Goal: Task Accomplishment & Management: Use online tool/utility

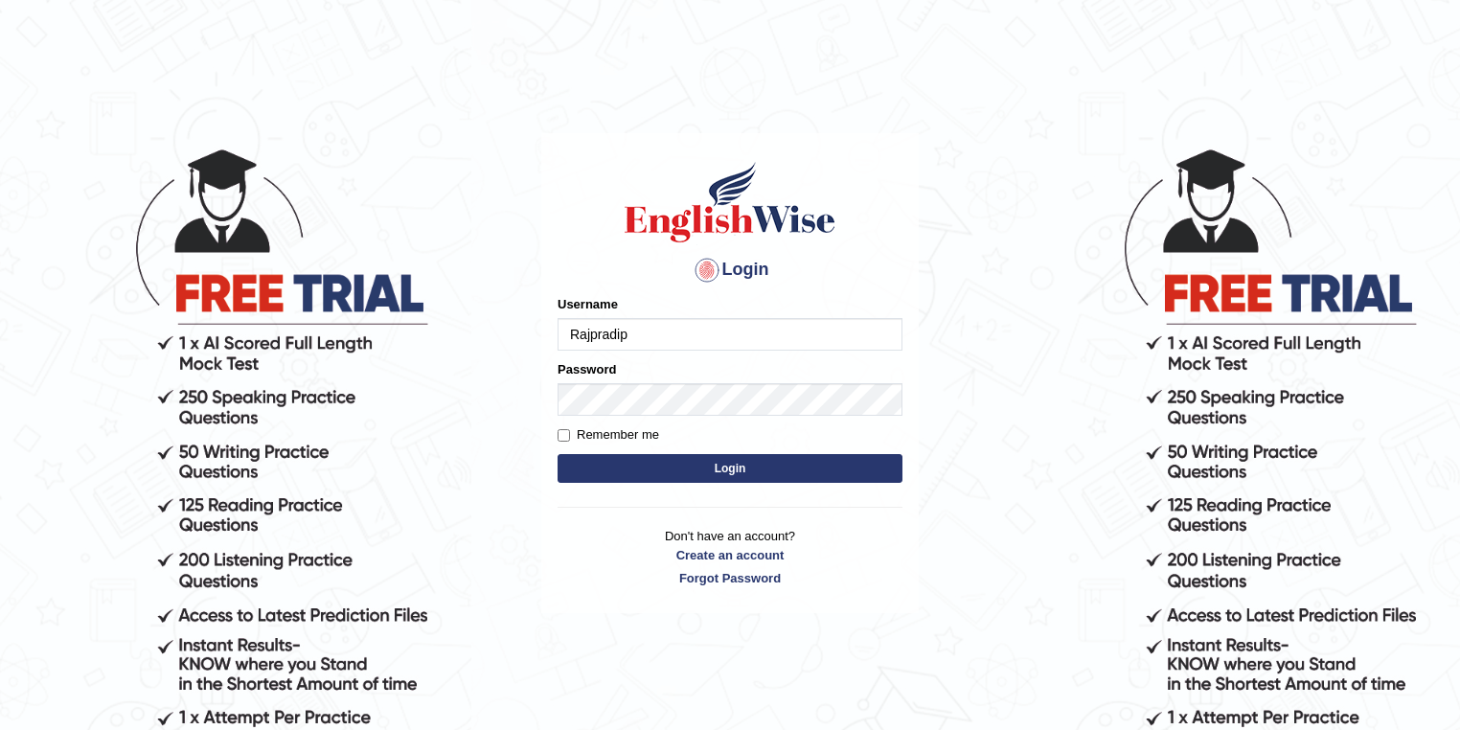
type input "Rajpradip"
click at [724, 476] on button "Login" at bounding box center [729, 468] width 345 height 29
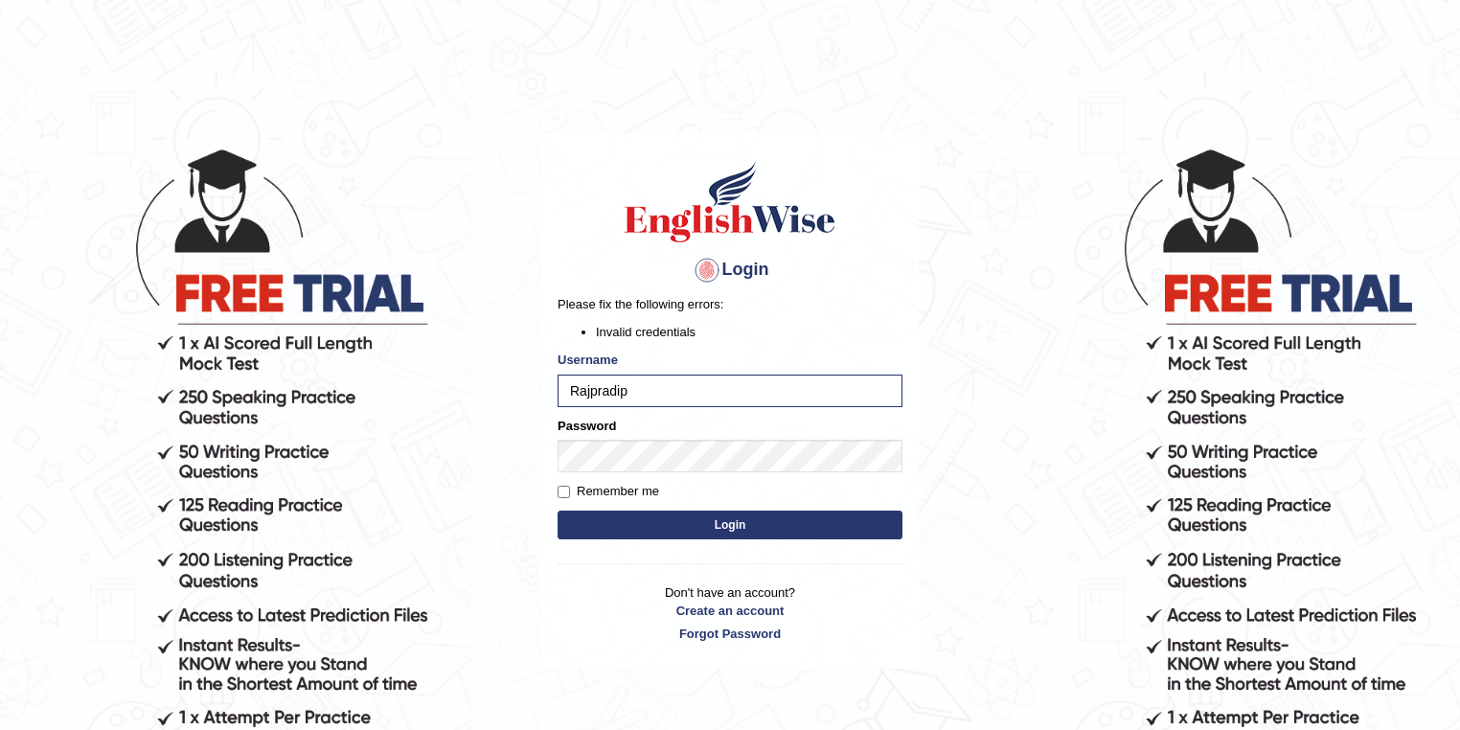
click at [735, 528] on button "Login" at bounding box center [729, 524] width 345 height 29
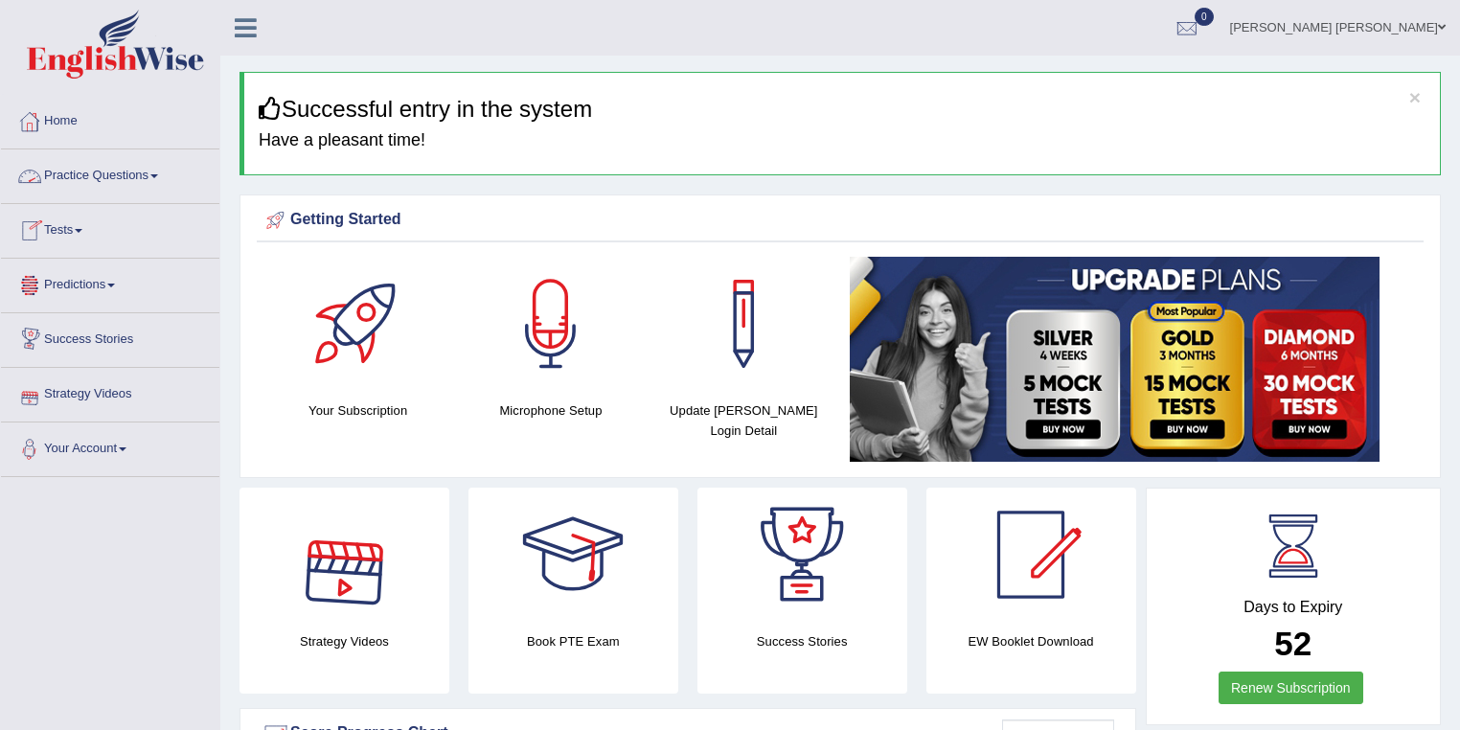
click at [142, 180] on link "Practice Questions" at bounding box center [110, 173] width 218 height 48
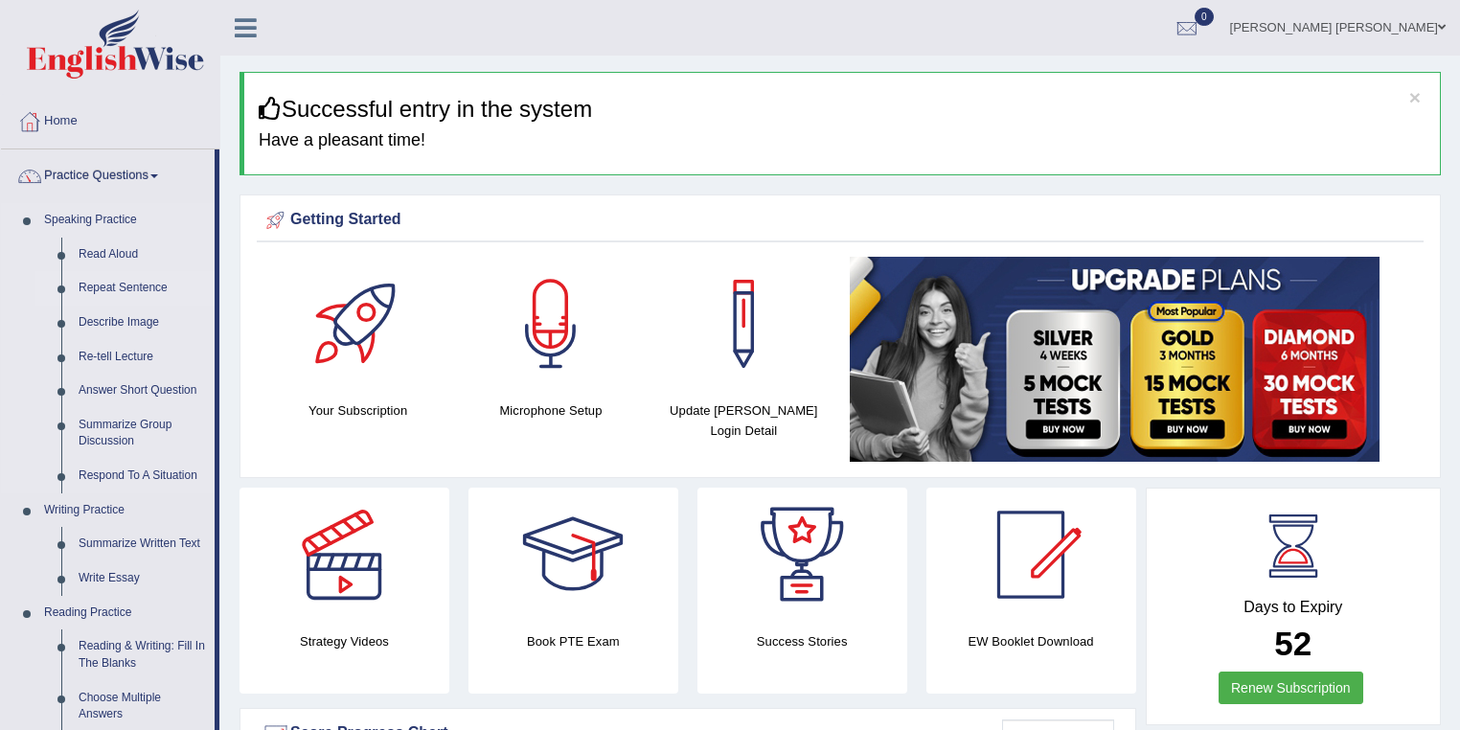
click at [142, 292] on link "Repeat Sentence" at bounding box center [142, 288] width 145 height 34
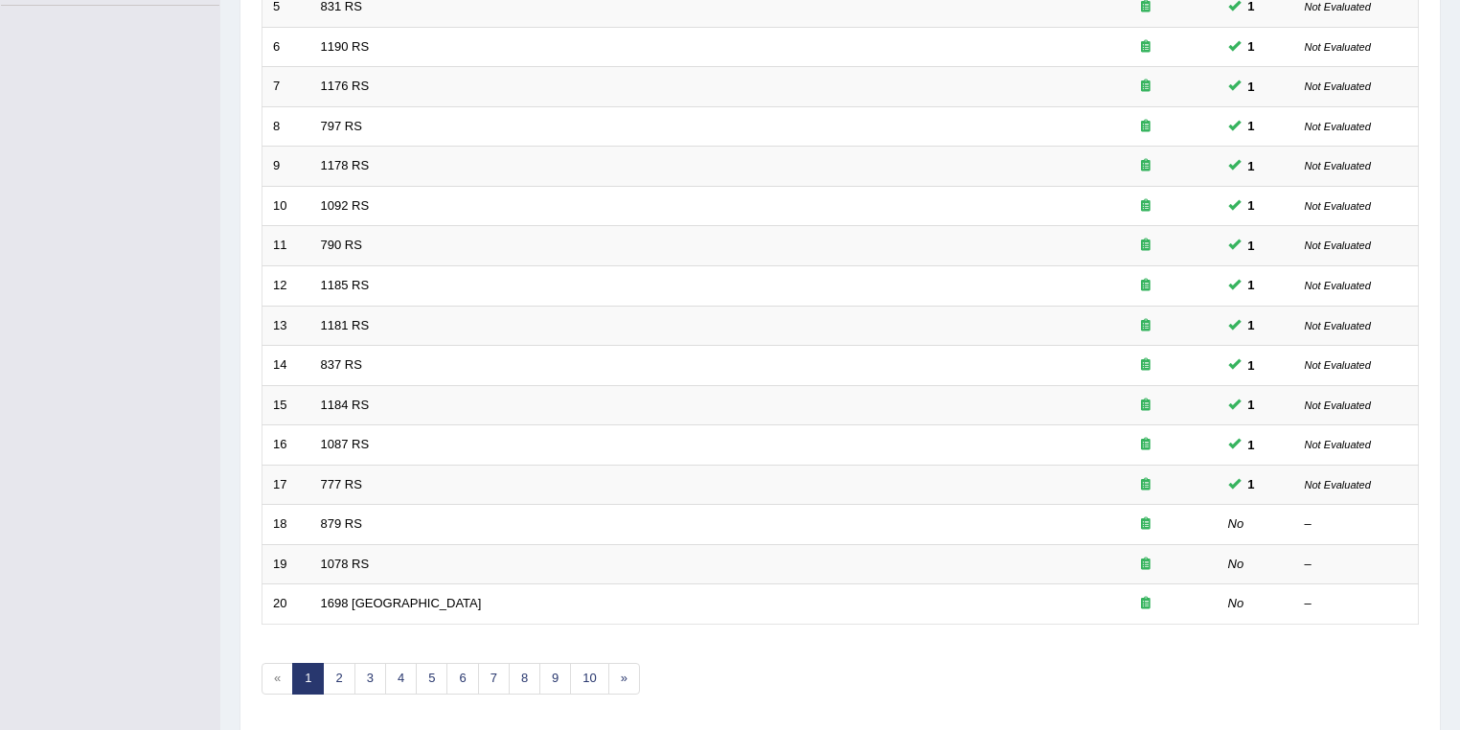
scroll to position [533, 0]
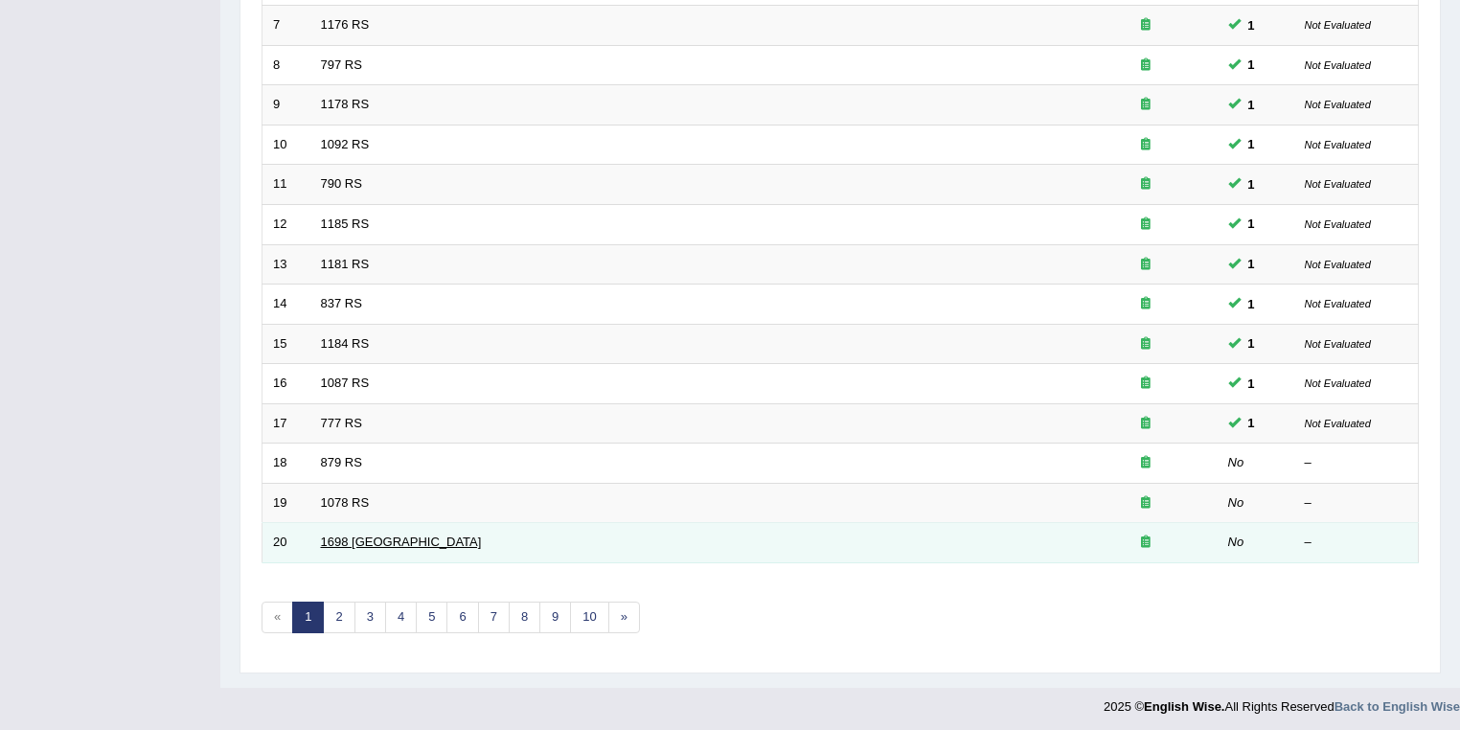
click at [351, 534] on link "1698 [GEOGRAPHIC_DATA]" at bounding box center [401, 541] width 161 height 14
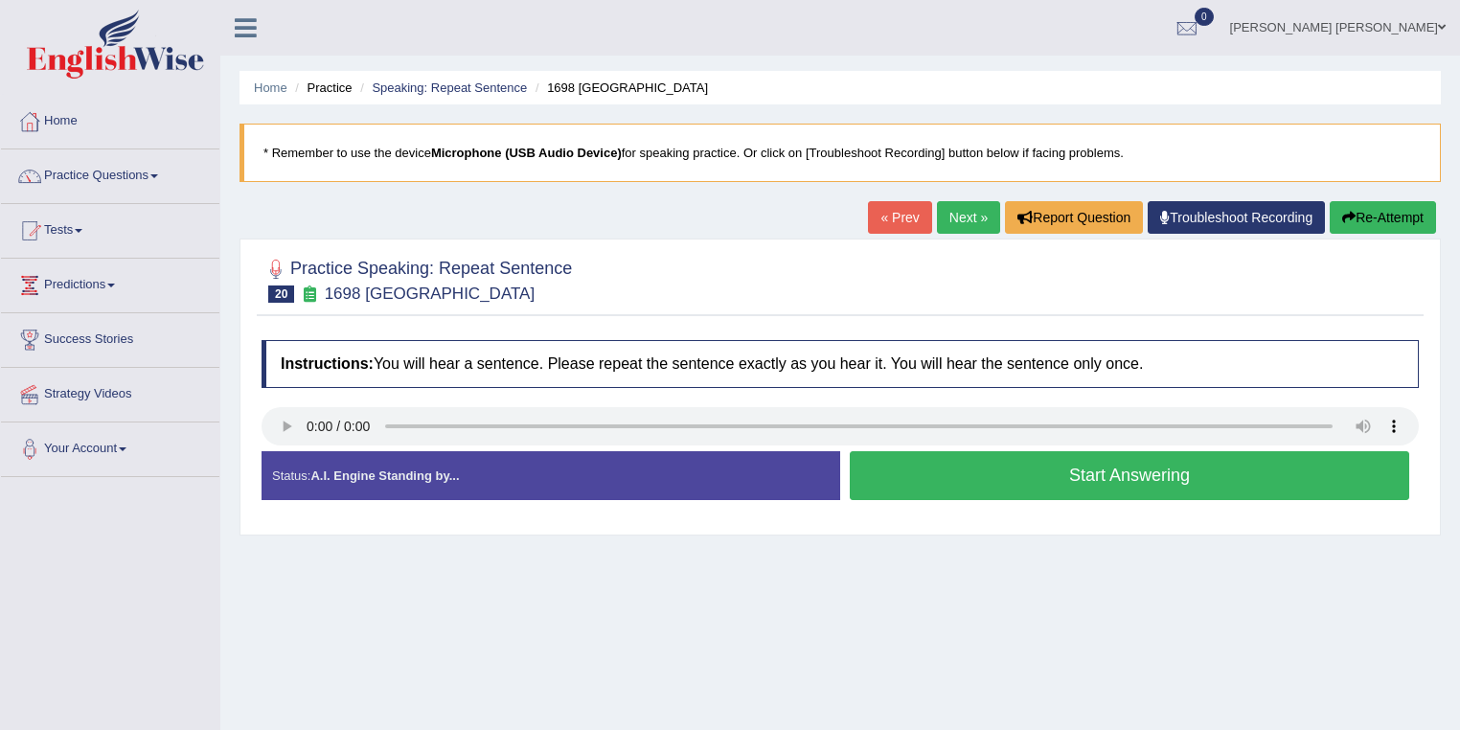
click at [1093, 482] on button "Start Answering" at bounding box center [1129, 475] width 559 height 49
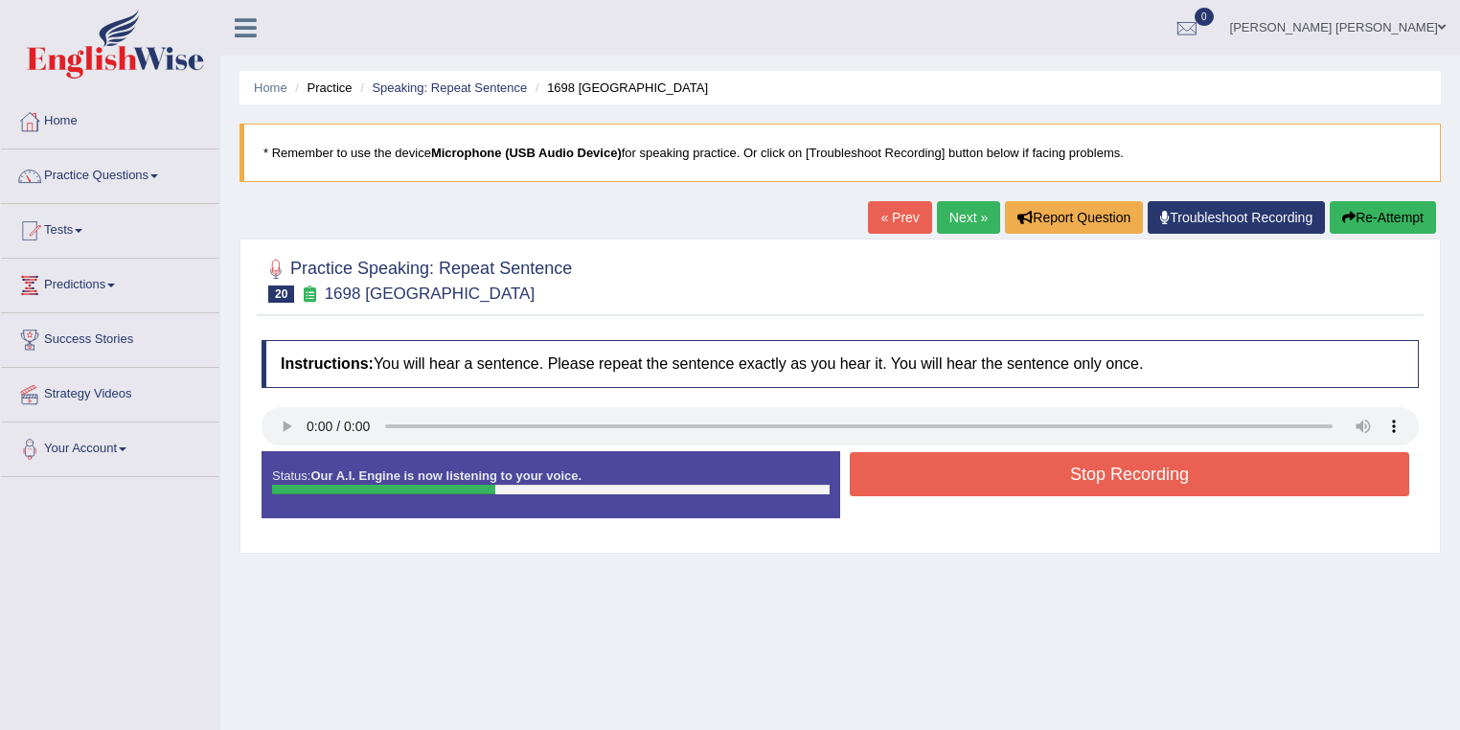
click at [1093, 482] on button "Stop Recording" at bounding box center [1129, 474] width 559 height 44
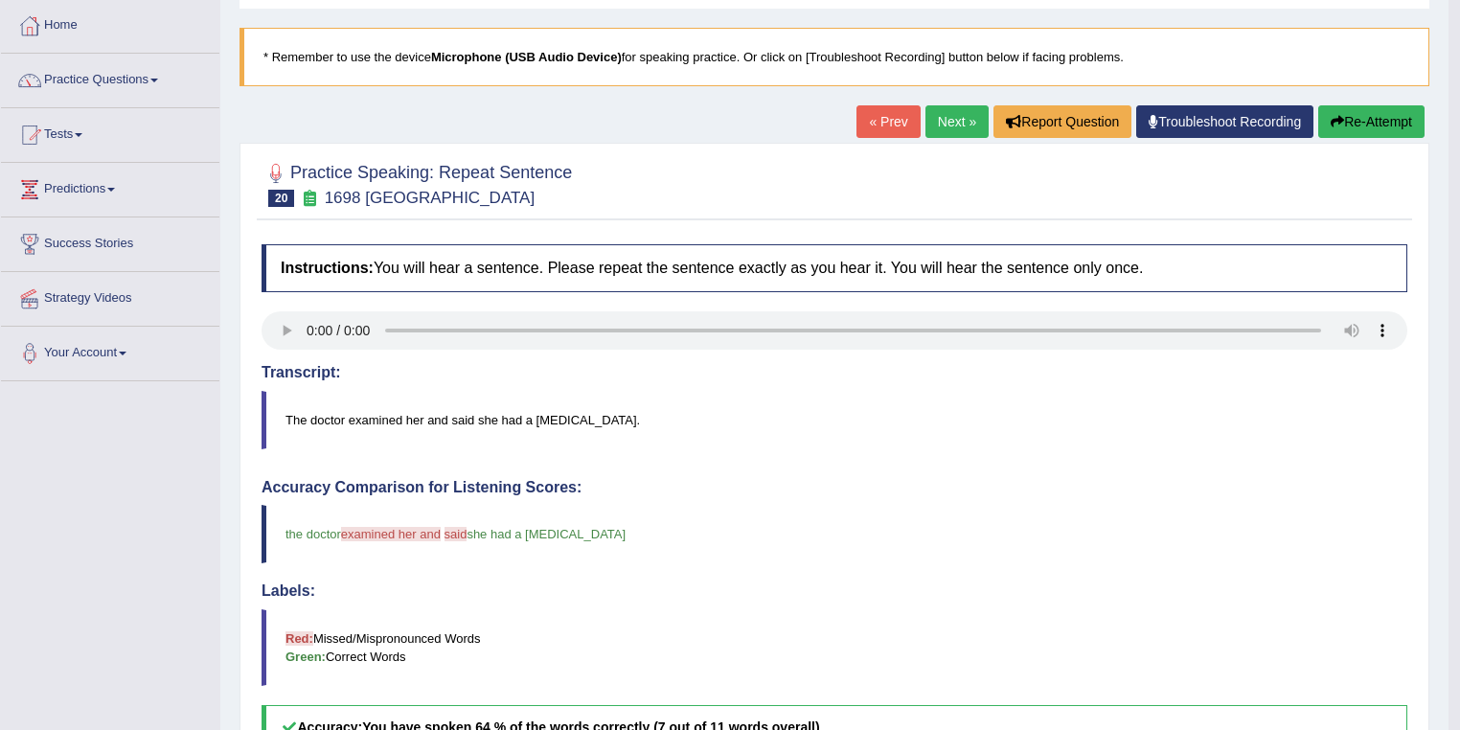
scroll to position [77, 0]
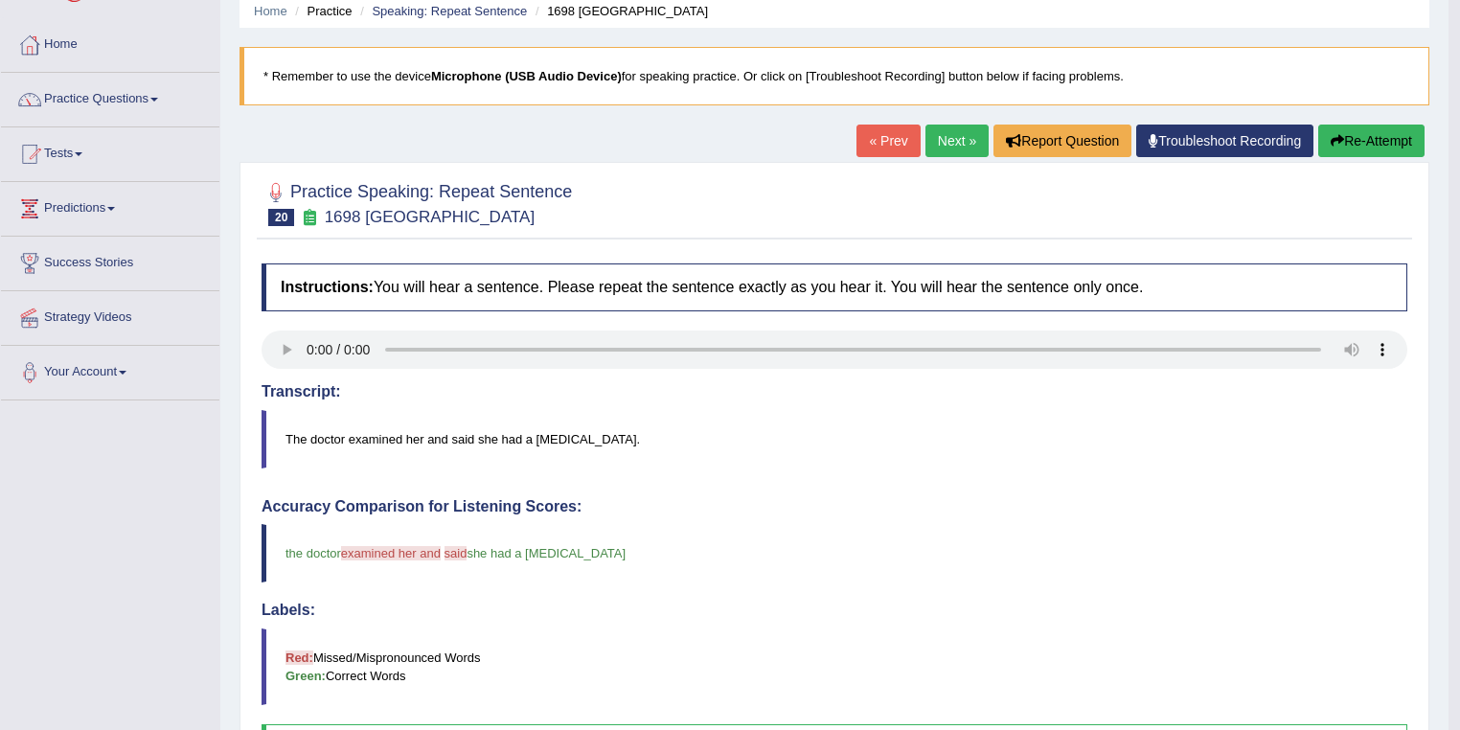
click at [949, 139] on link "Next »" at bounding box center [956, 141] width 63 height 33
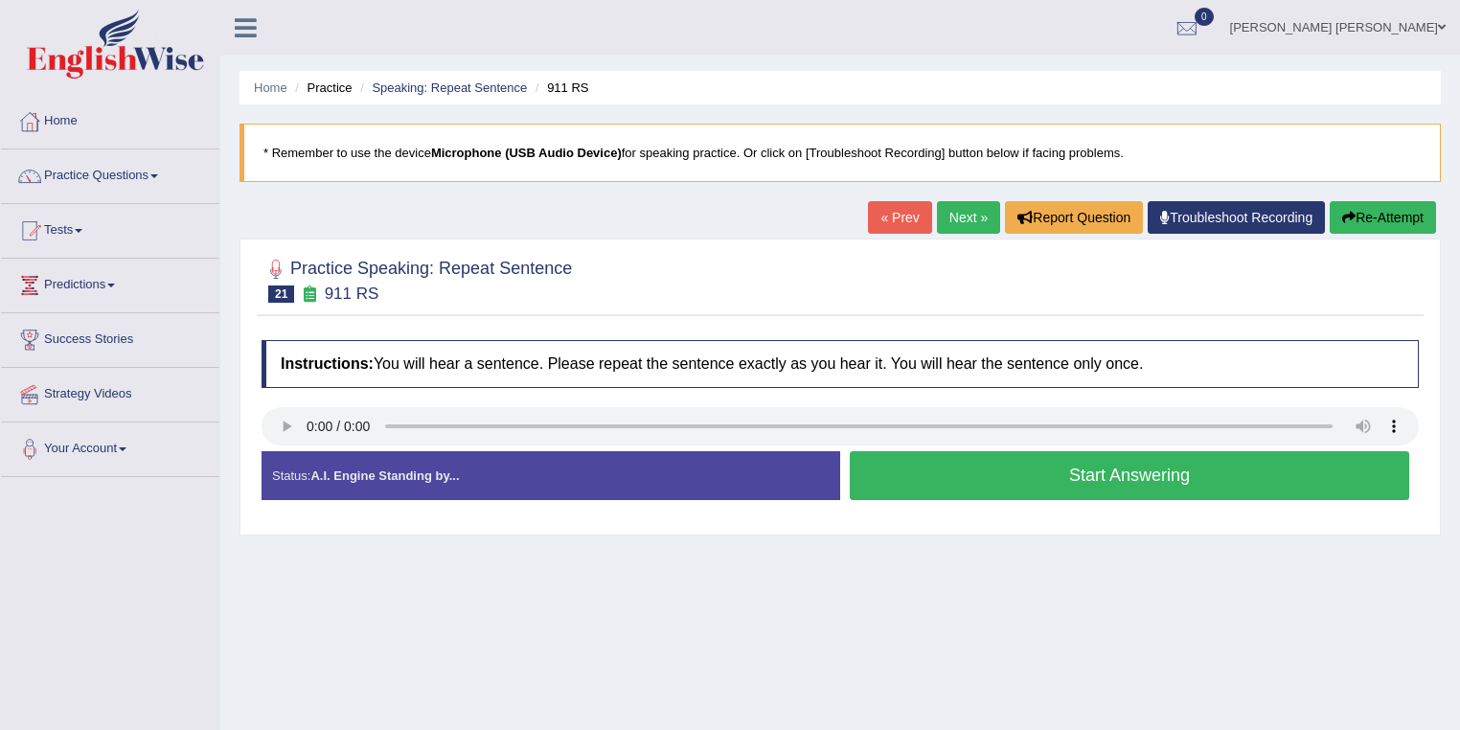
click at [1182, 482] on button "Start Answering" at bounding box center [1129, 475] width 559 height 49
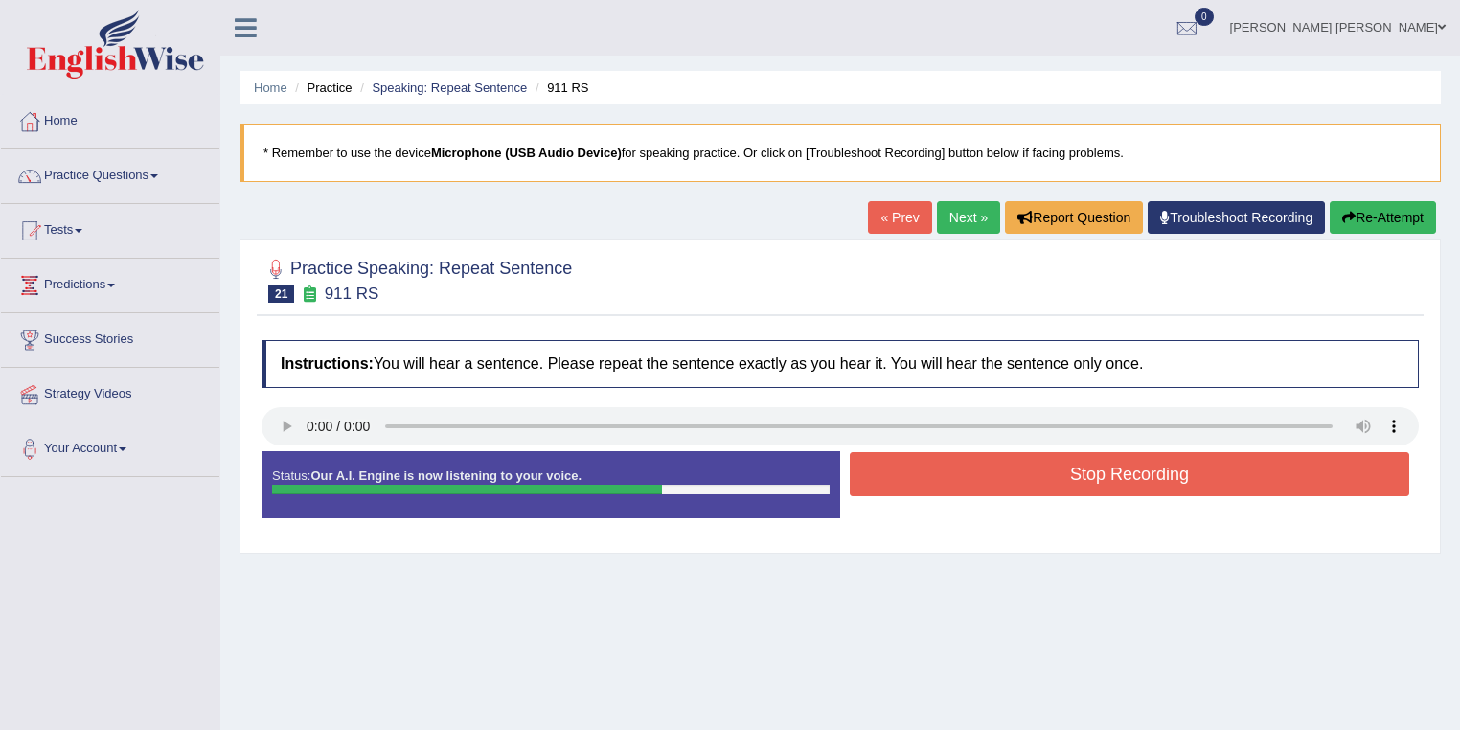
click at [1180, 478] on button "Stop Recording" at bounding box center [1129, 474] width 559 height 44
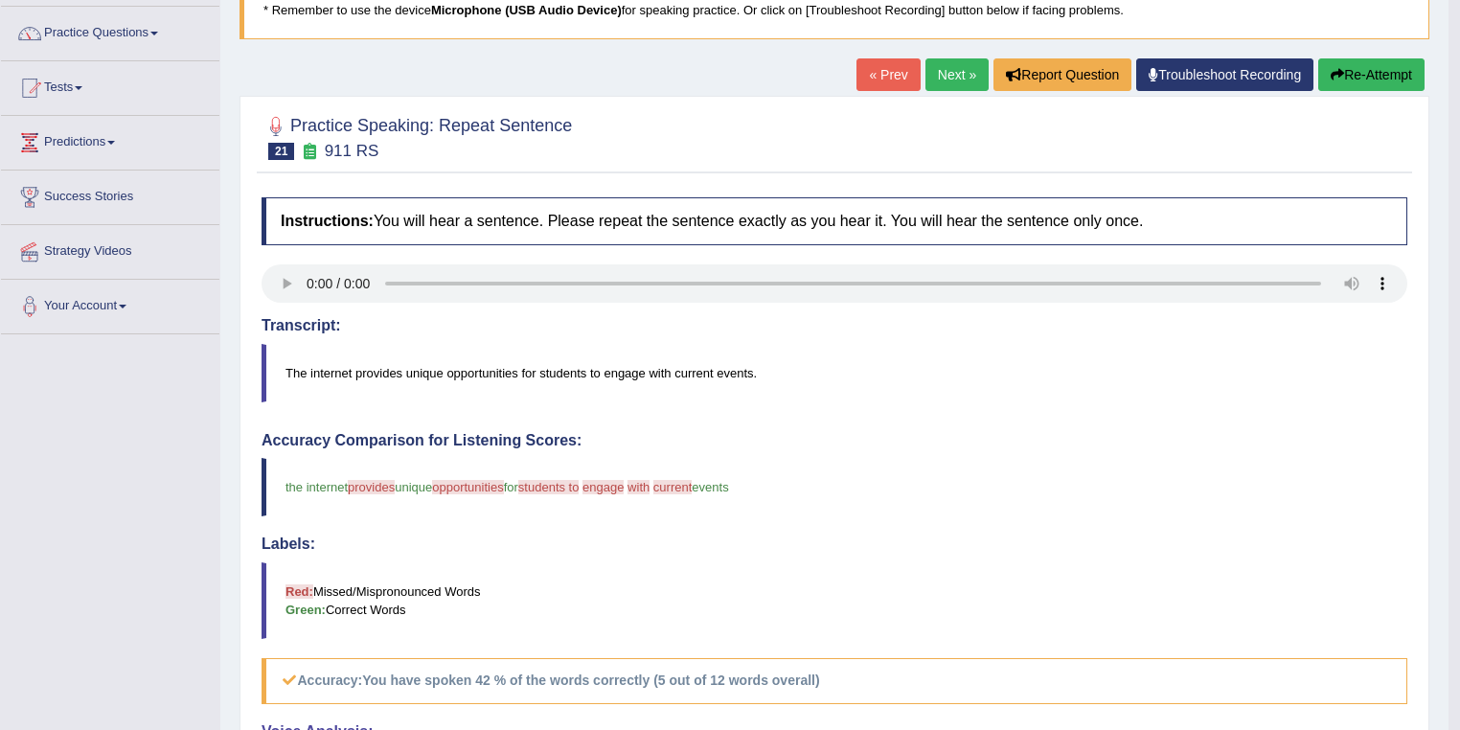
scroll to position [102, 0]
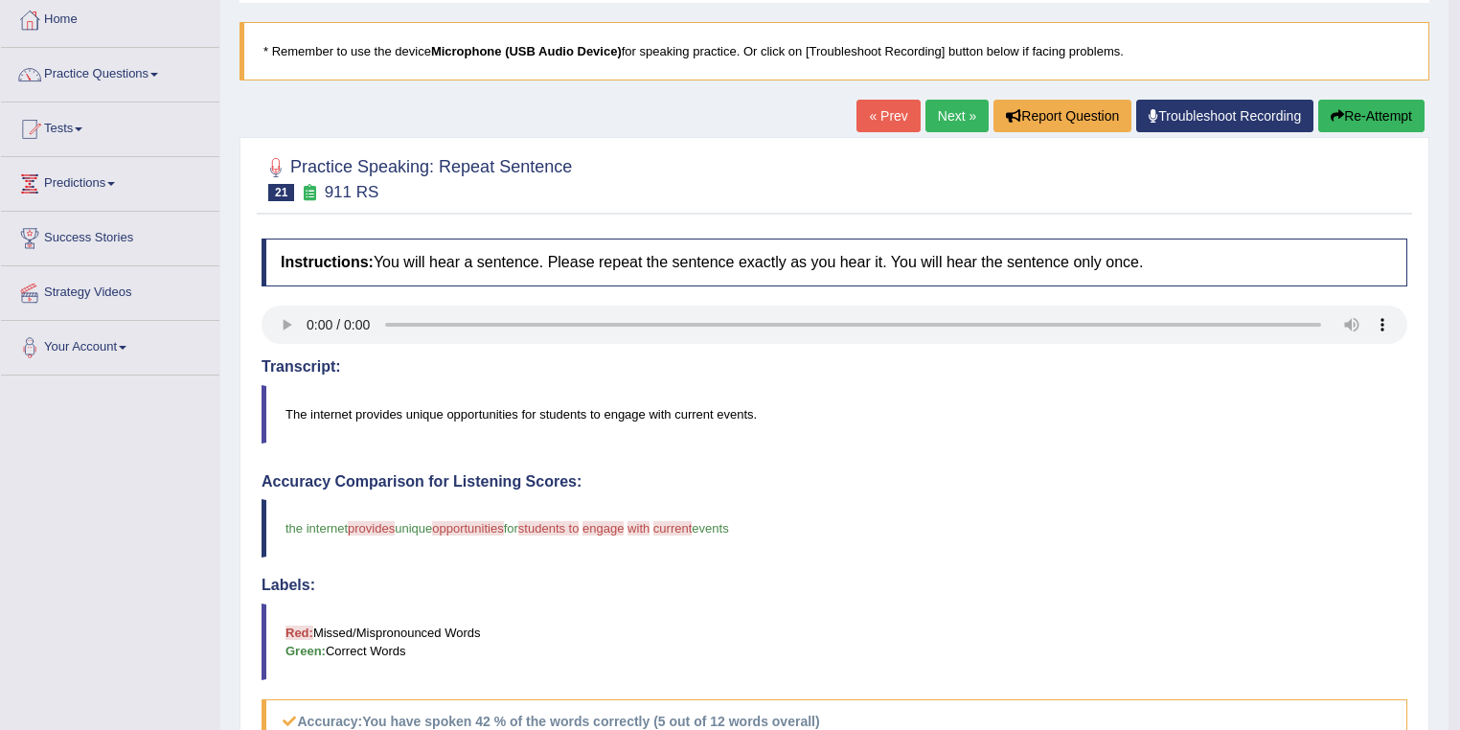
click at [946, 115] on link "Next »" at bounding box center [956, 116] width 63 height 33
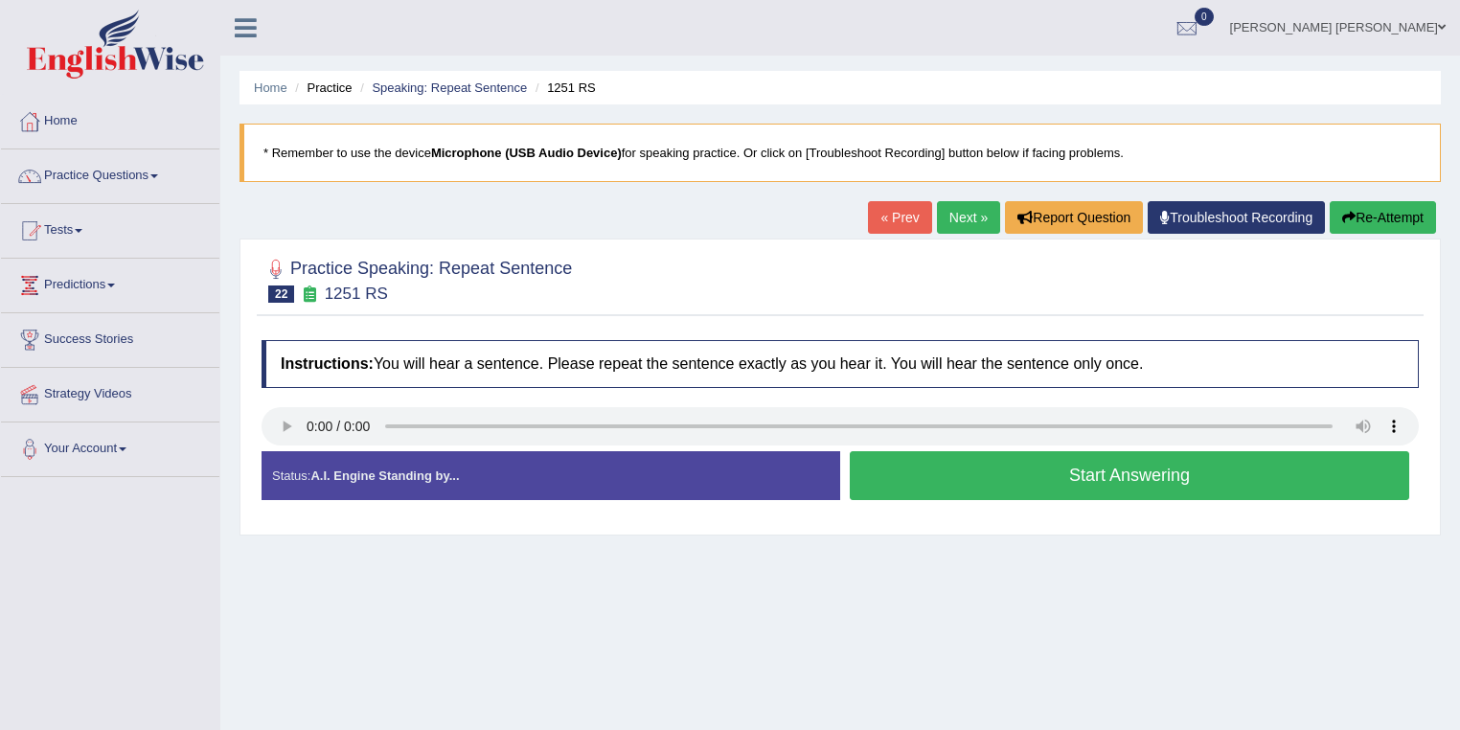
click at [1153, 478] on button "Start Answering" at bounding box center [1129, 475] width 559 height 49
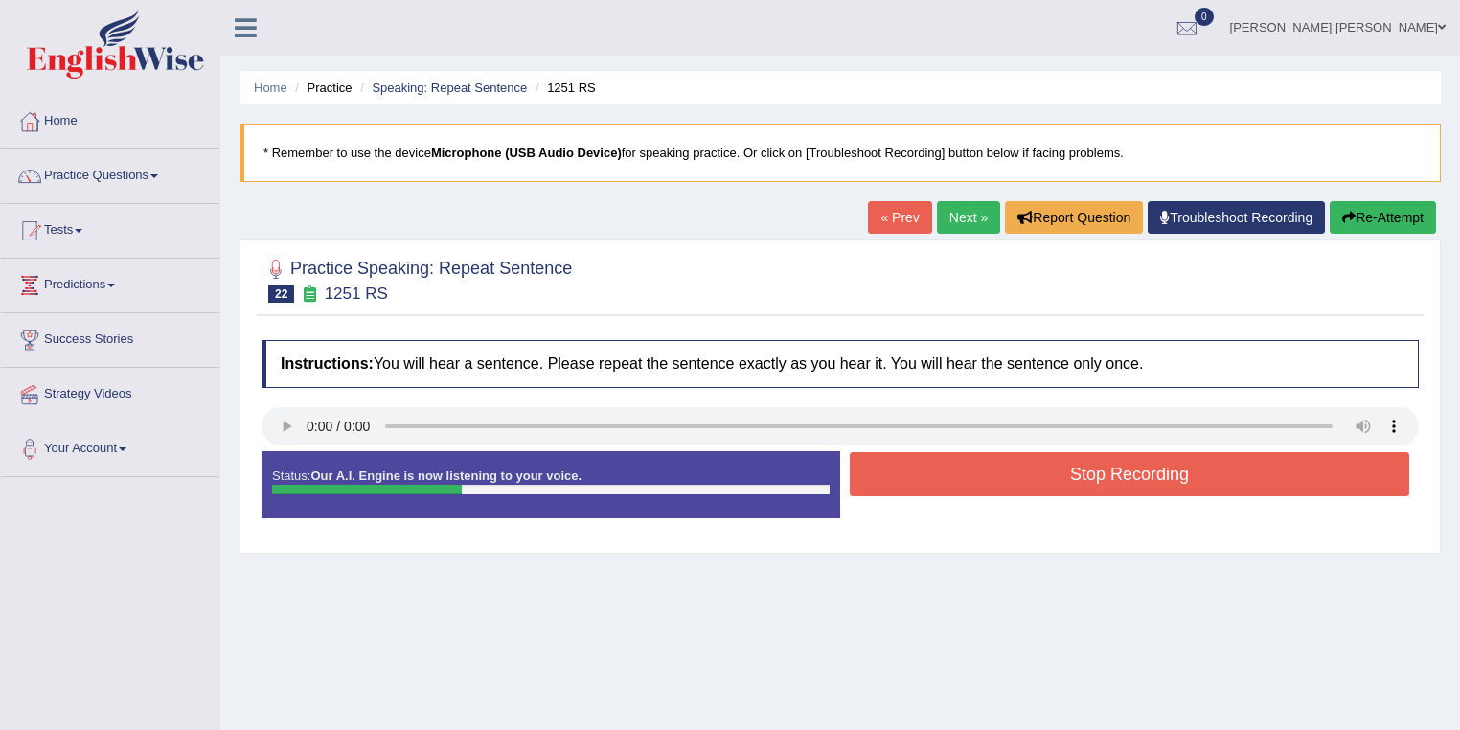
click at [1153, 478] on button "Stop Recording" at bounding box center [1129, 474] width 559 height 44
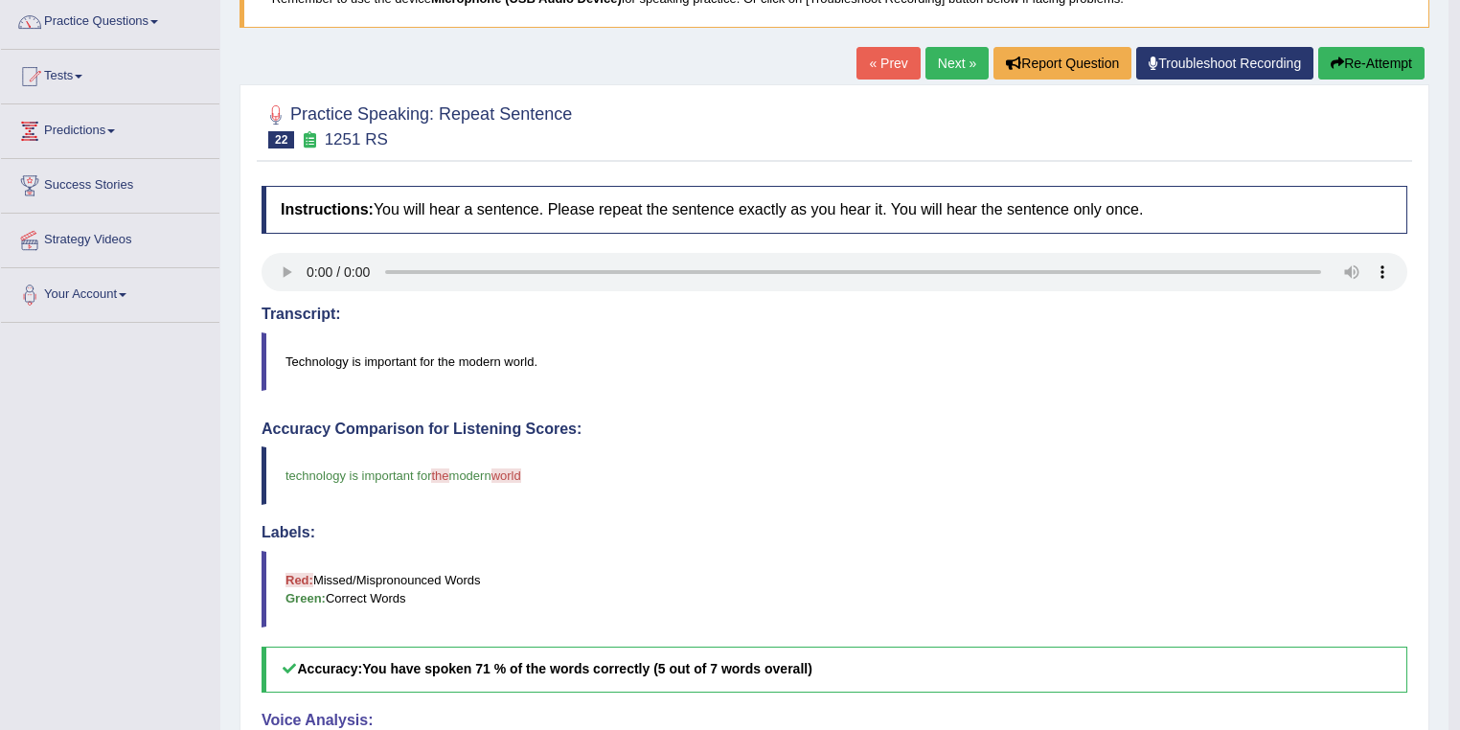
scroll to position [153, 0]
click at [954, 59] on link "Next »" at bounding box center [956, 64] width 63 height 33
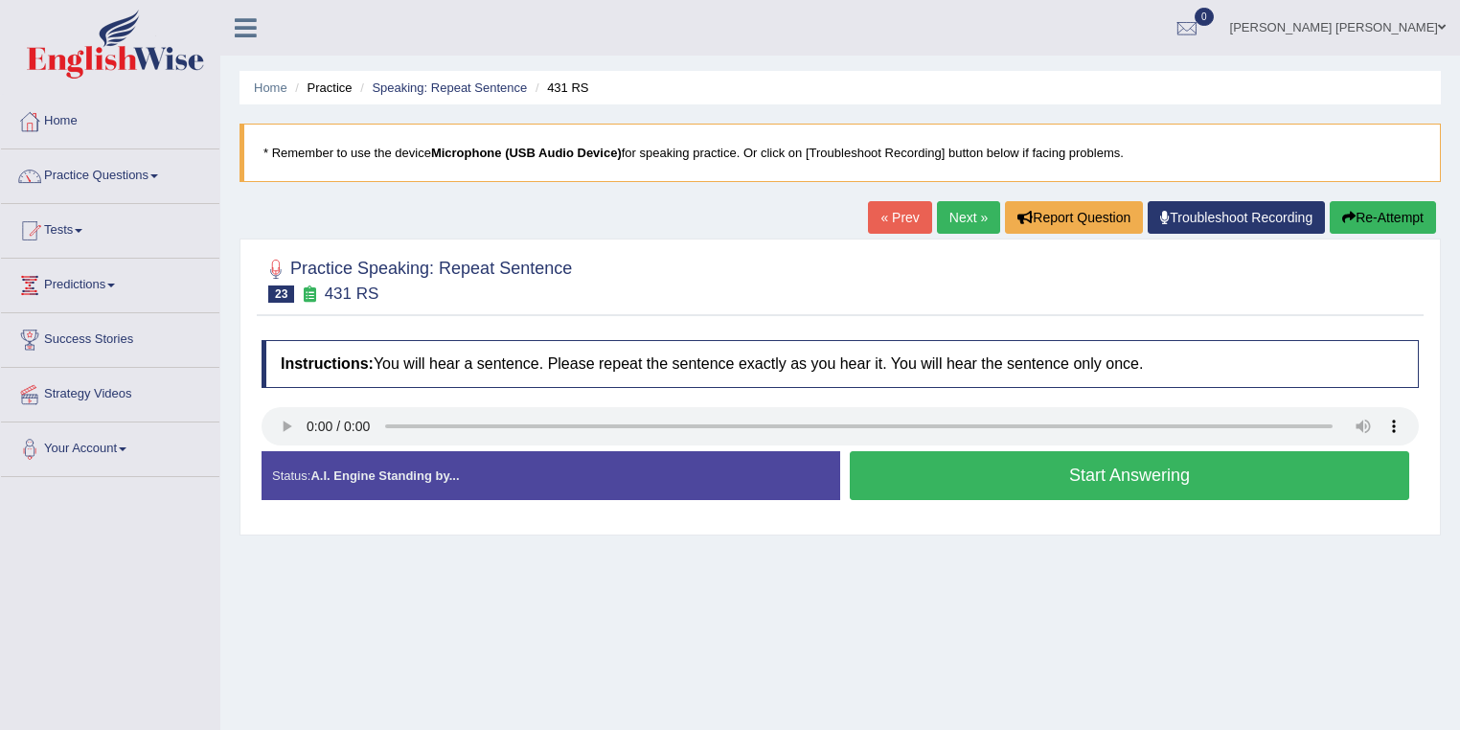
click at [1153, 471] on button "Start Answering" at bounding box center [1129, 475] width 559 height 49
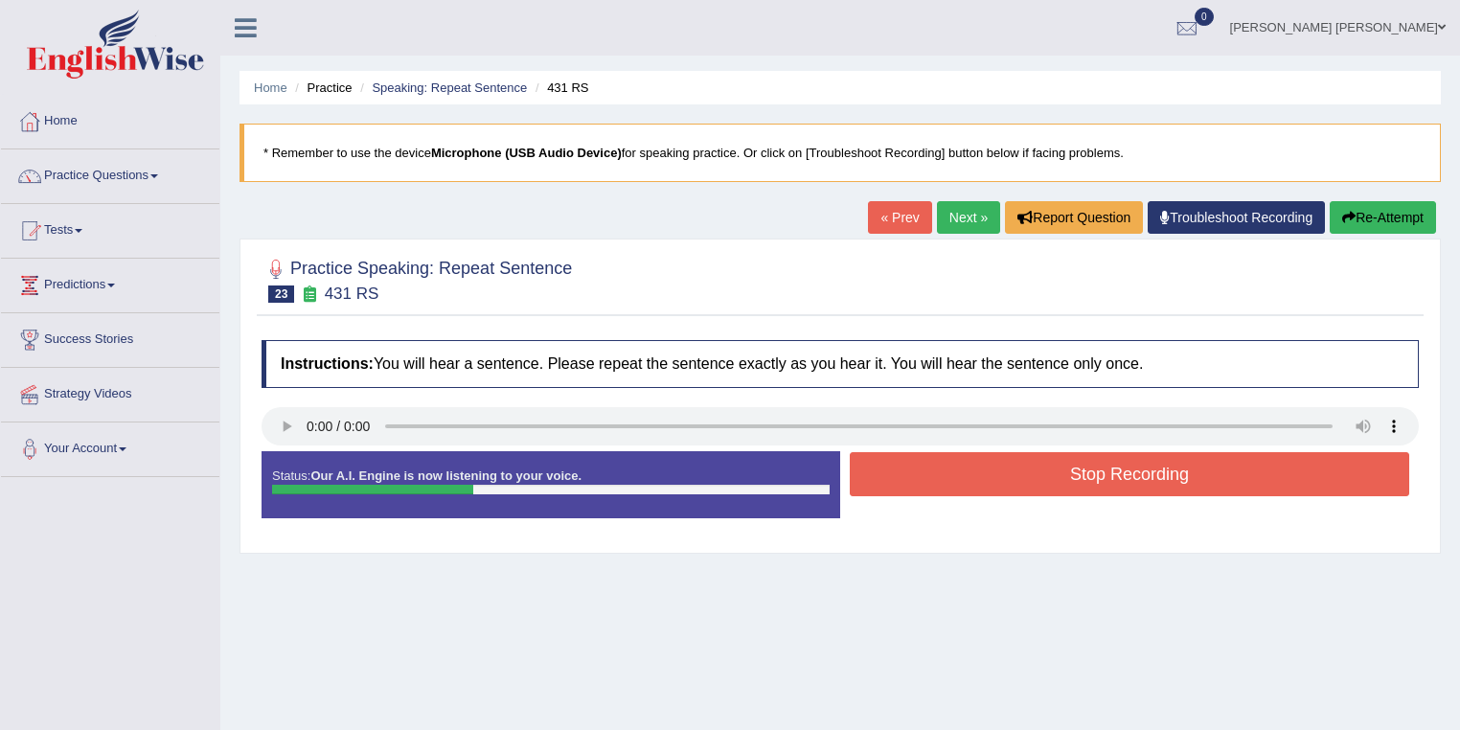
click at [1153, 471] on button "Stop Recording" at bounding box center [1129, 474] width 559 height 44
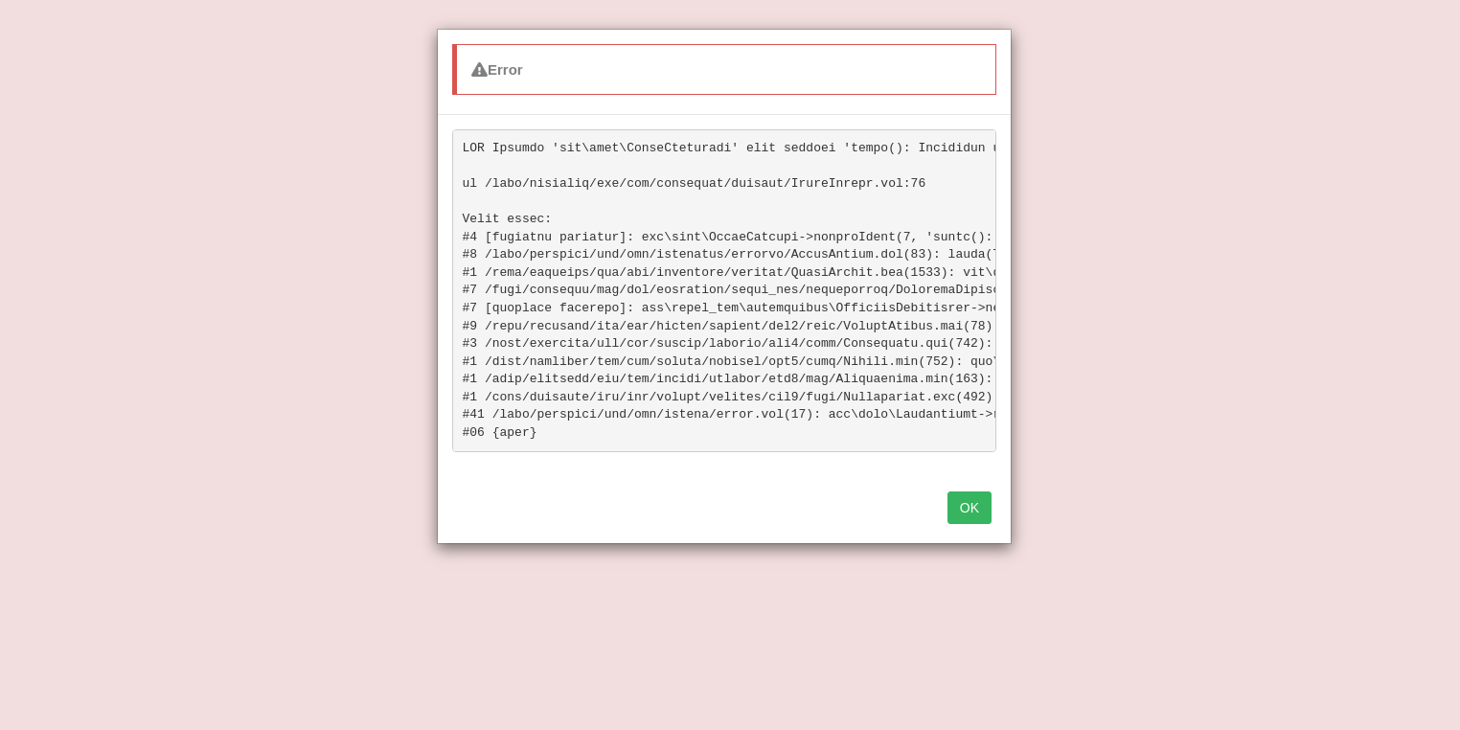
click at [980, 518] on button "OK" at bounding box center [969, 507] width 44 height 33
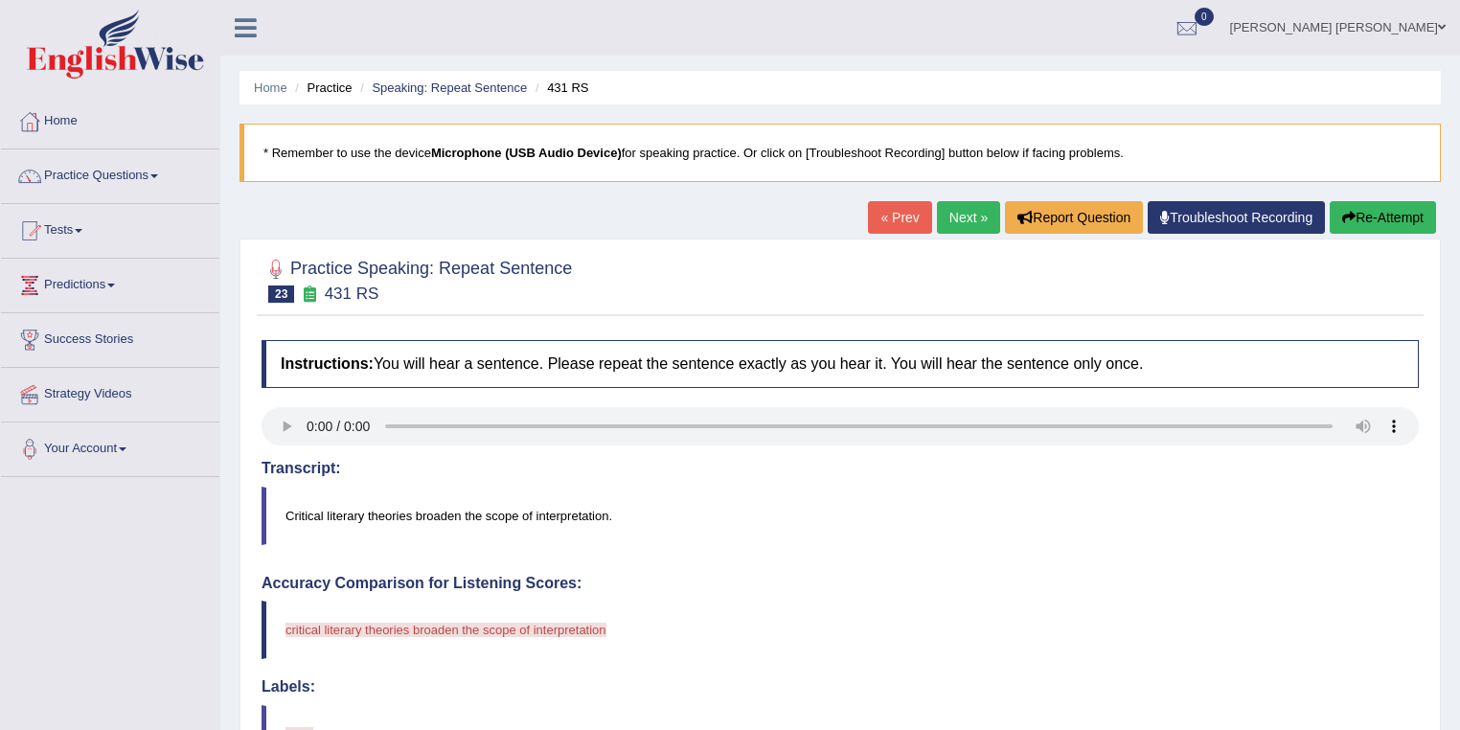
click at [981, 222] on link "Next »" at bounding box center [968, 217] width 63 height 33
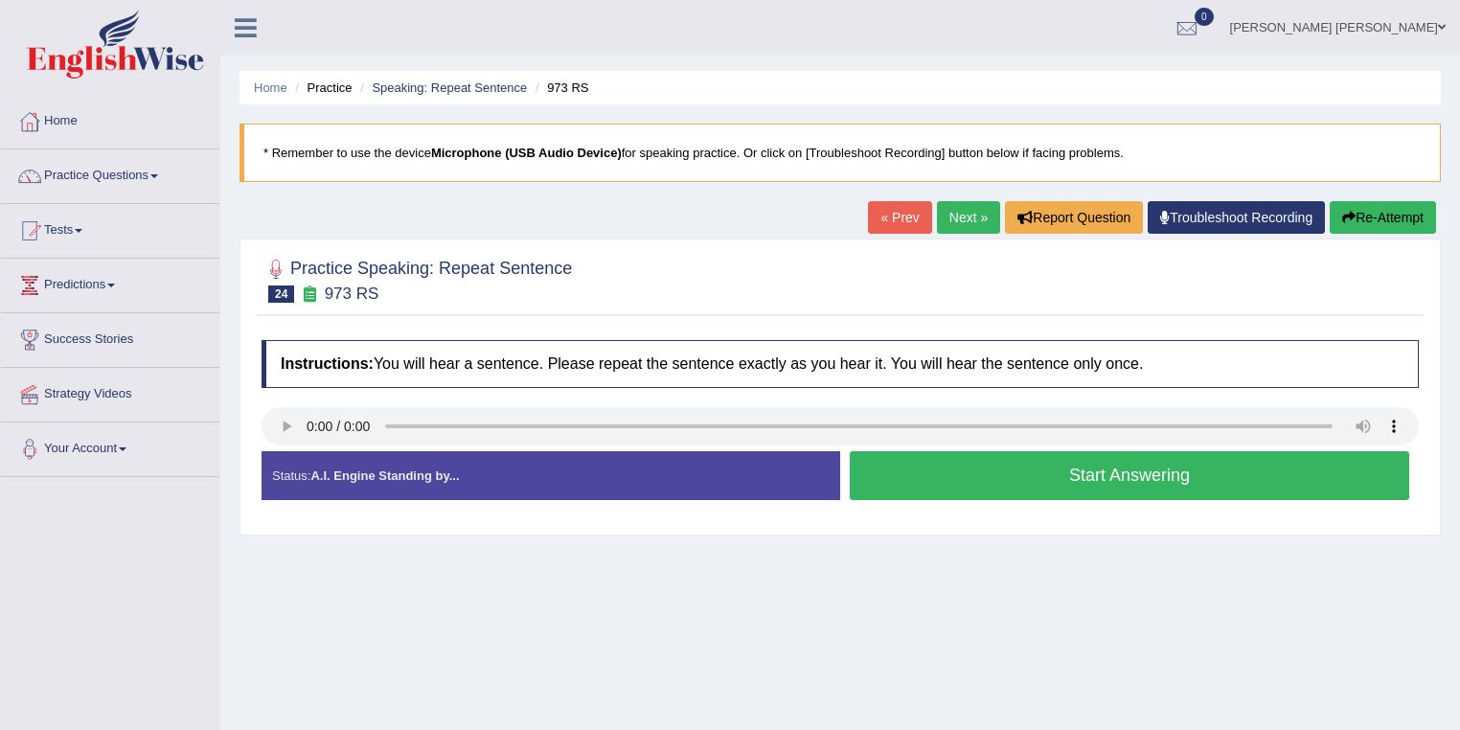
click at [1116, 481] on button "Start Answering" at bounding box center [1129, 475] width 559 height 49
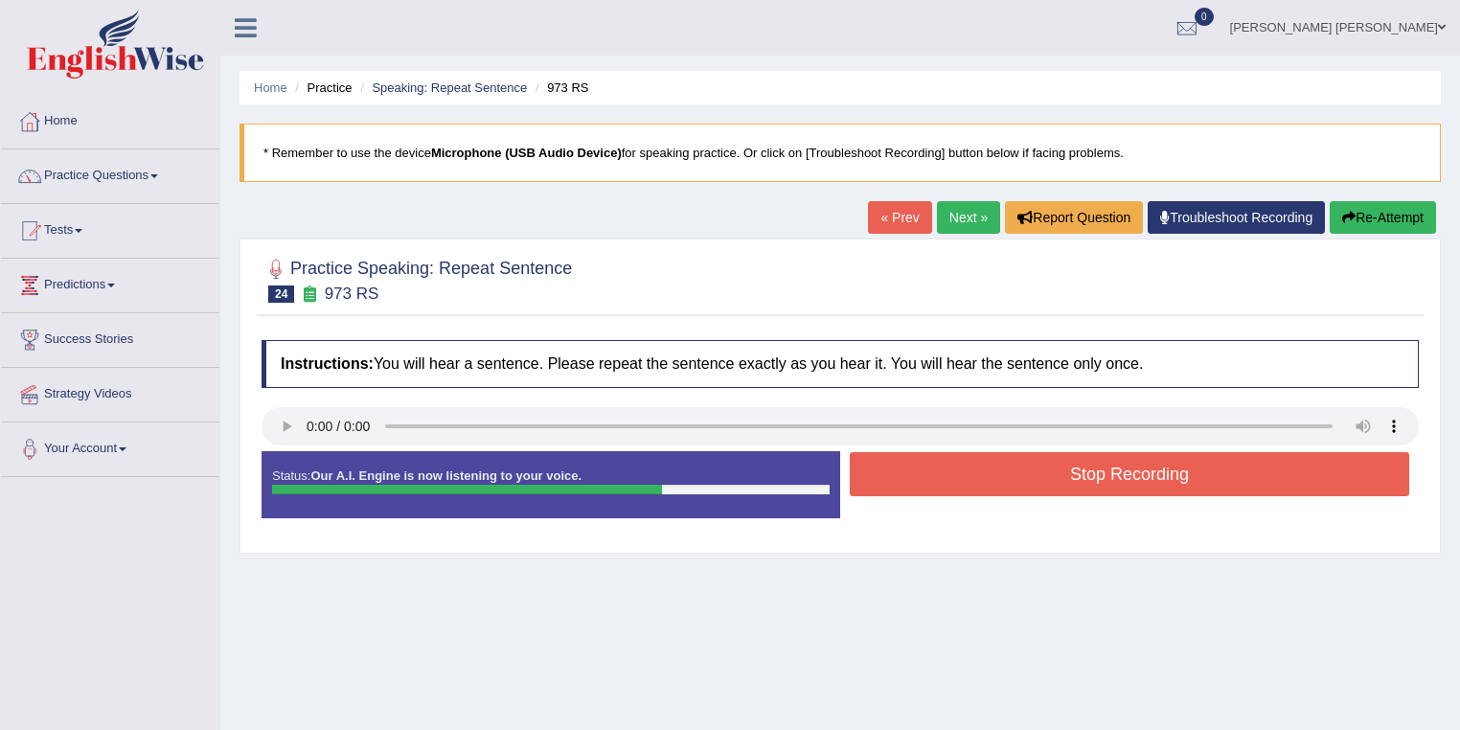
click at [1116, 481] on button "Stop Recording" at bounding box center [1129, 474] width 559 height 44
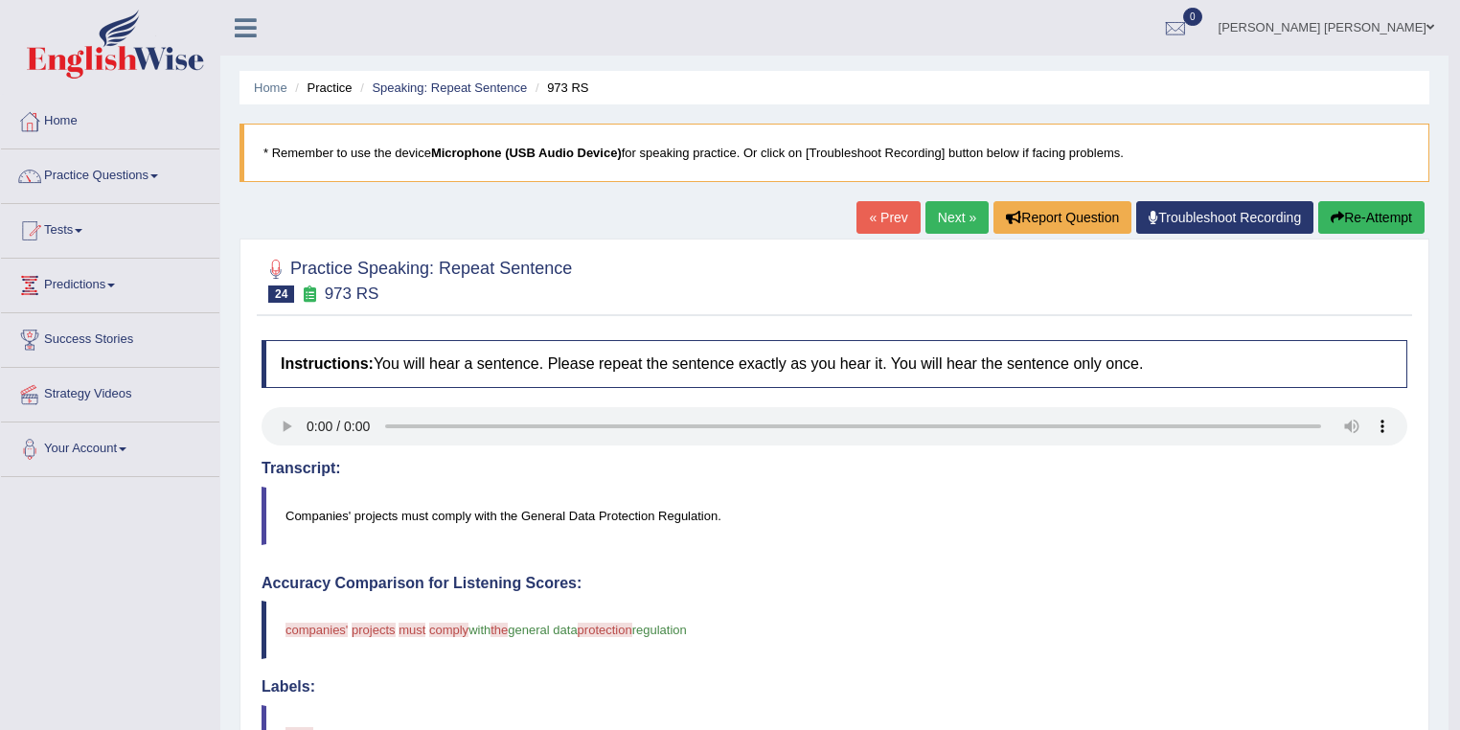
click at [940, 223] on link "Next »" at bounding box center [956, 217] width 63 height 33
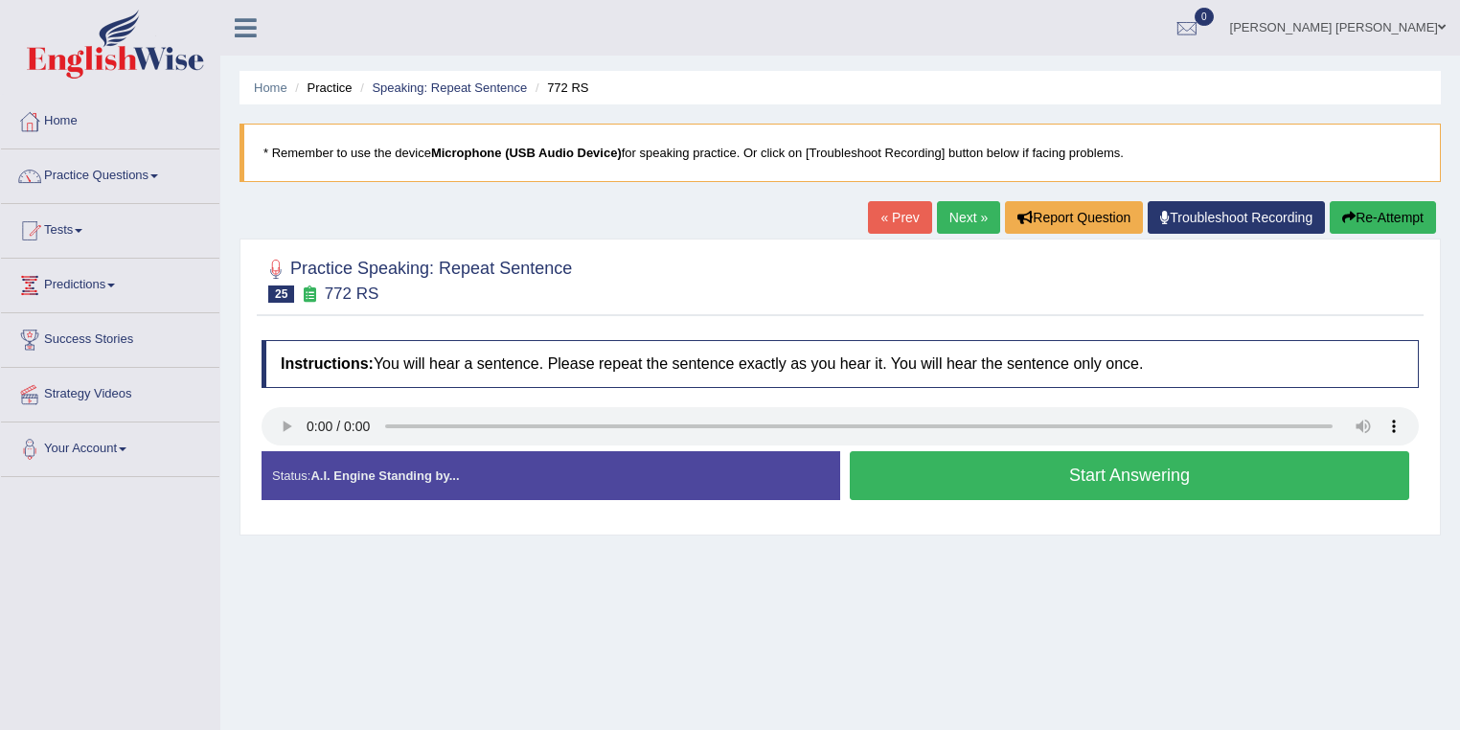
click at [1119, 483] on button "Start Answering" at bounding box center [1129, 475] width 559 height 49
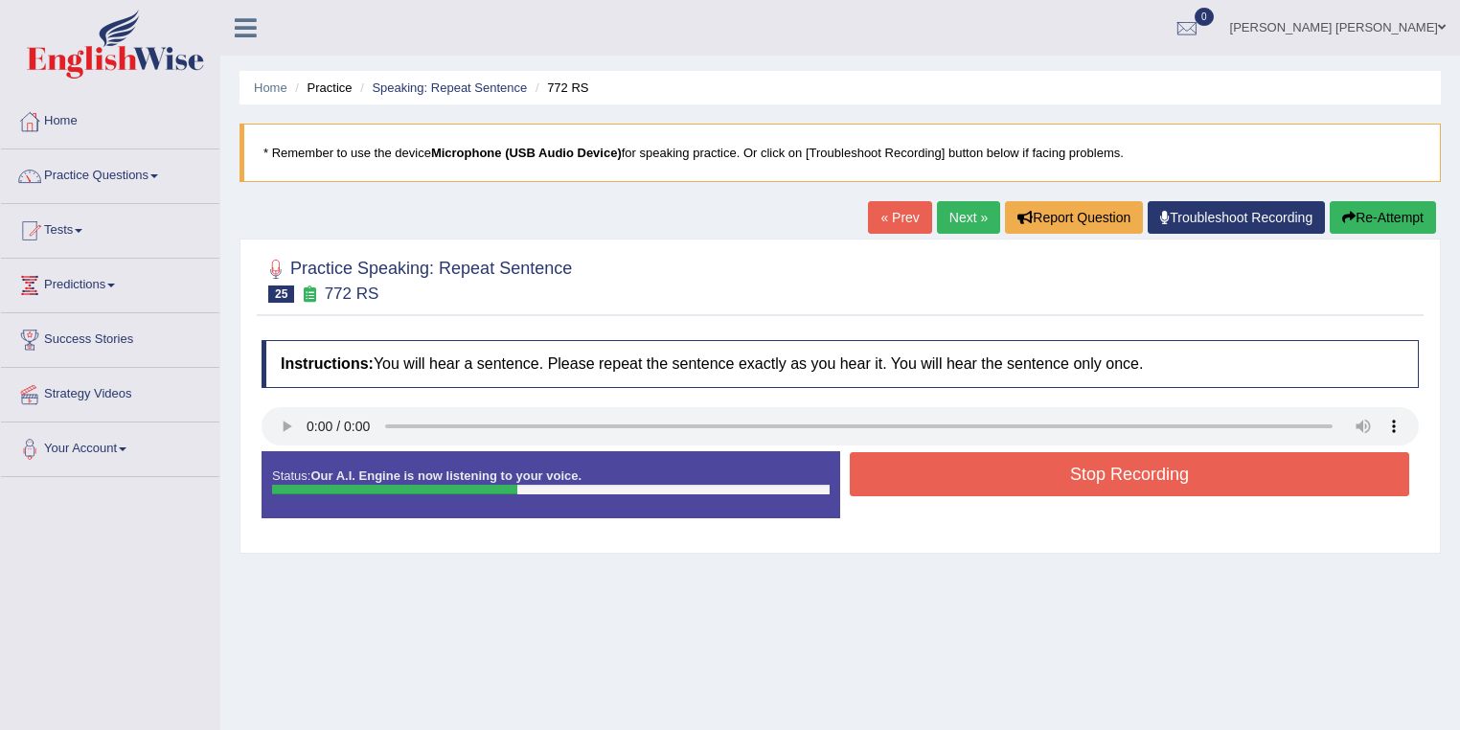
click at [1119, 483] on button "Stop Recording" at bounding box center [1129, 474] width 559 height 44
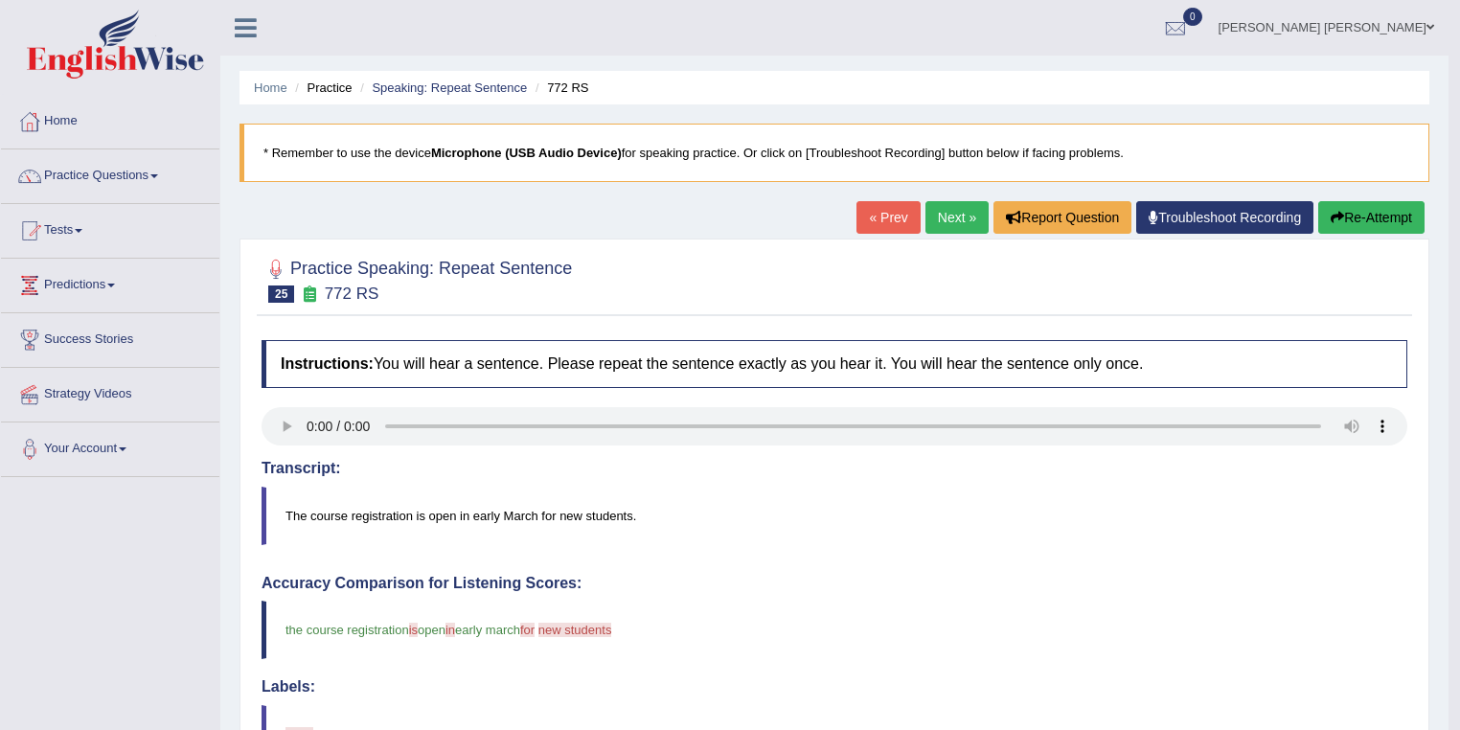
click at [954, 214] on link "Next »" at bounding box center [956, 217] width 63 height 33
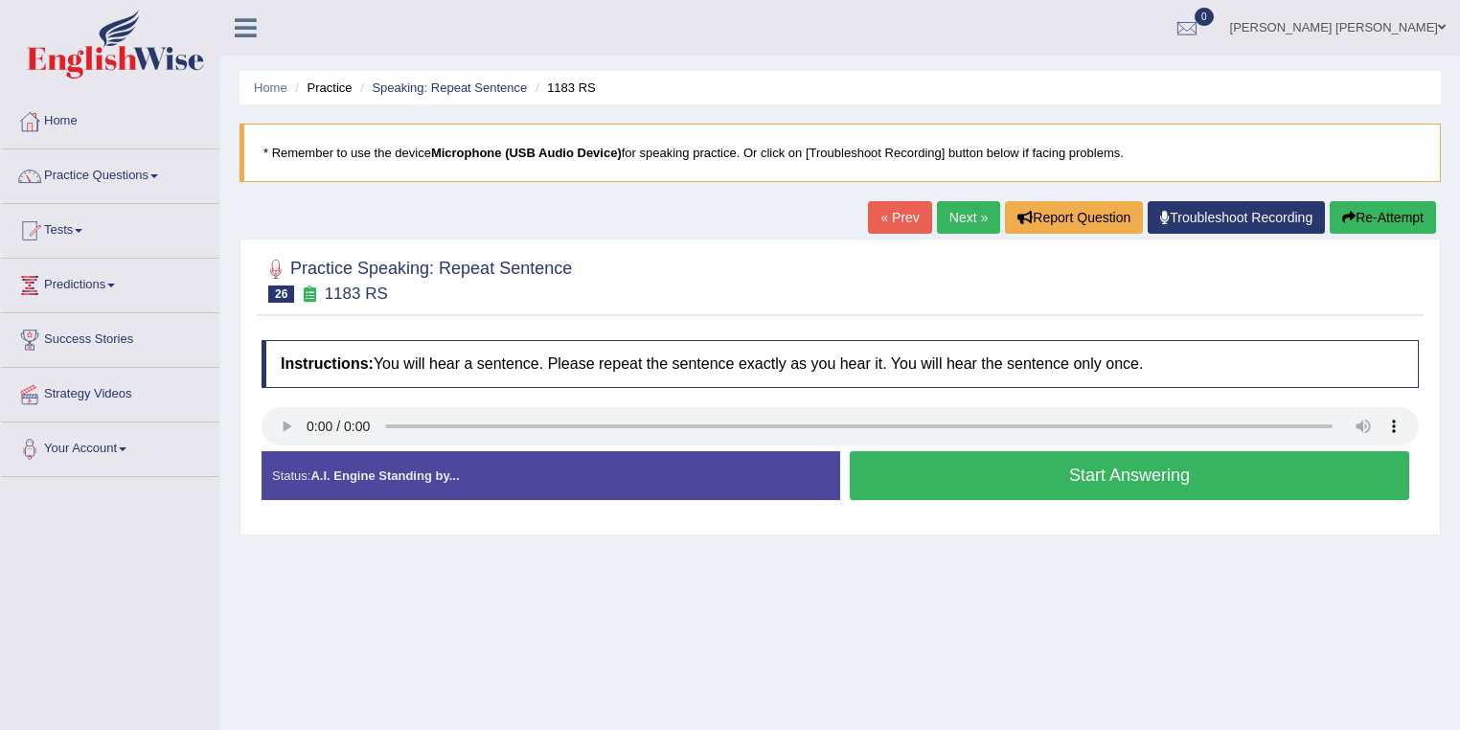
click at [1080, 468] on button "Start Answering" at bounding box center [1129, 475] width 559 height 49
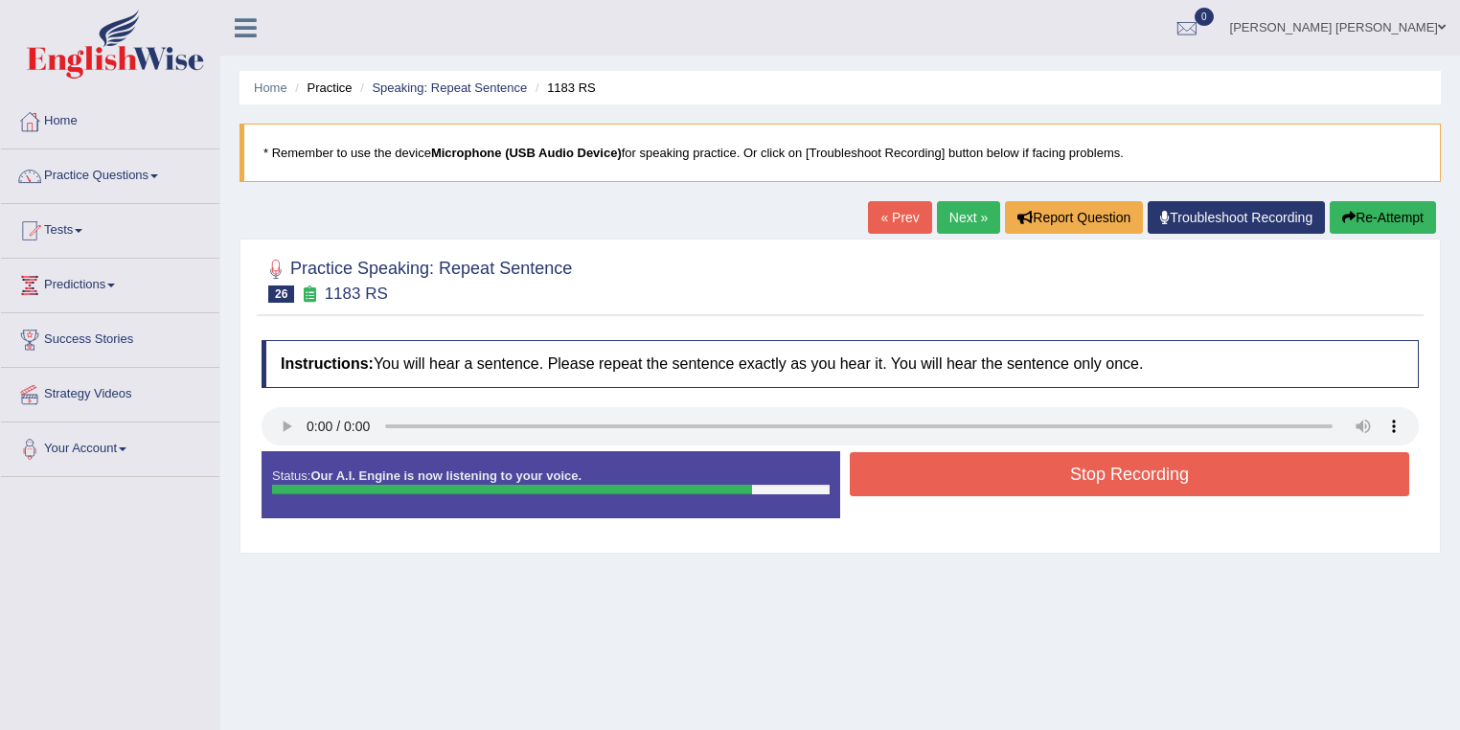
click at [1180, 461] on button "Stop Recording" at bounding box center [1129, 474] width 559 height 44
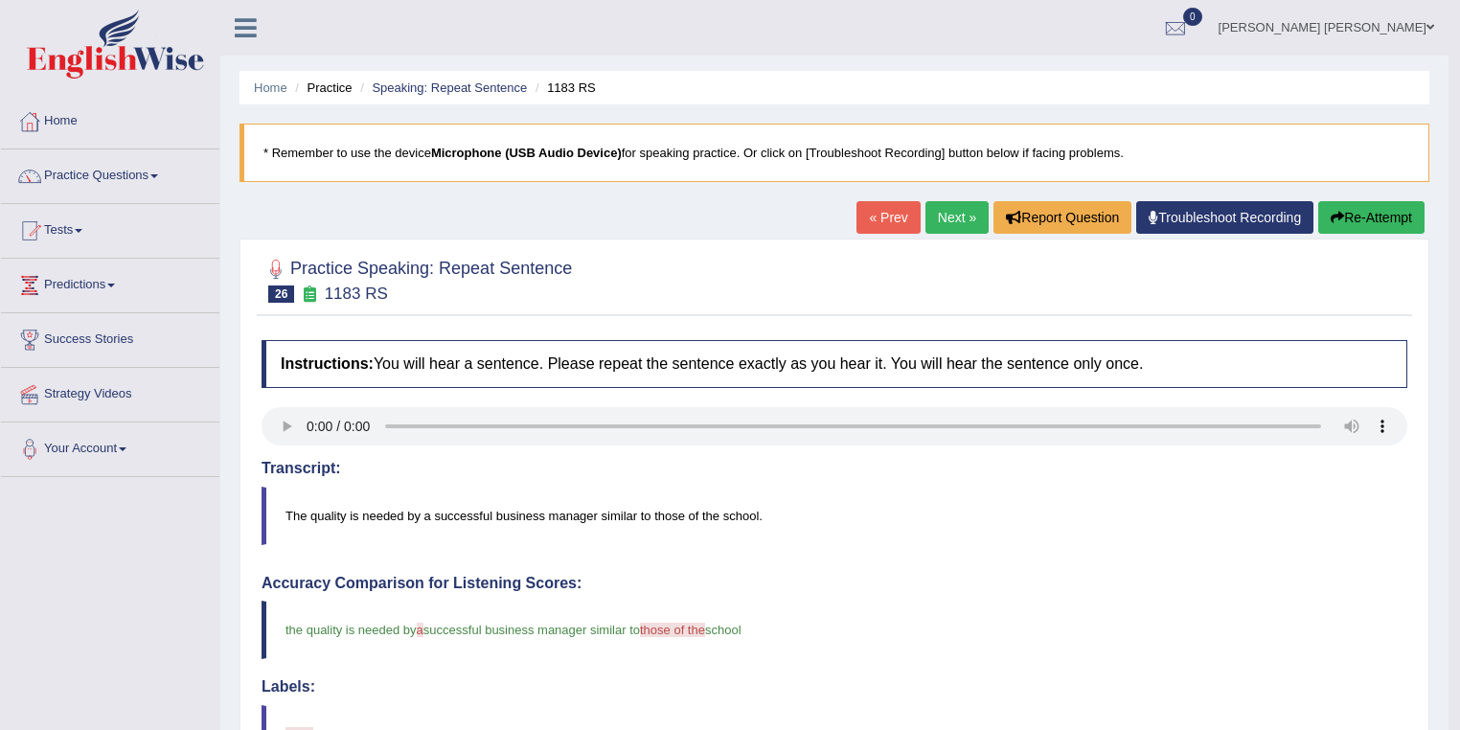
click at [941, 214] on link "Next »" at bounding box center [956, 217] width 63 height 33
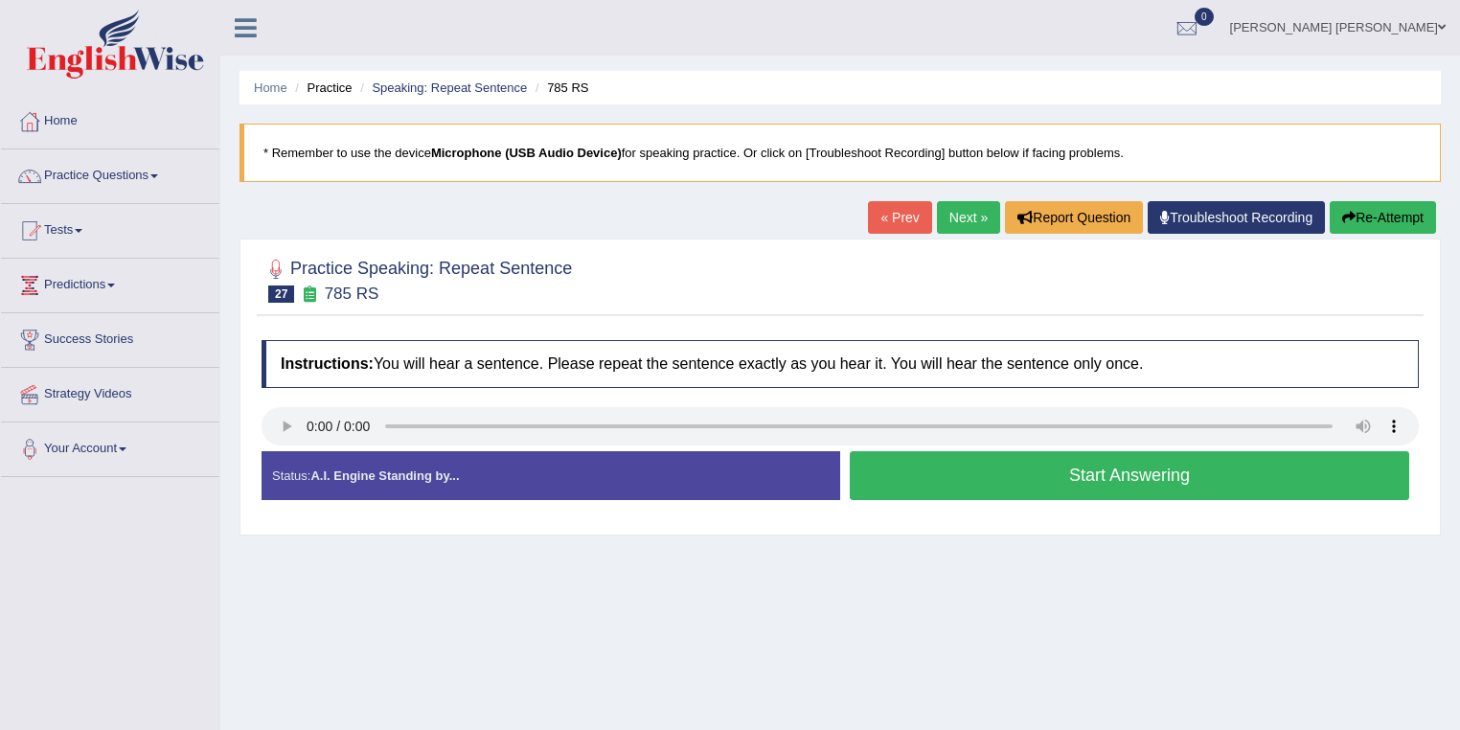
click at [1141, 473] on button "Start Answering" at bounding box center [1129, 475] width 559 height 49
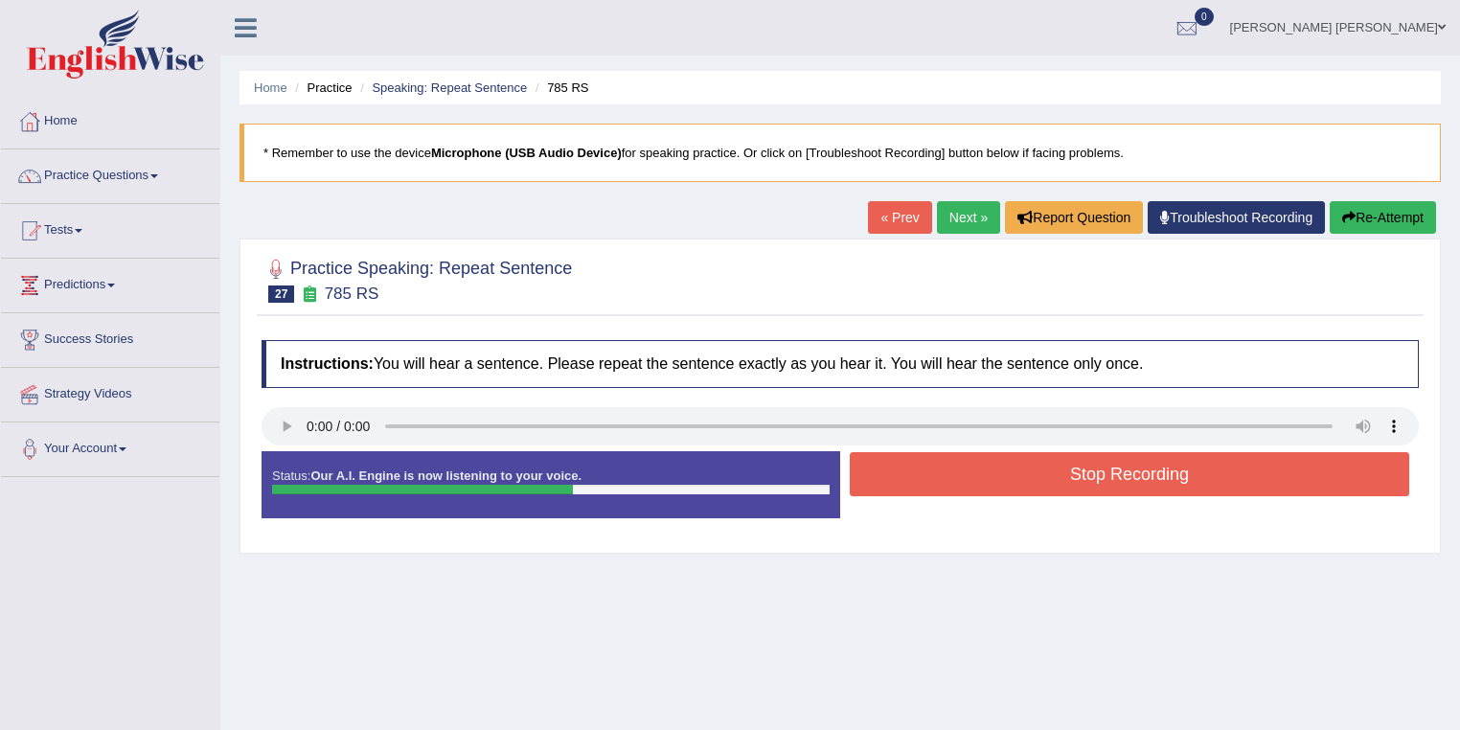
click at [1141, 473] on button "Stop Recording" at bounding box center [1129, 474] width 559 height 44
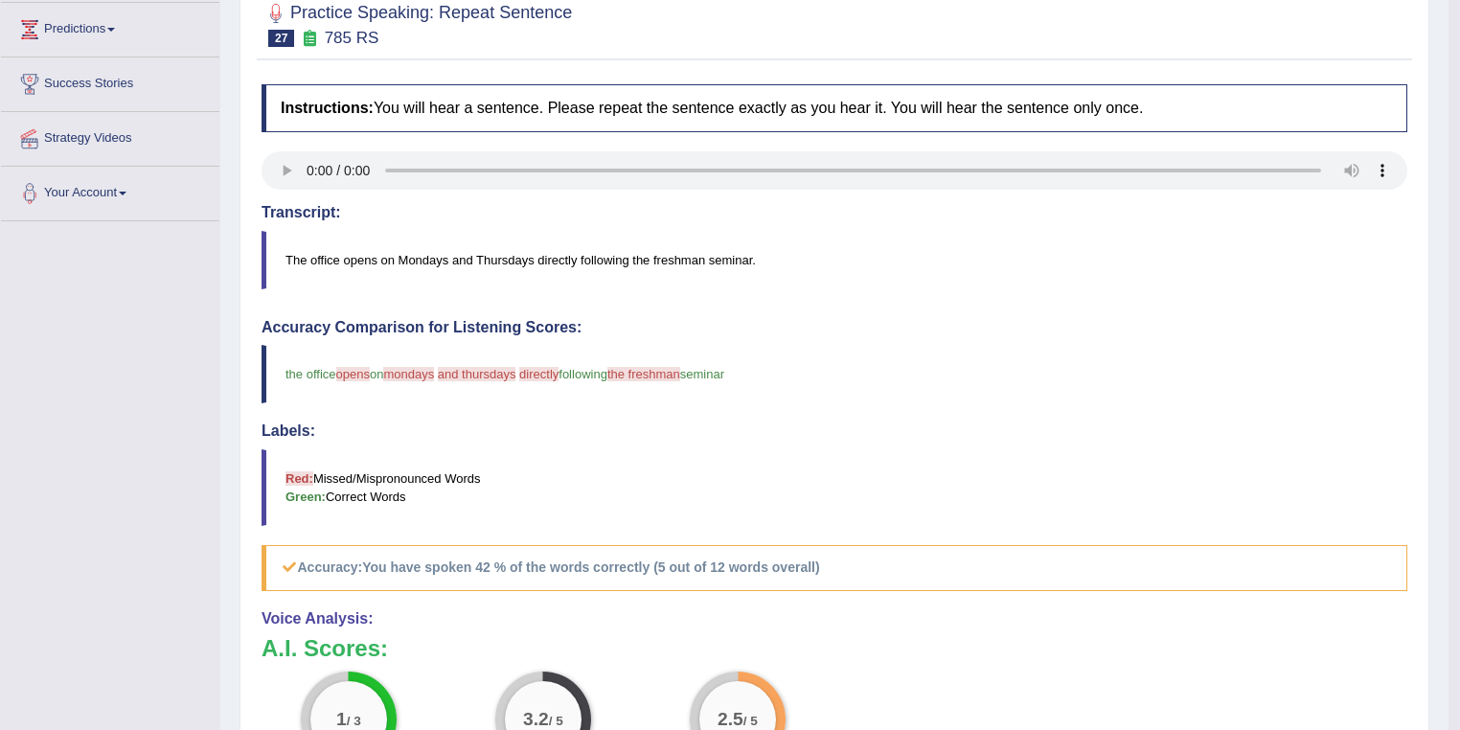
scroll to position [255, 0]
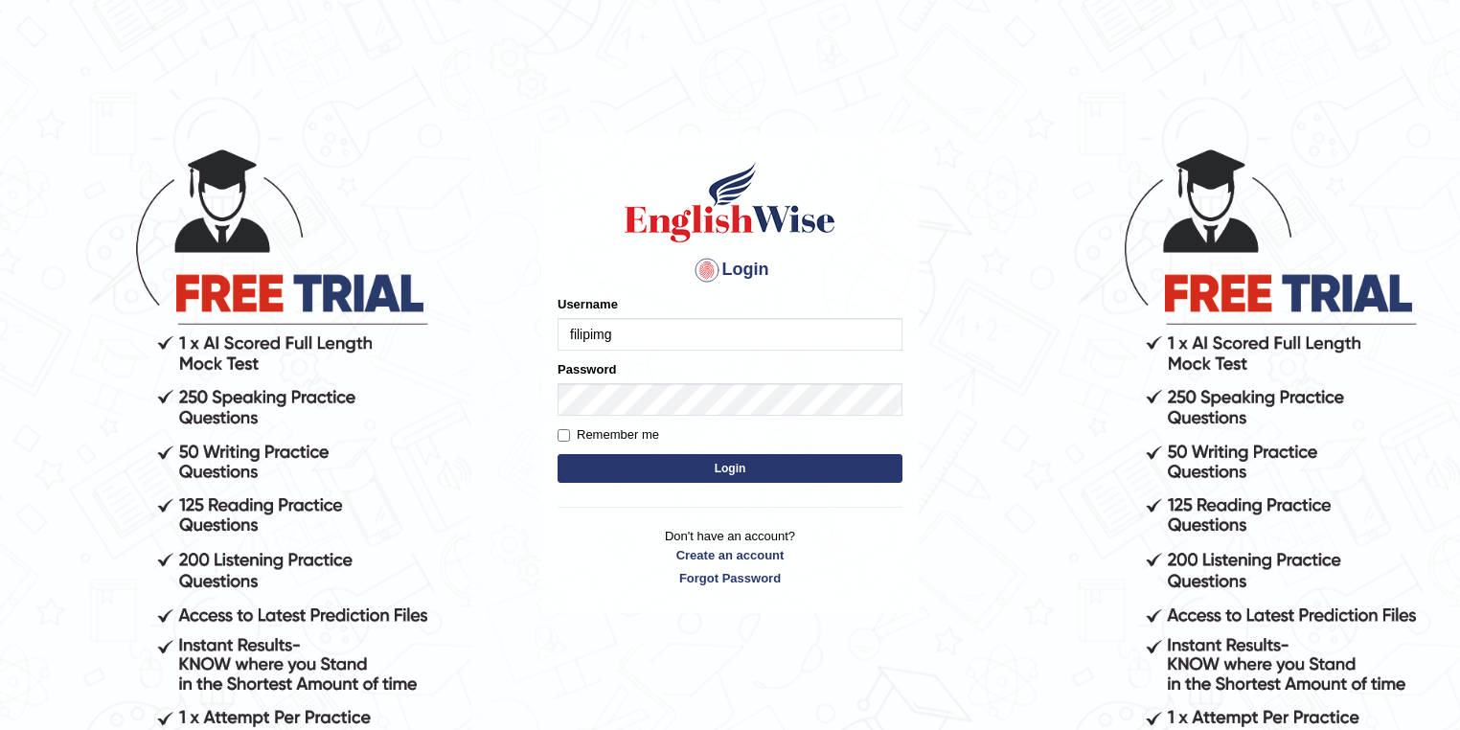
type input "filipimg"
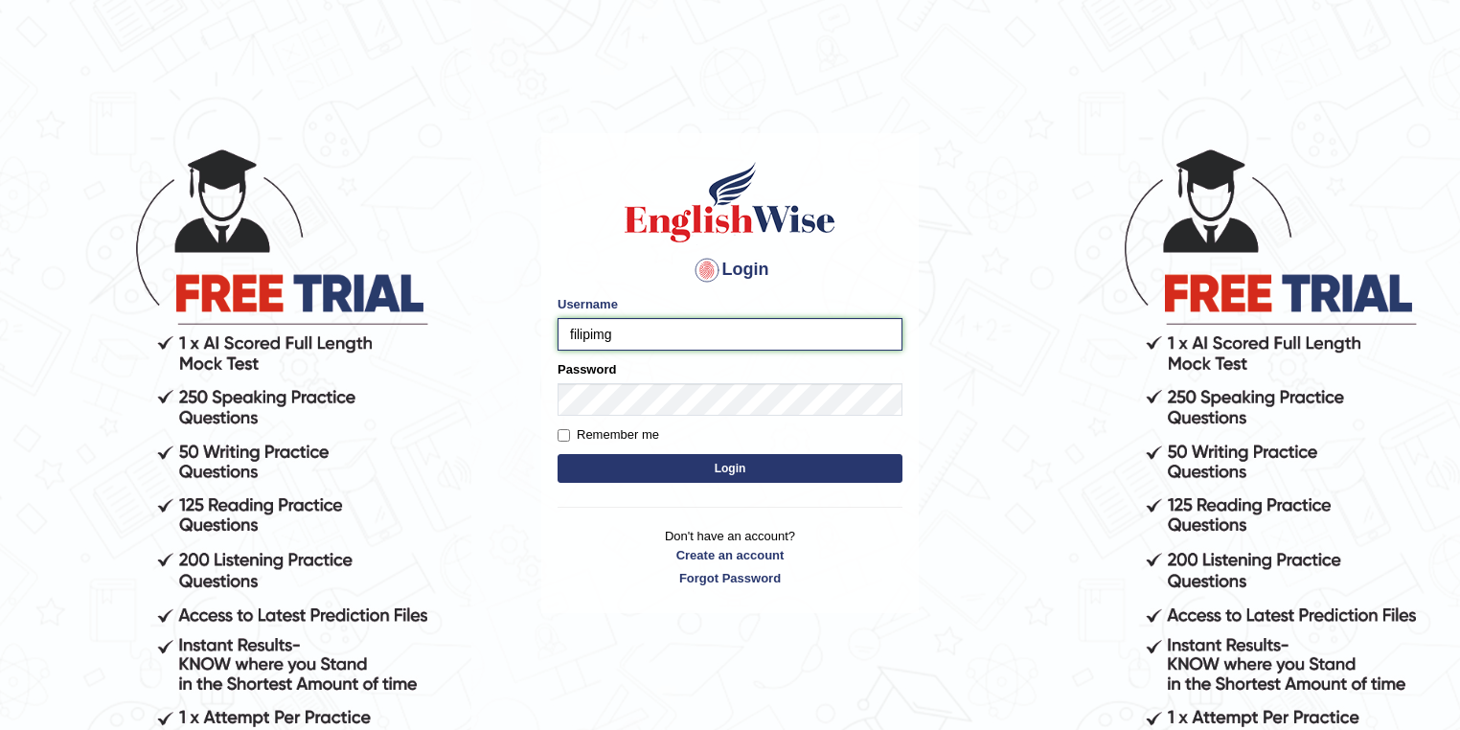
click at [611, 325] on input "filipimg" at bounding box center [729, 334] width 345 height 33
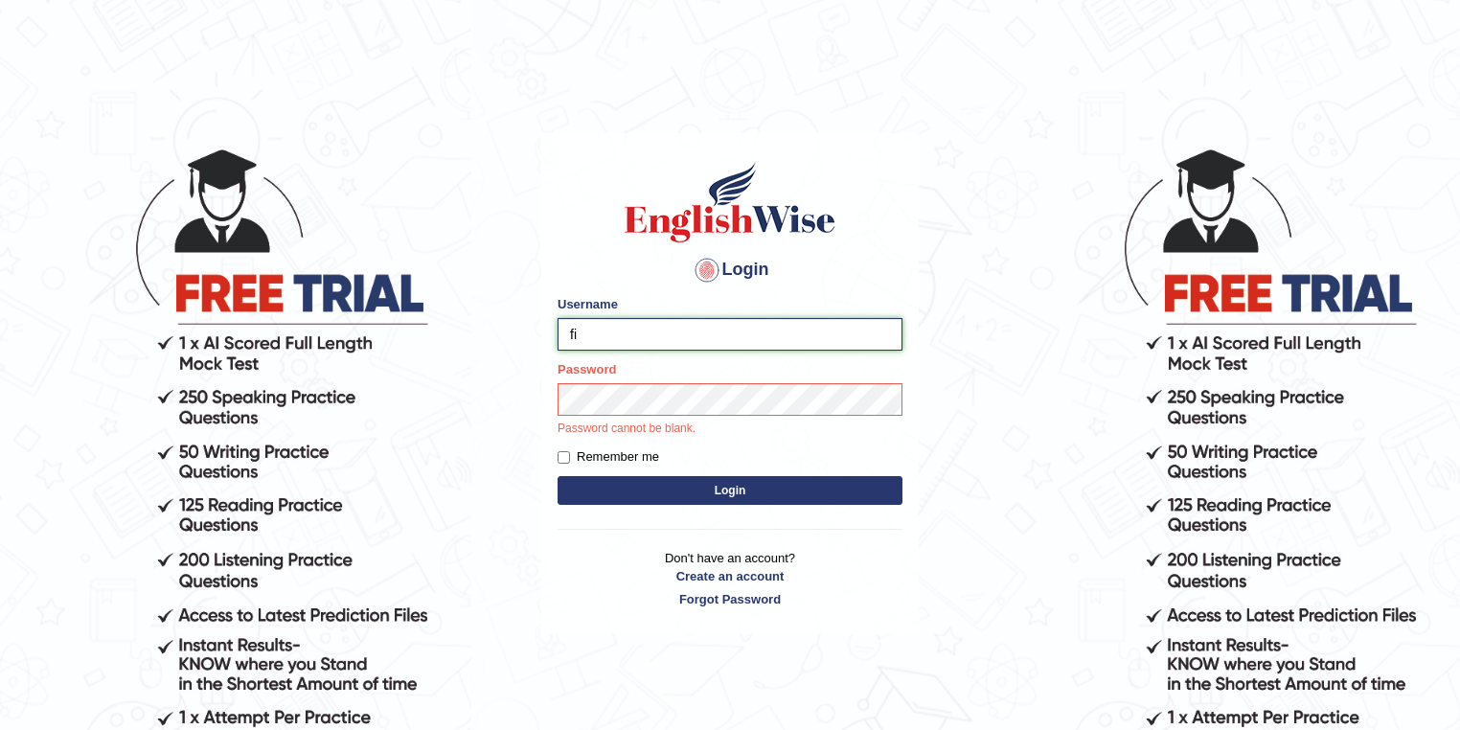
type input "filipimg"
click at [557, 476] on button "Login" at bounding box center [729, 490] width 345 height 29
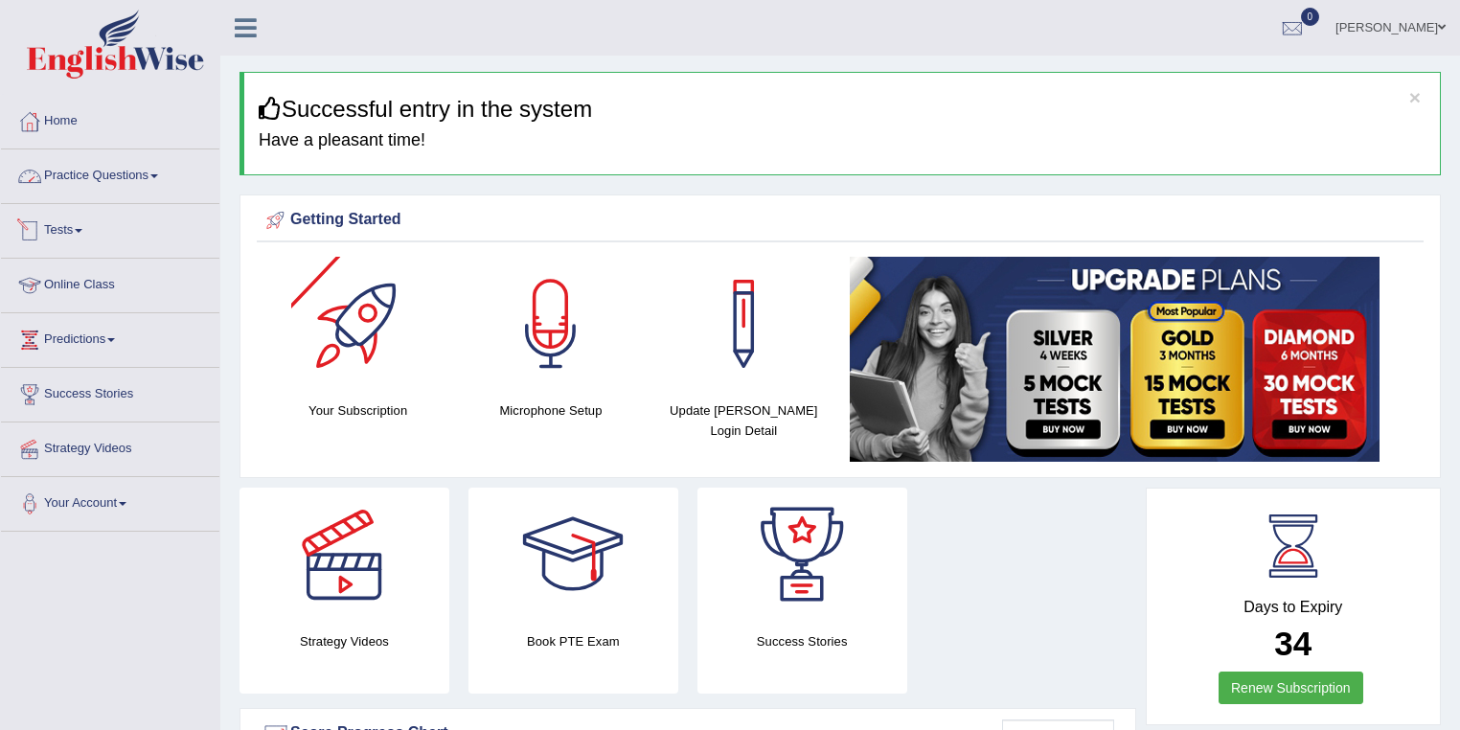
click at [129, 175] on link "Practice Questions" at bounding box center [110, 173] width 218 height 48
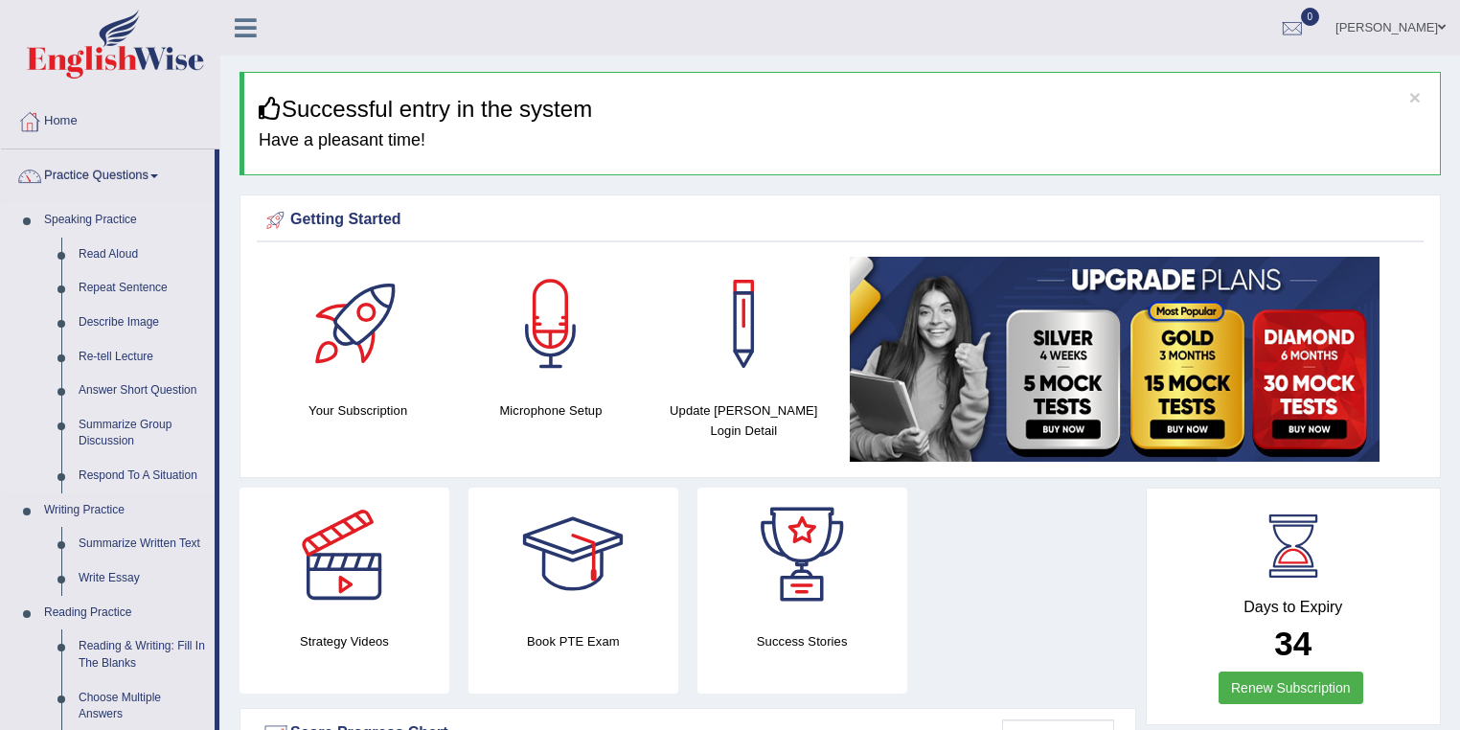
click at [129, 215] on link "Speaking Practice" at bounding box center [124, 220] width 179 height 34
click at [239, 292] on div "Getting Started Your Subscription Microphone Setup Update Pearson Login Detail ×" at bounding box center [839, 335] width 1201 height 283
click at [116, 223] on link "Speaking Practice" at bounding box center [124, 220] width 179 height 34
click at [169, 173] on link "Practice Questions" at bounding box center [108, 173] width 214 height 48
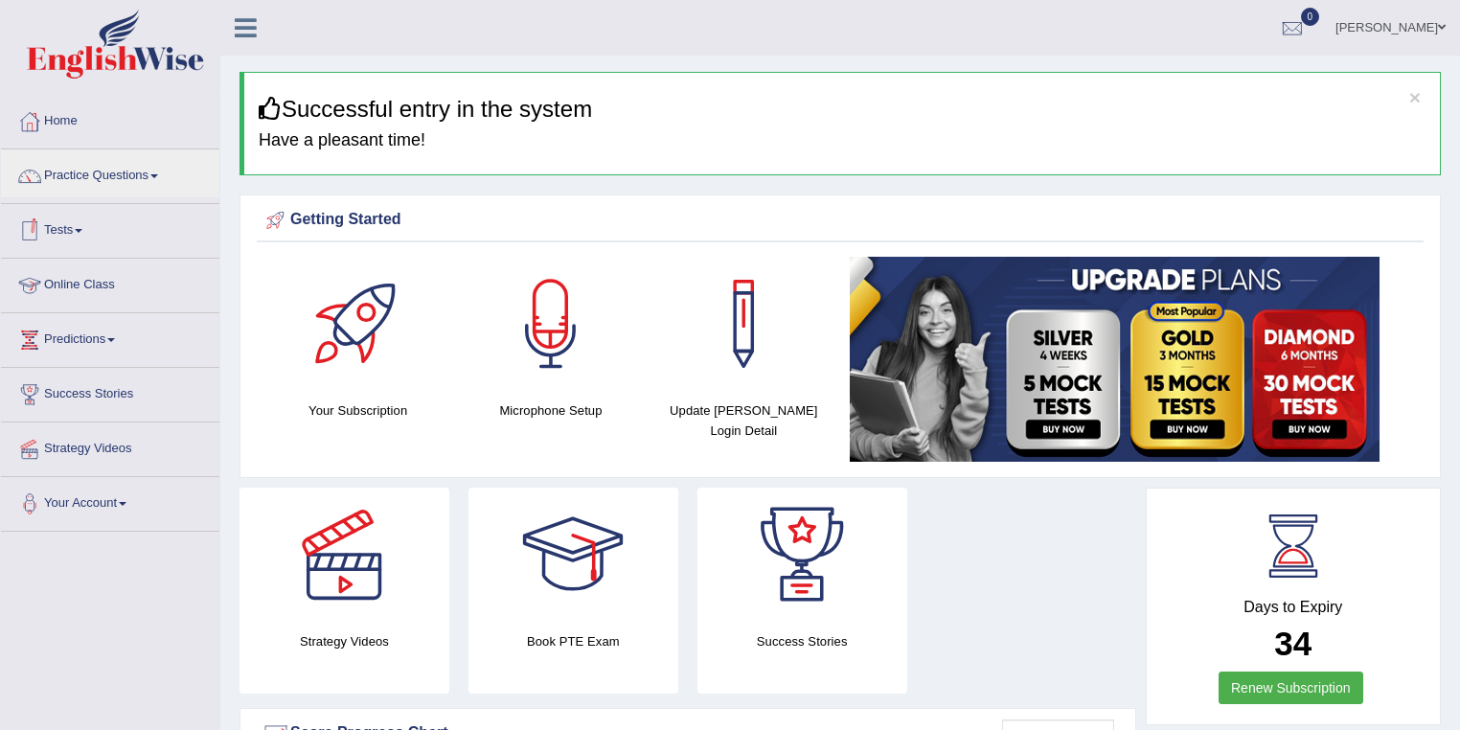
click at [68, 227] on link "Tests" at bounding box center [110, 228] width 218 height 48
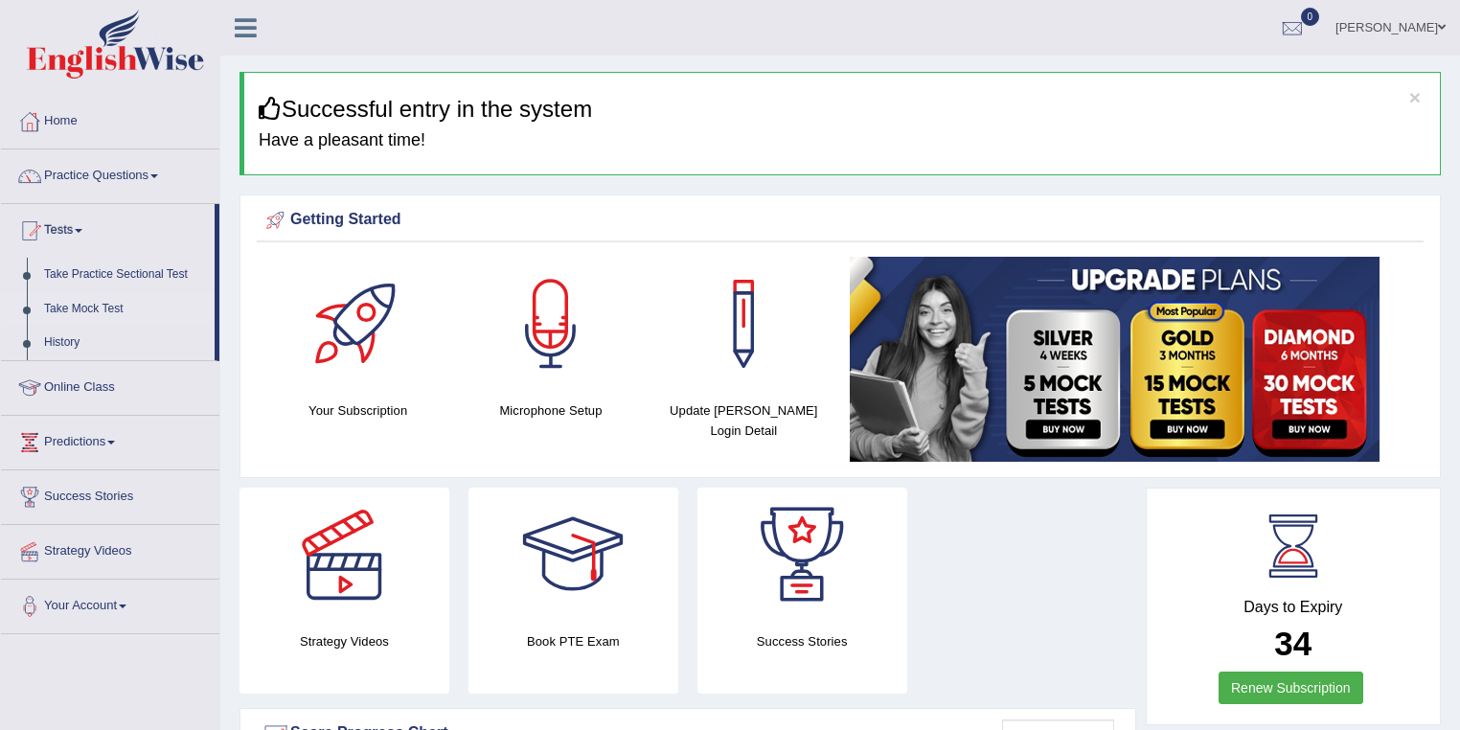
click at [112, 308] on link "Take Mock Test" at bounding box center [124, 309] width 179 height 34
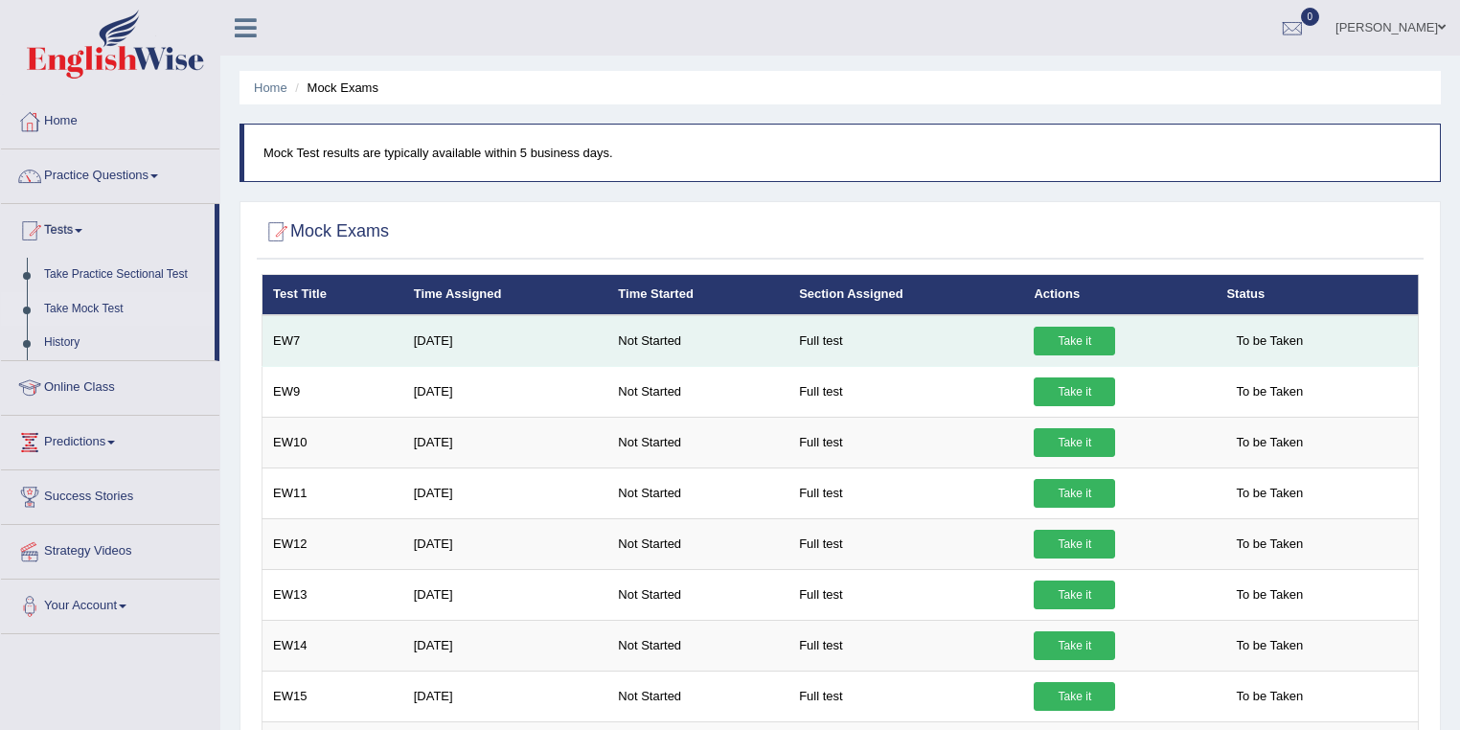
click at [1078, 330] on link "Take it" at bounding box center [1073, 341] width 81 height 29
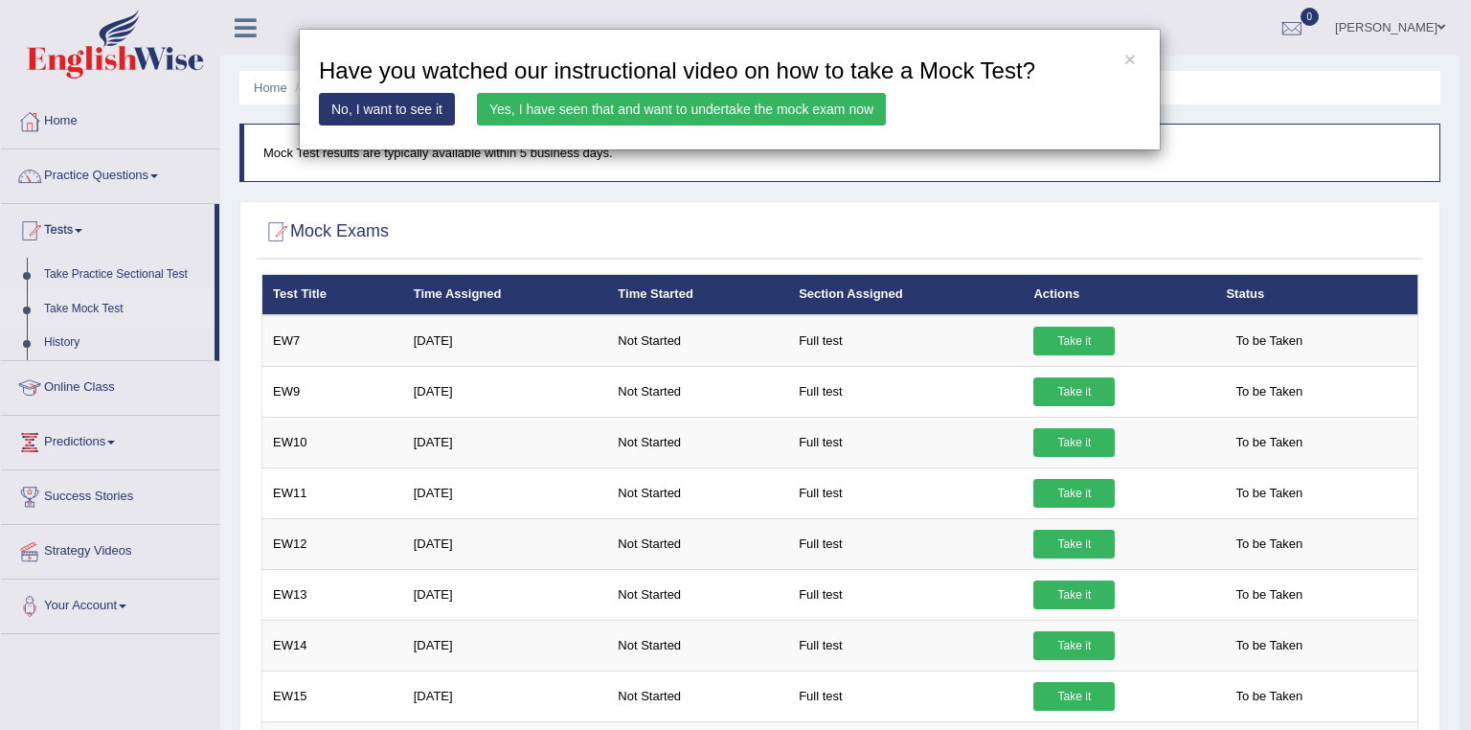
click at [732, 119] on link "Yes, I have seen that and want to undertake the mock exam now" at bounding box center [681, 109] width 409 height 33
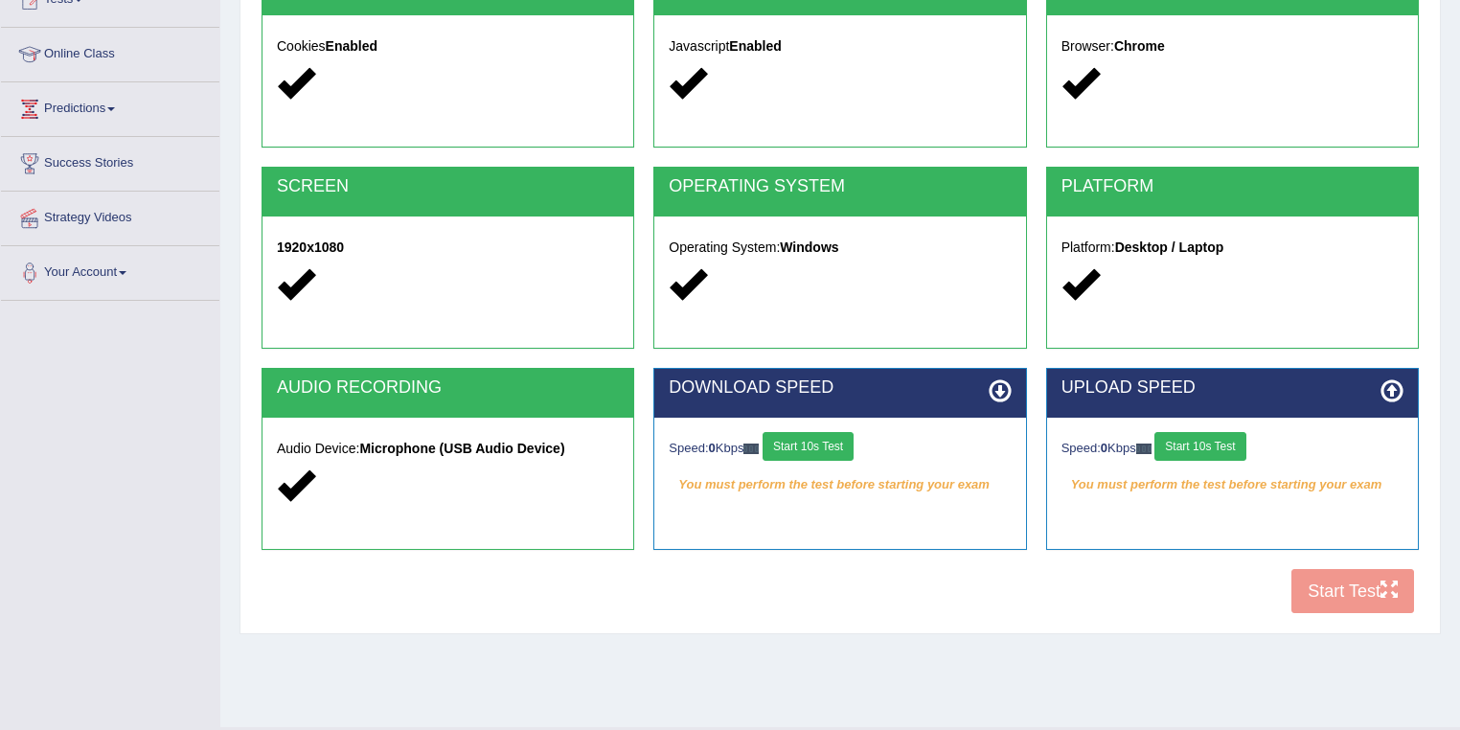
scroll to position [276, 0]
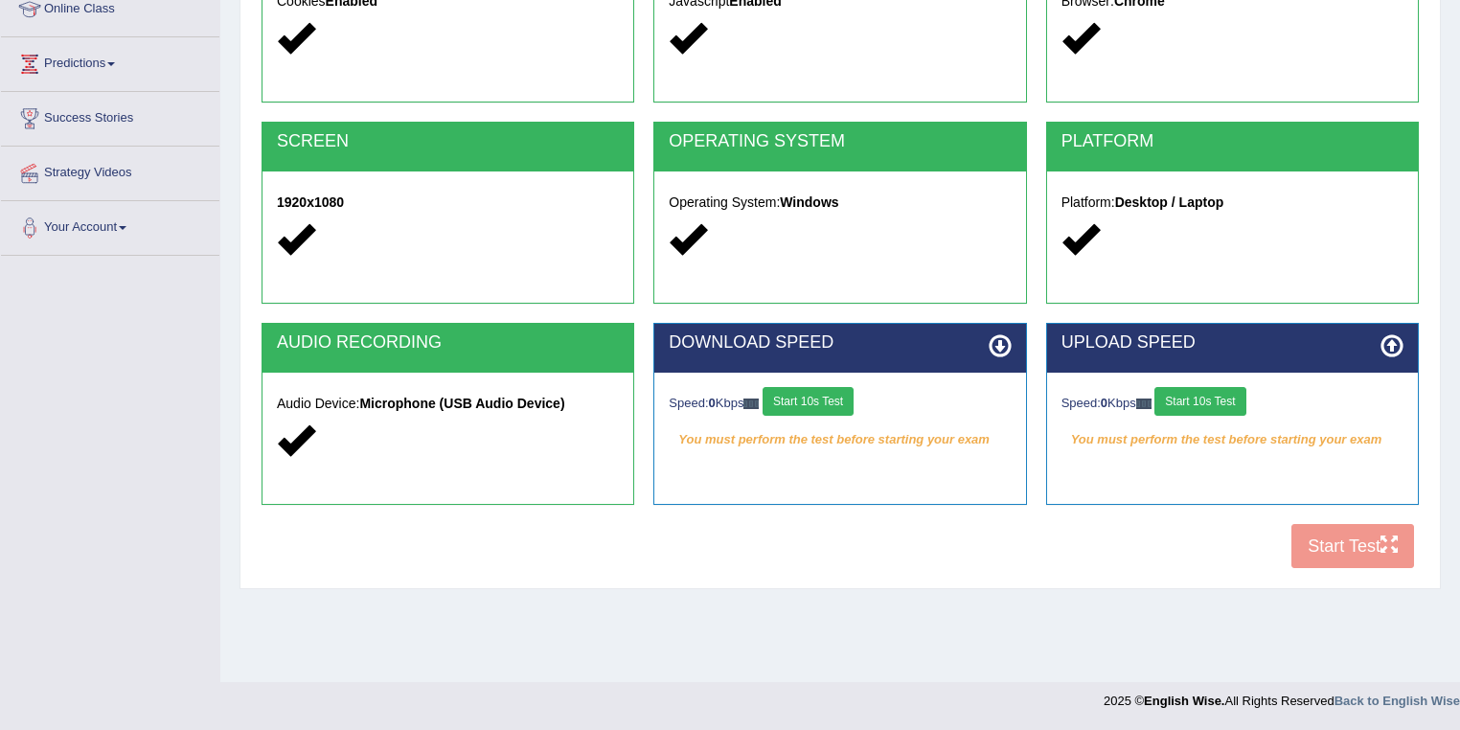
click at [832, 402] on button "Start 10s Test" at bounding box center [807, 401] width 91 height 29
click at [1218, 408] on button "Start 10s Test" at bounding box center [1199, 401] width 91 height 29
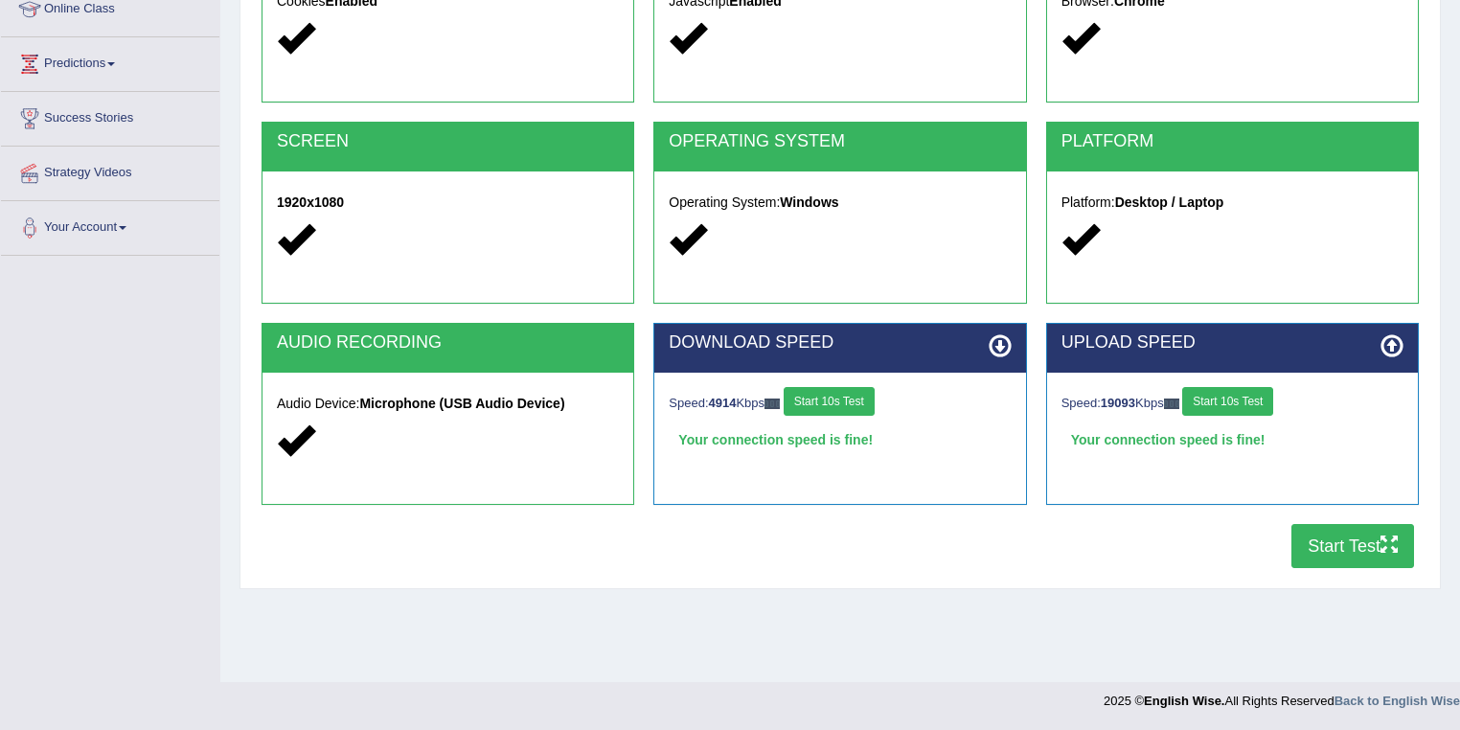
click at [1322, 536] on button "Start Test" at bounding box center [1352, 546] width 123 height 44
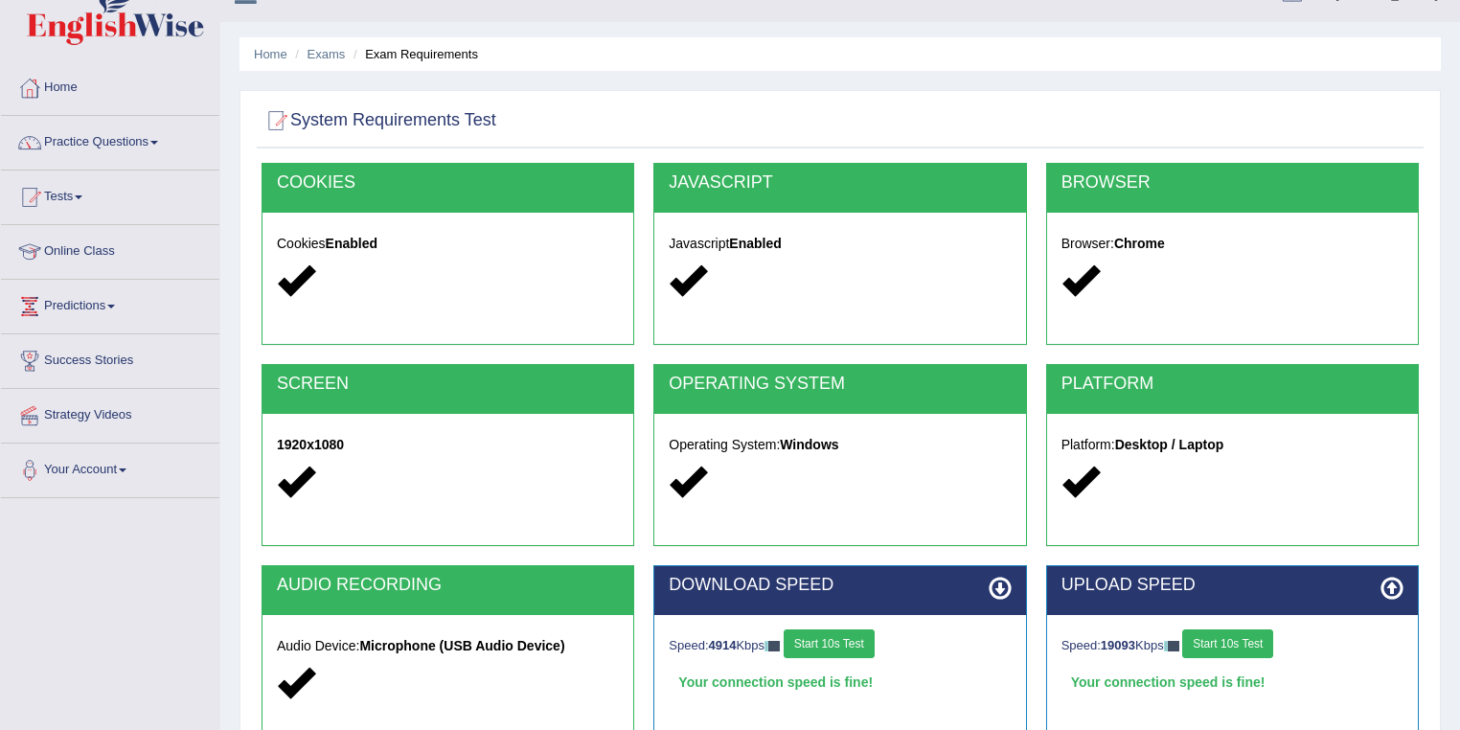
scroll to position [0, 0]
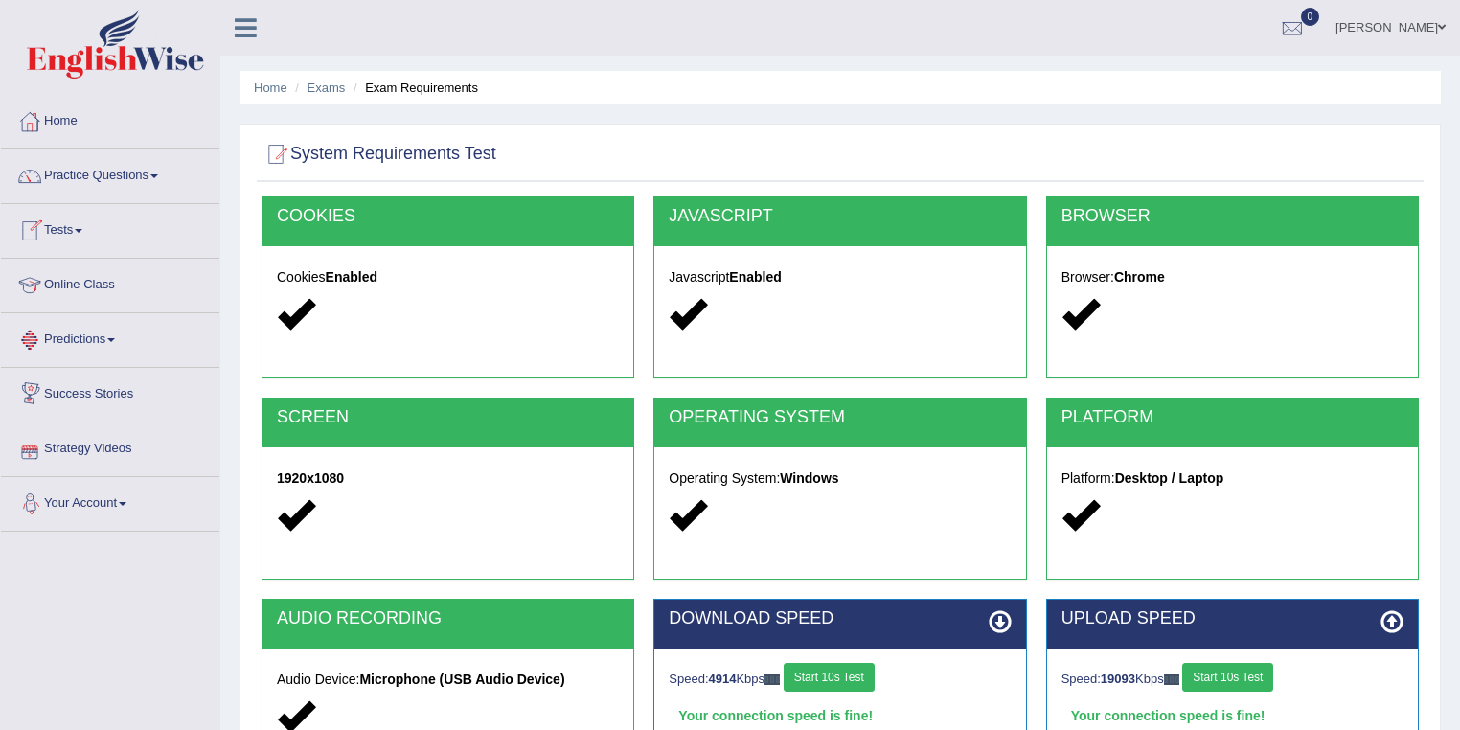
click at [124, 503] on link "Your Account" at bounding box center [110, 501] width 218 height 48
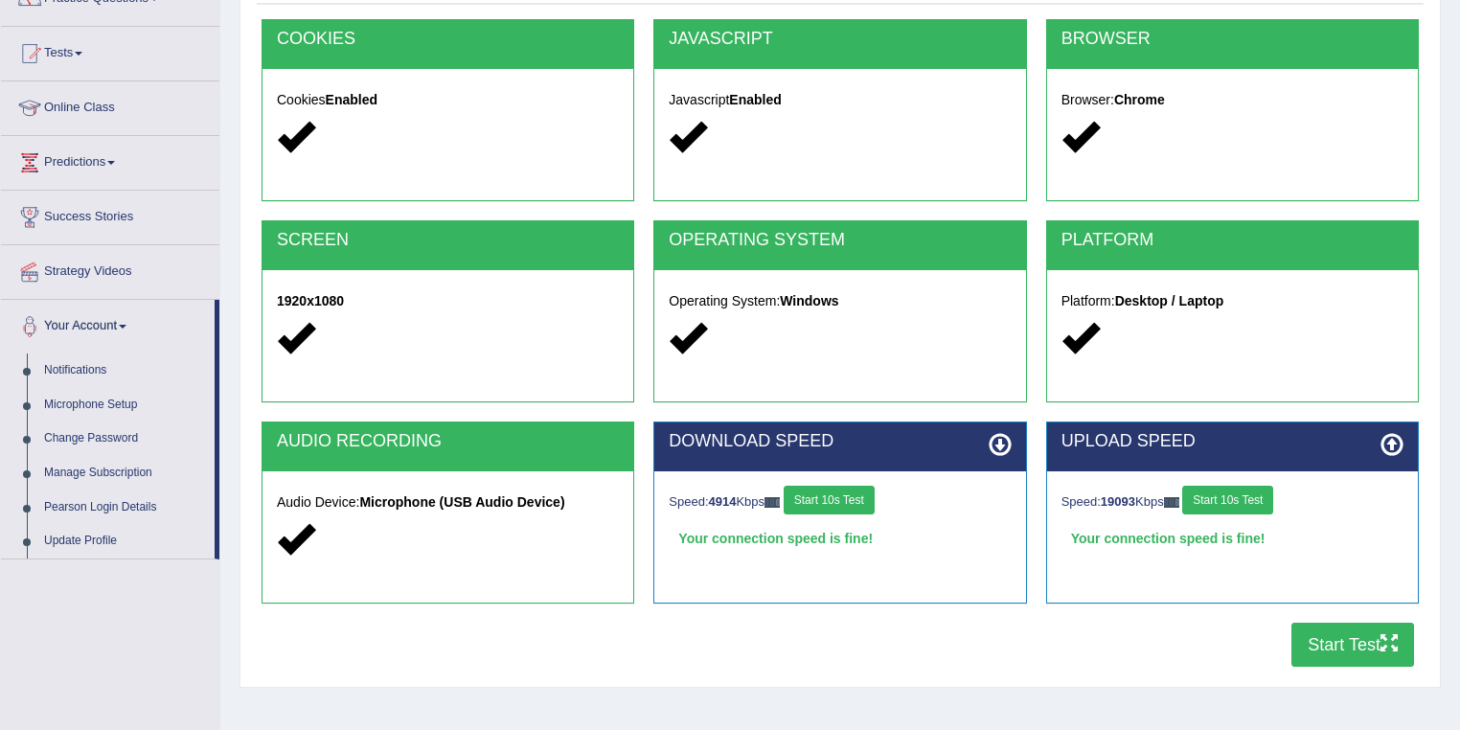
scroll to position [230, 0]
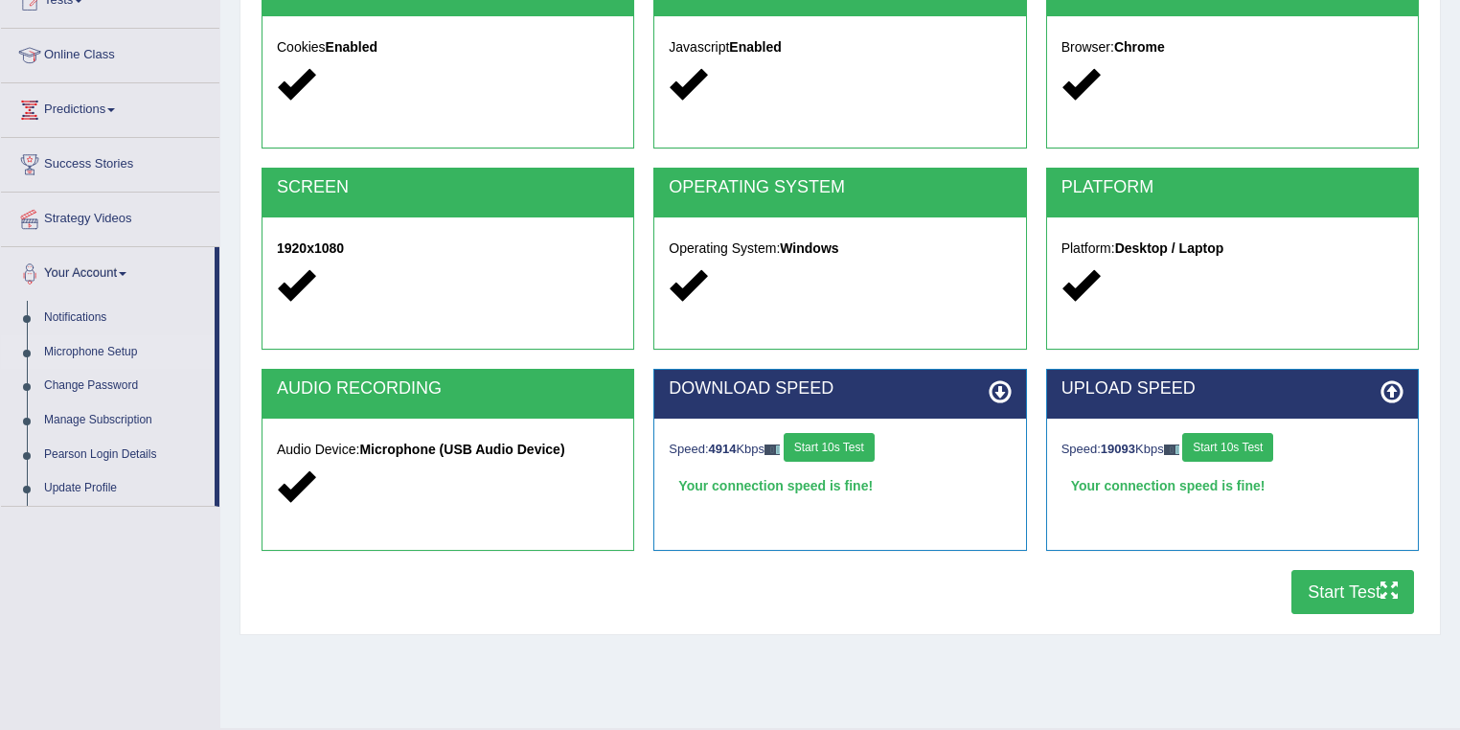
click at [91, 352] on link "Microphone Setup" at bounding box center [124, 352] width 179 height 34
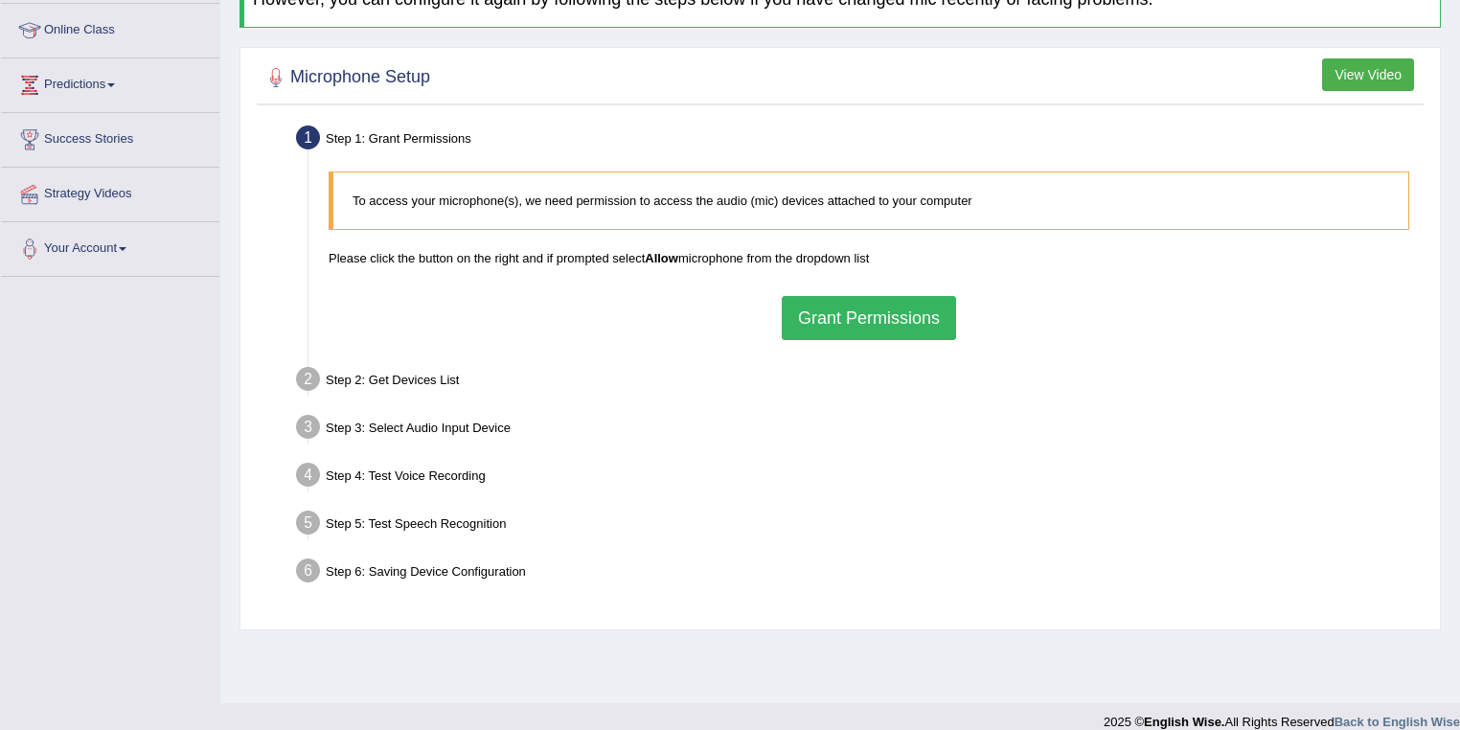
scroll to position [276, 0]
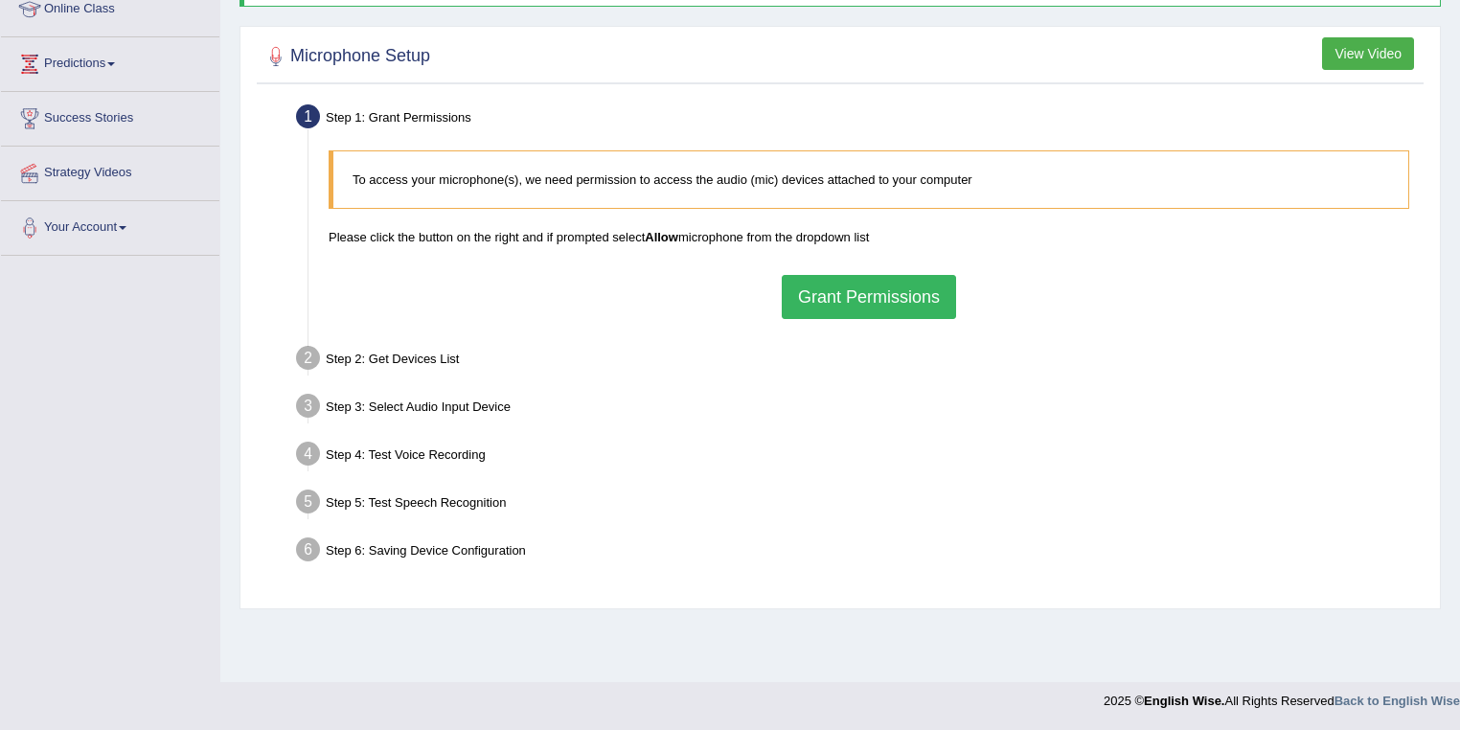
click at [862, 301] on button "Grant Permissions" at bounding box center [869, 297] width 174 height 44
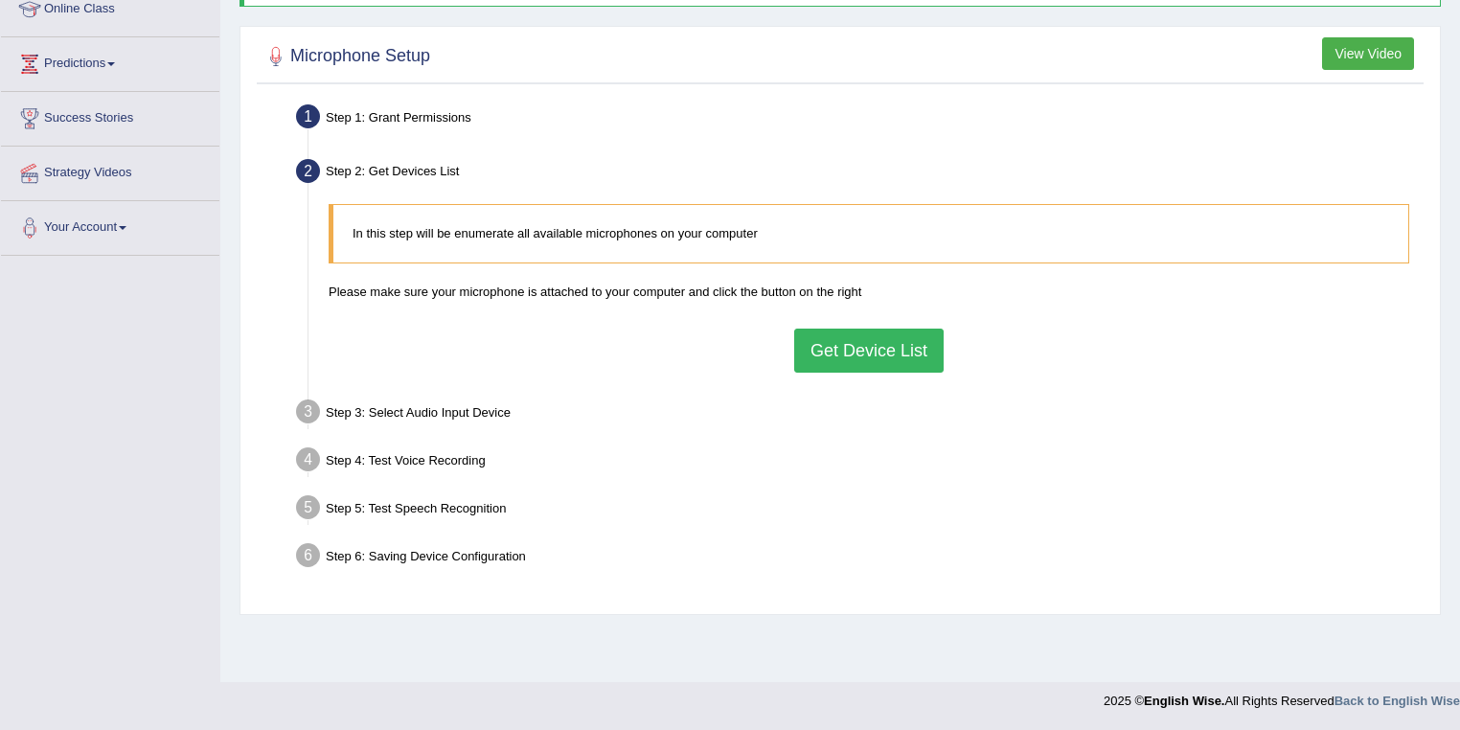
click at [873, 348] on button "Get Device List" at bounding box center [868, 351] width 149 height 44
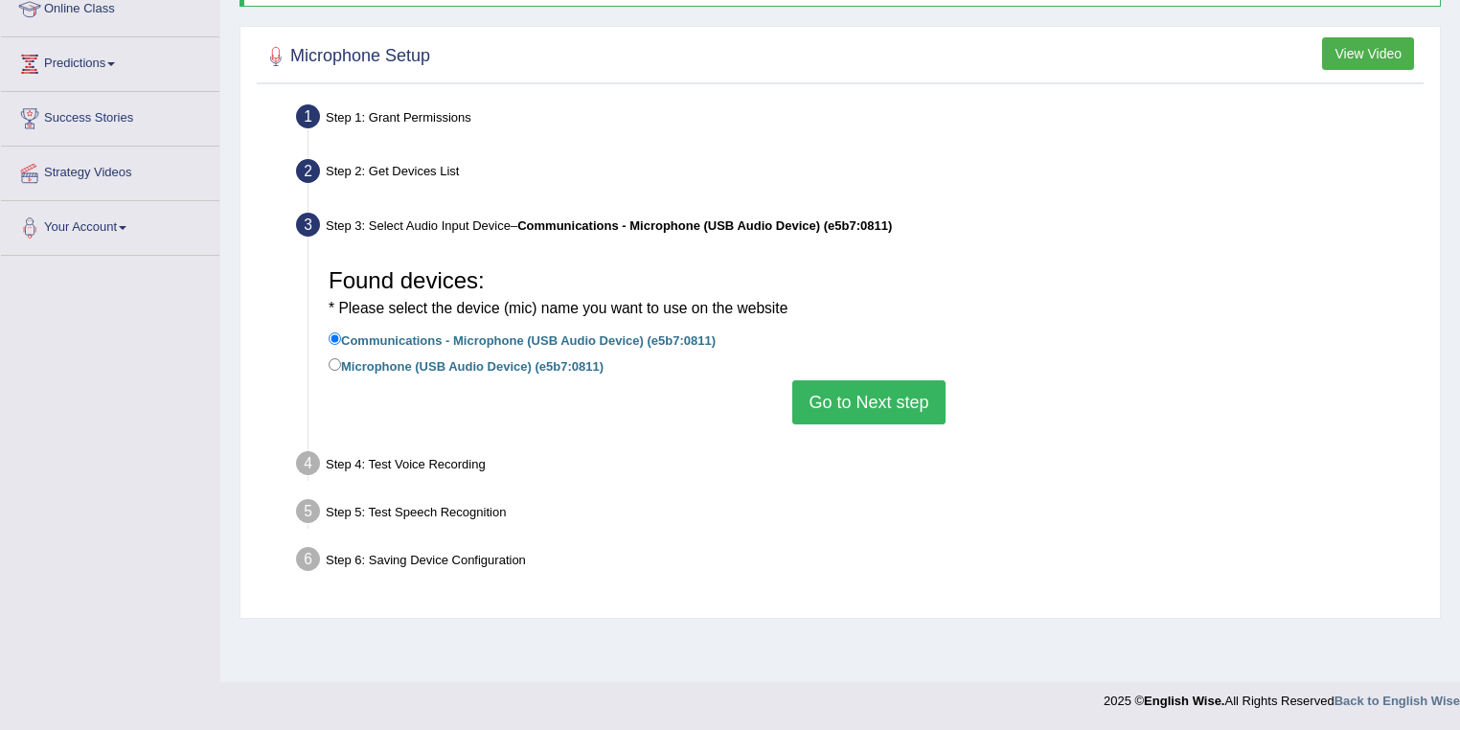
click at [860, 398] on button "Go to Next step" at bounding box center [868, 402] width 152 height 44
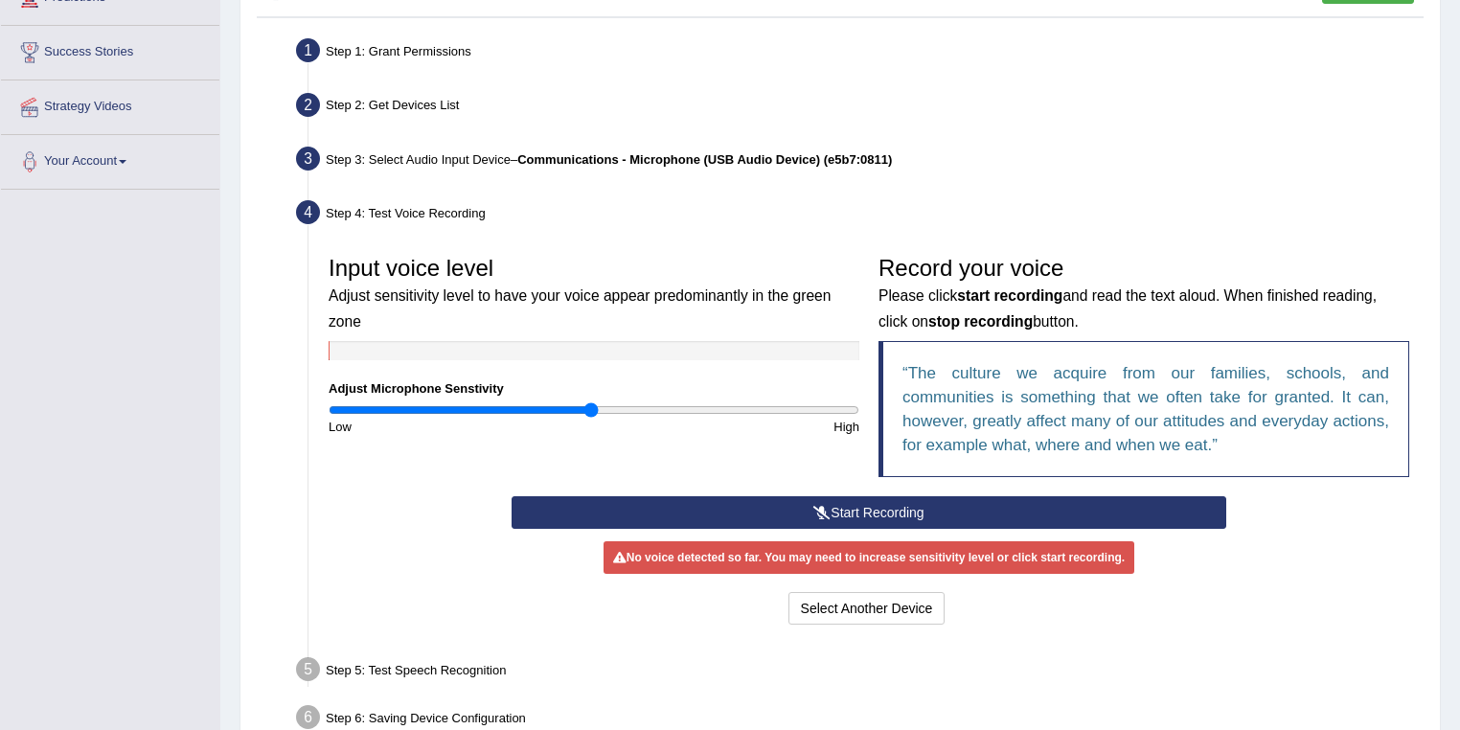
scroll to position [429, 0]
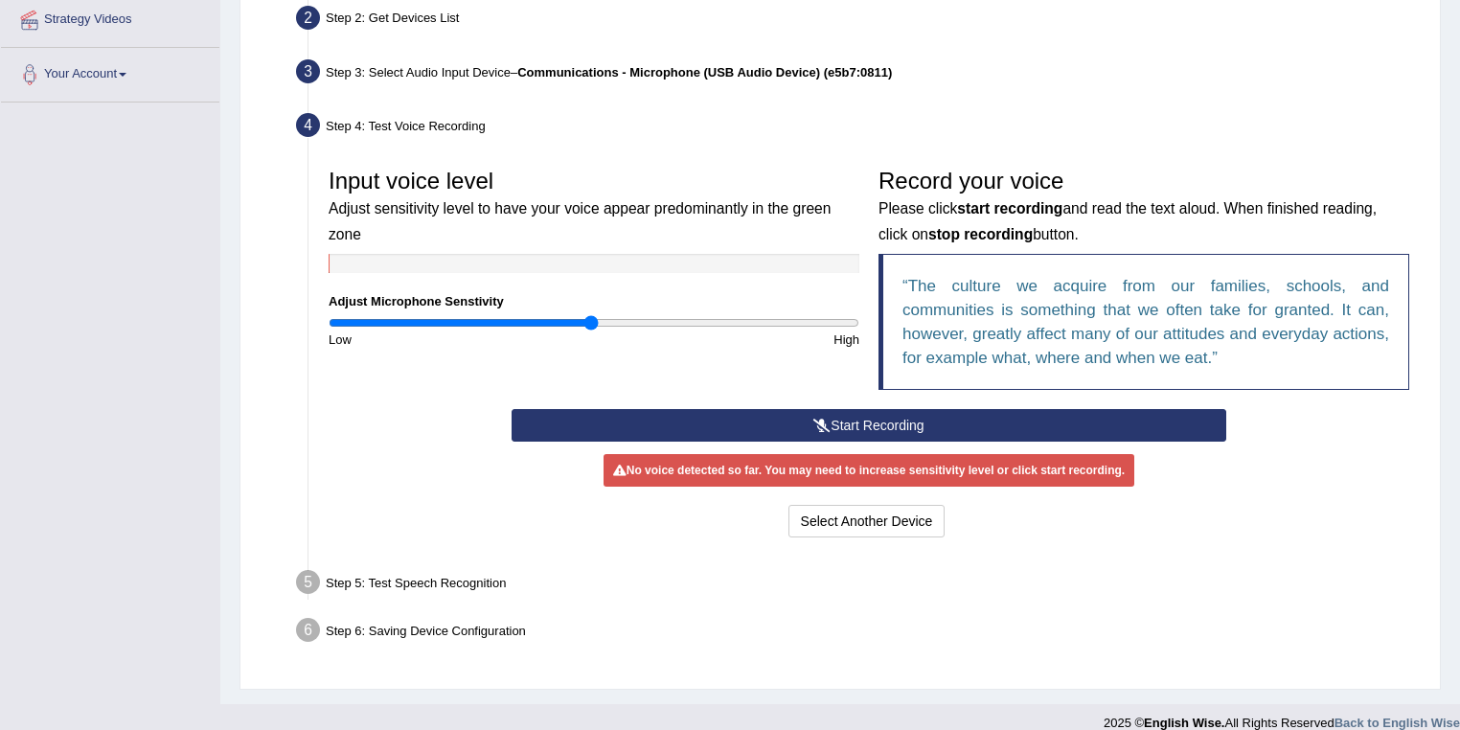
click at [791, 414] on button "Start Recording" at bounding box center [868, 425] width 714 height 33
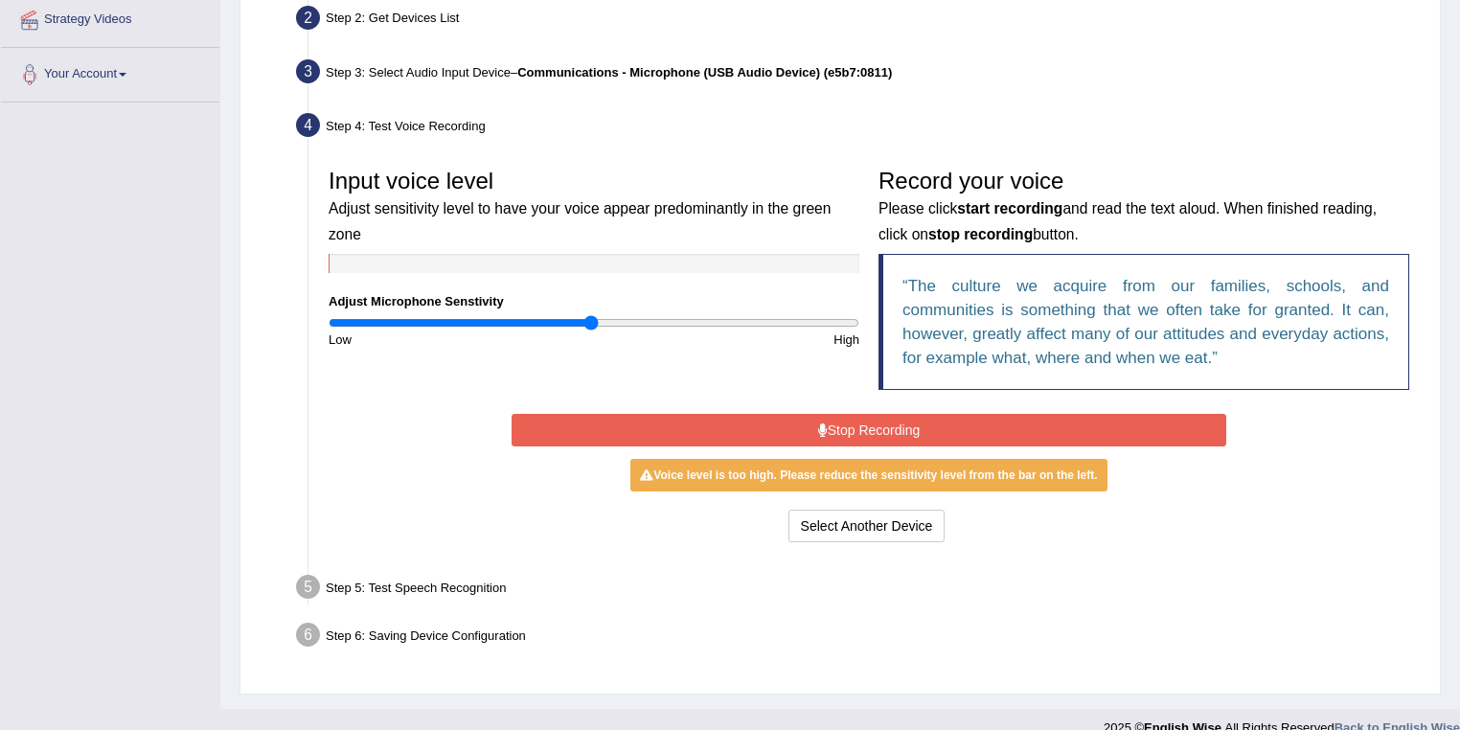
click at [818, 430] on icon at bounding box center [823, 429] width 10 height 13
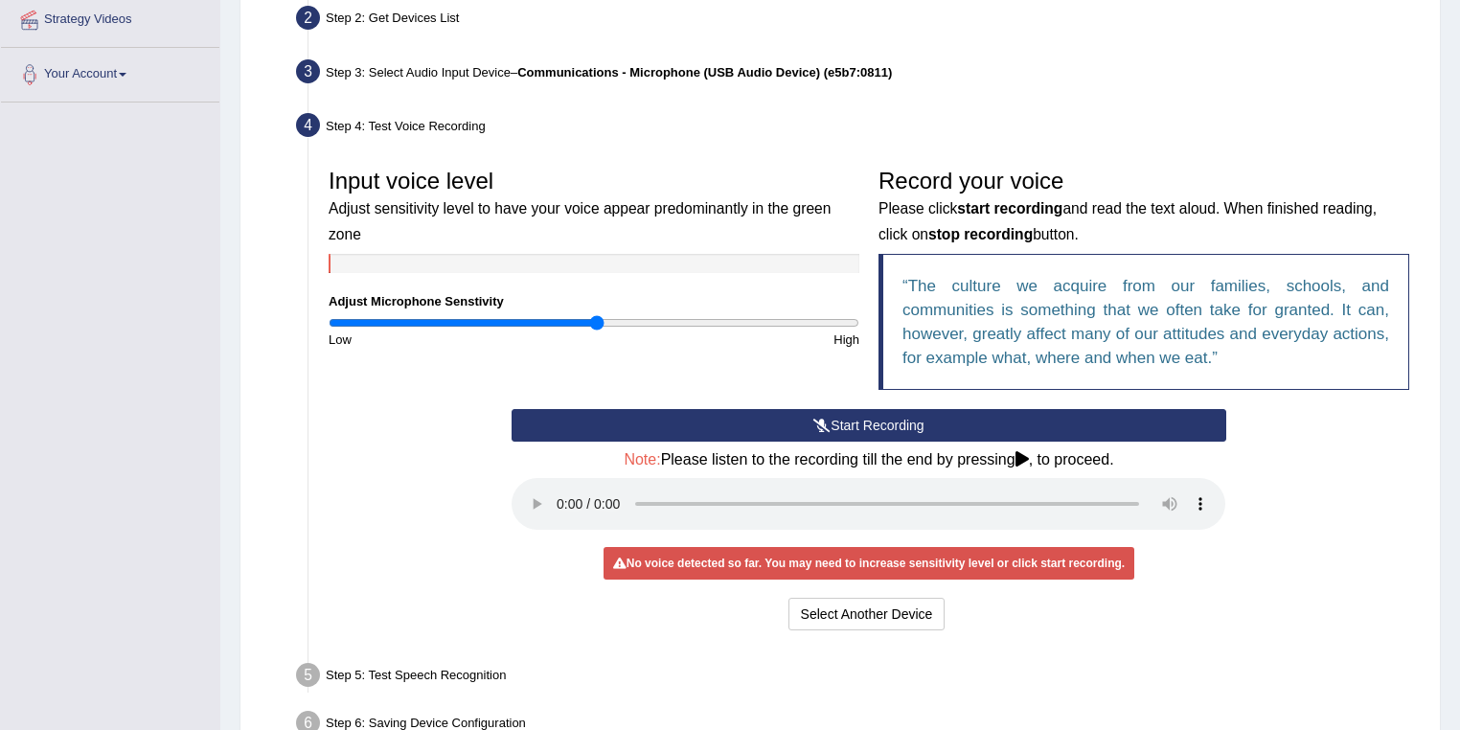
click at [598, 328] on input "range" at bounding box center [594, 322] width 531 height 15
click at [850, 422] on button "Start Recording" at bounding box center [868, 425] width 714 height 33
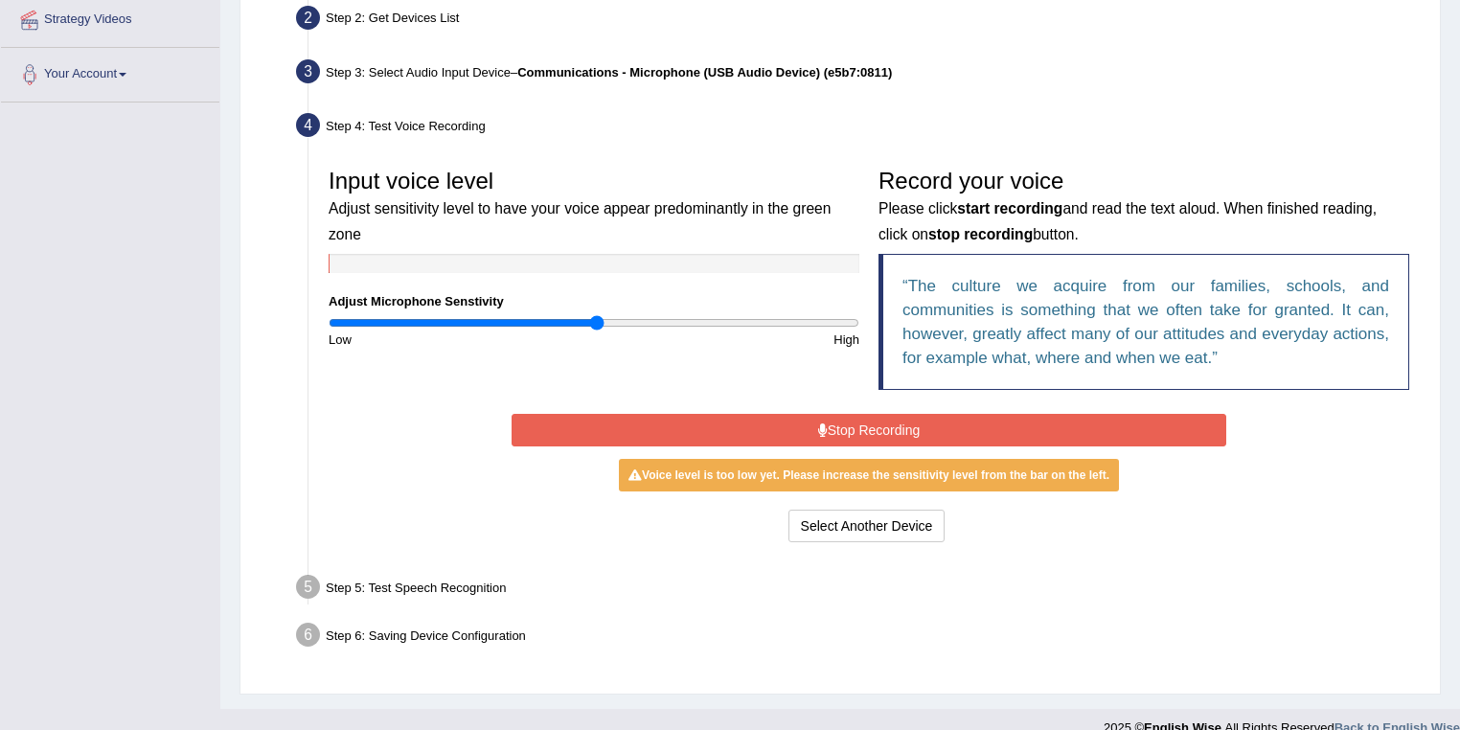
click at [777, 428] on button "Stop Recording" at bounding box center [868, 430] width 714 height 33
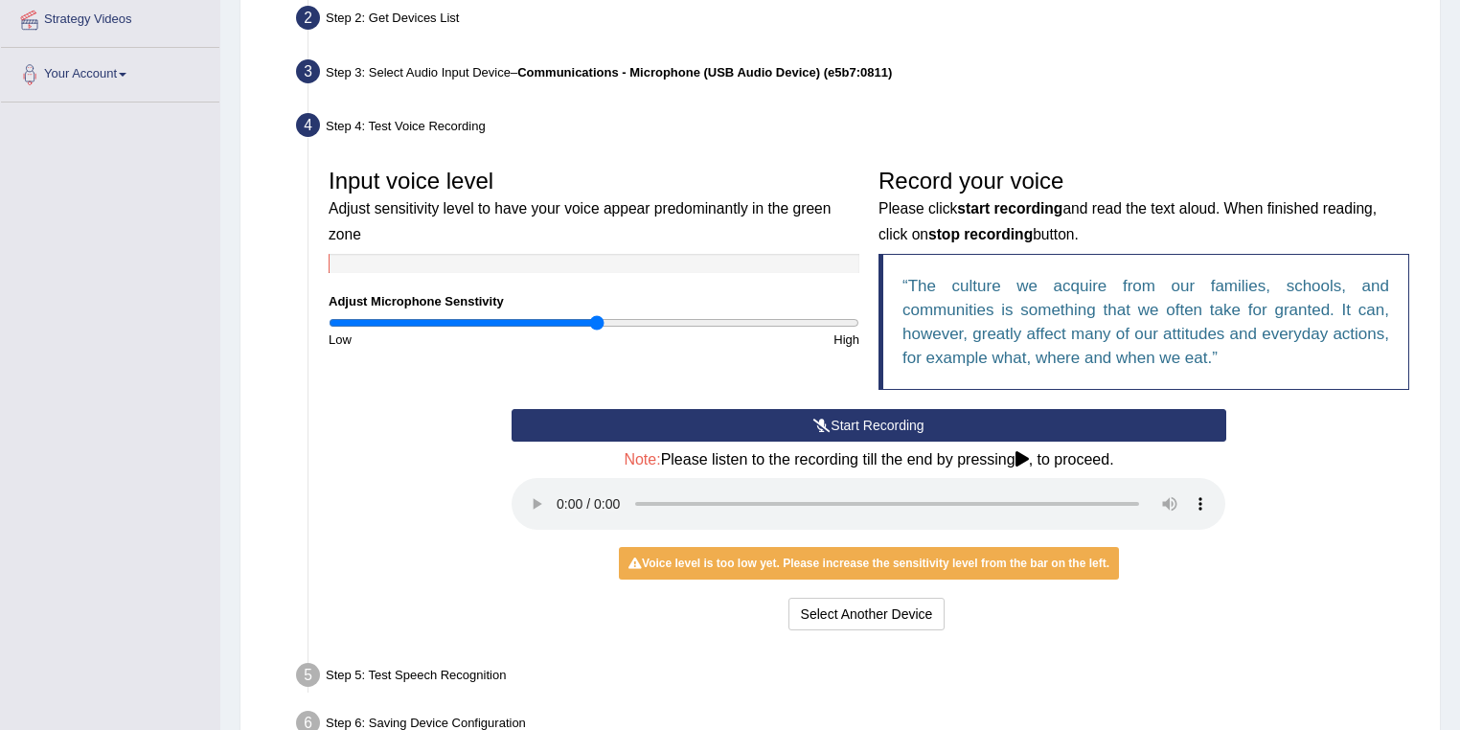
scroll to position [540, 0]
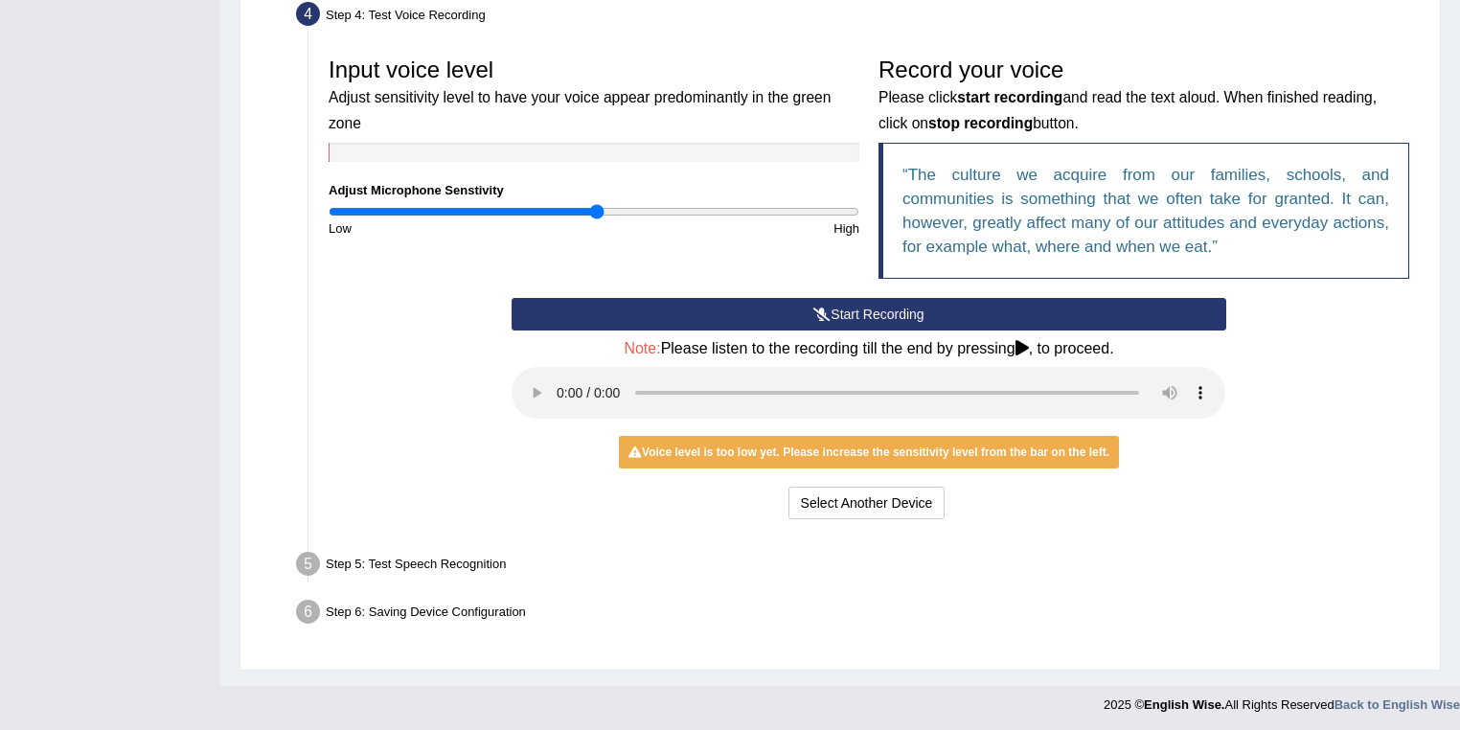
click at [764, 539] on ul "Step 1: Grant Permissions To access your microphone(s), we need permission to a…" at bounding box center [839, 234] width 1157 height 801
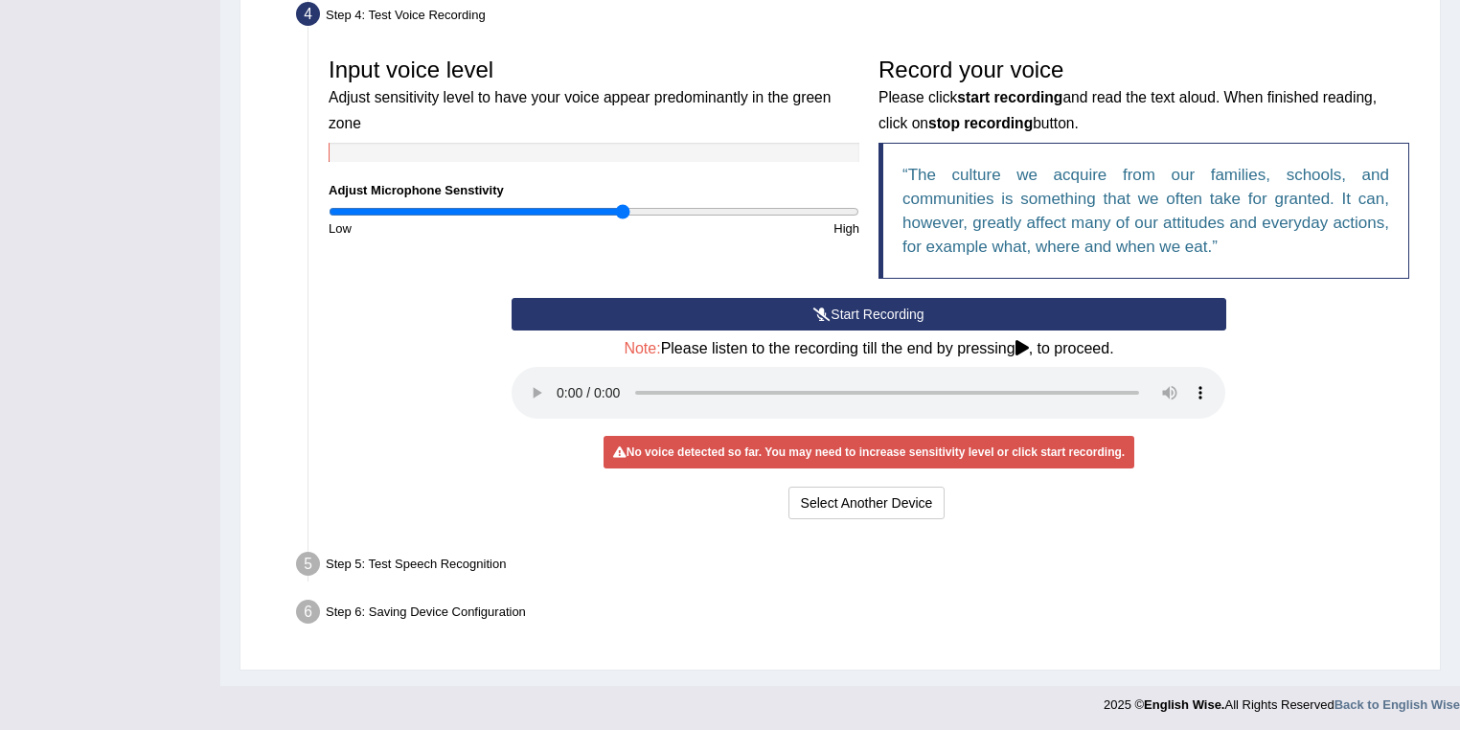
drag, startPoint x: 600, startPoint y: 207, endPoint x: 620, endPoint y: 208, distance: 20.1
type input "1.12"
click at [620, 208] on input "range" at bounding box center [594, 211] width 531 height 15
click at [674, 317] on button "Start Recording" at bounding box center [868, 314] width 714 height 33
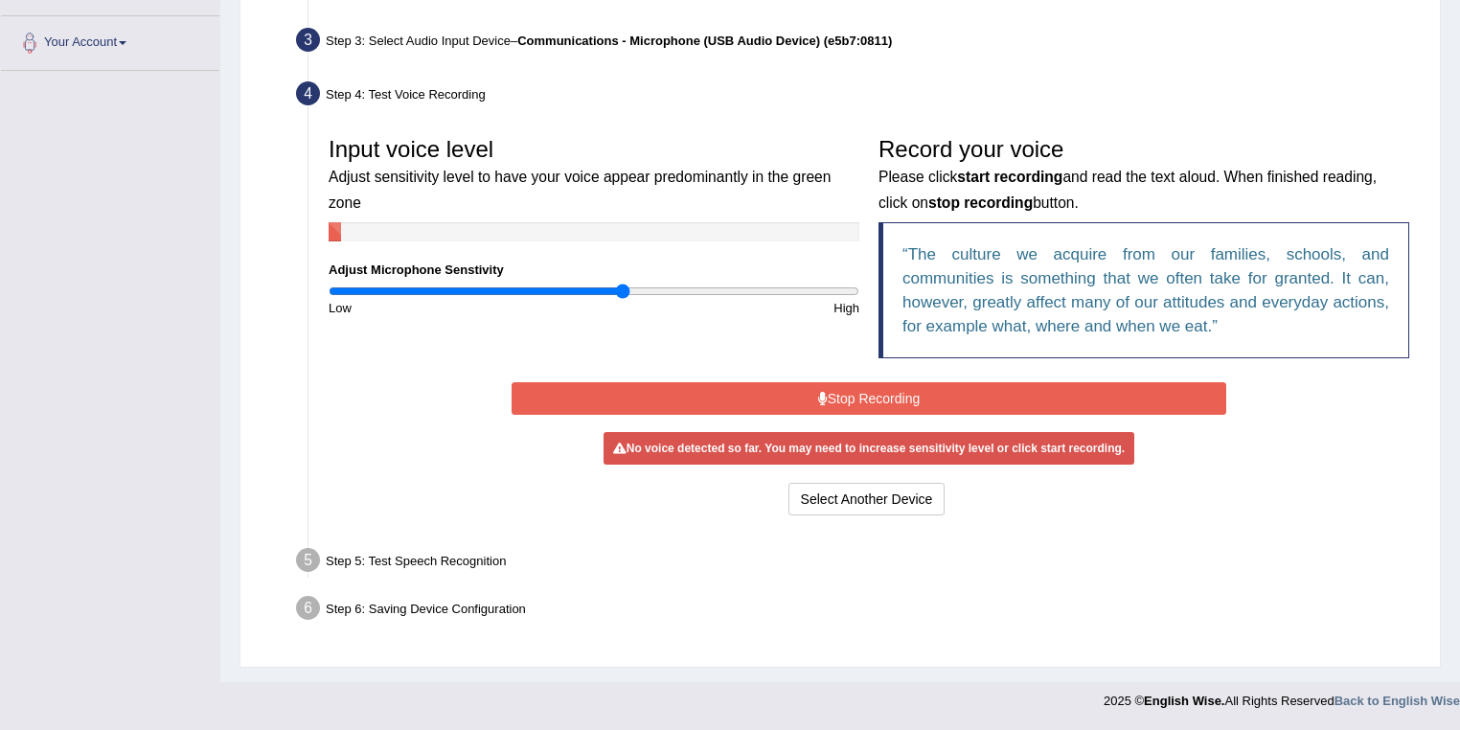
scroll to position [452, 0]
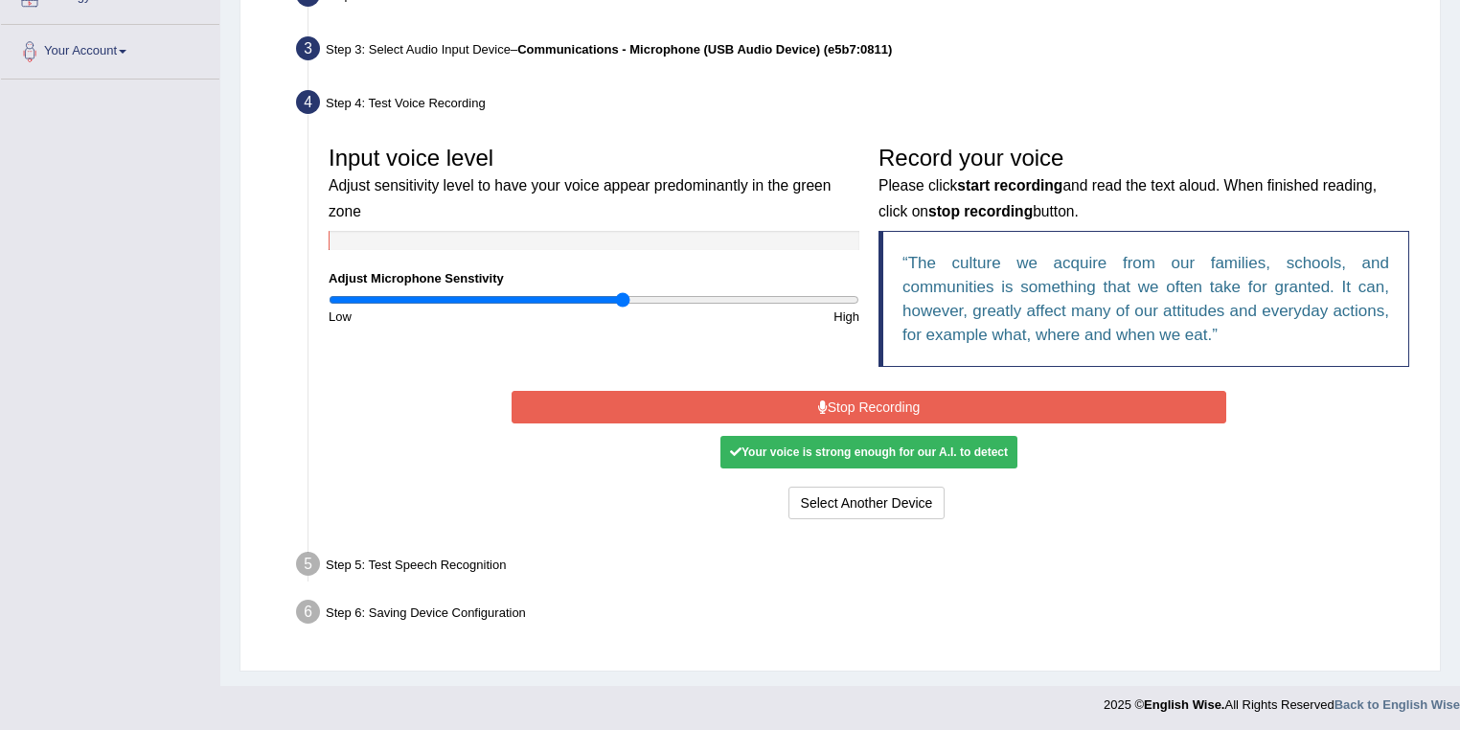
click at [777, 391] on button "Stop Recording" at bounding box center [868, 407] width 714 height 33
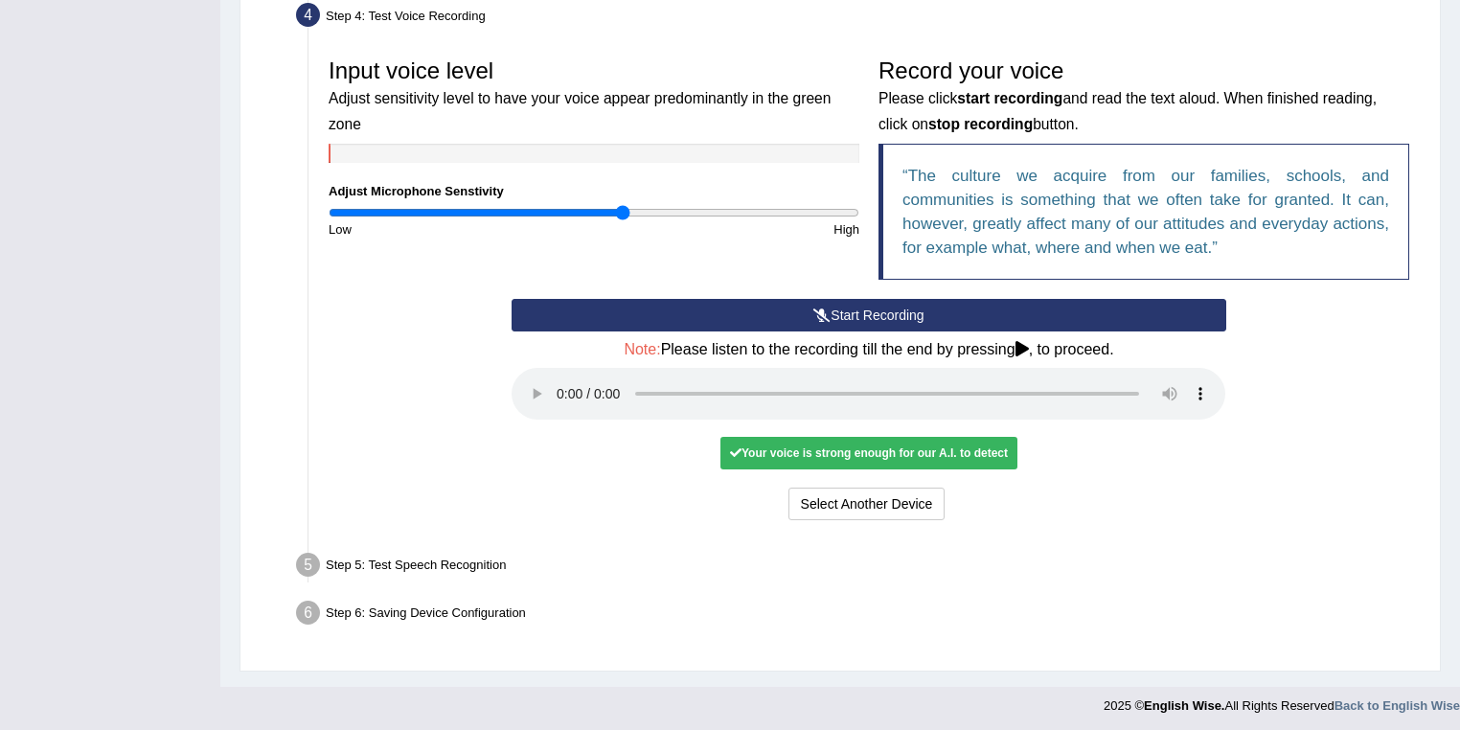
scroll to position [540, 0]
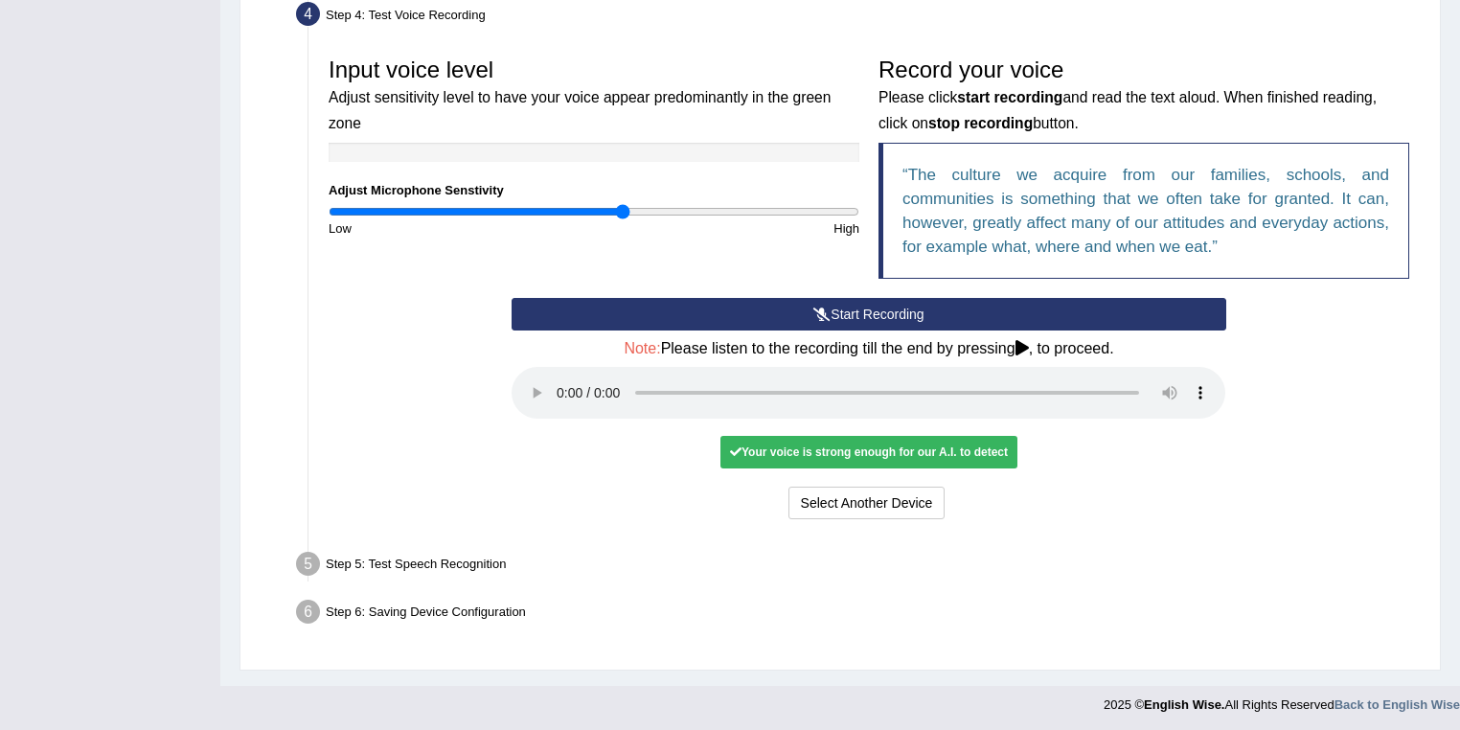
click at [808, 450] on div "Your voice is strong enough for our A.I. to detect" at bounding box center [868, 452] width 297 height 33
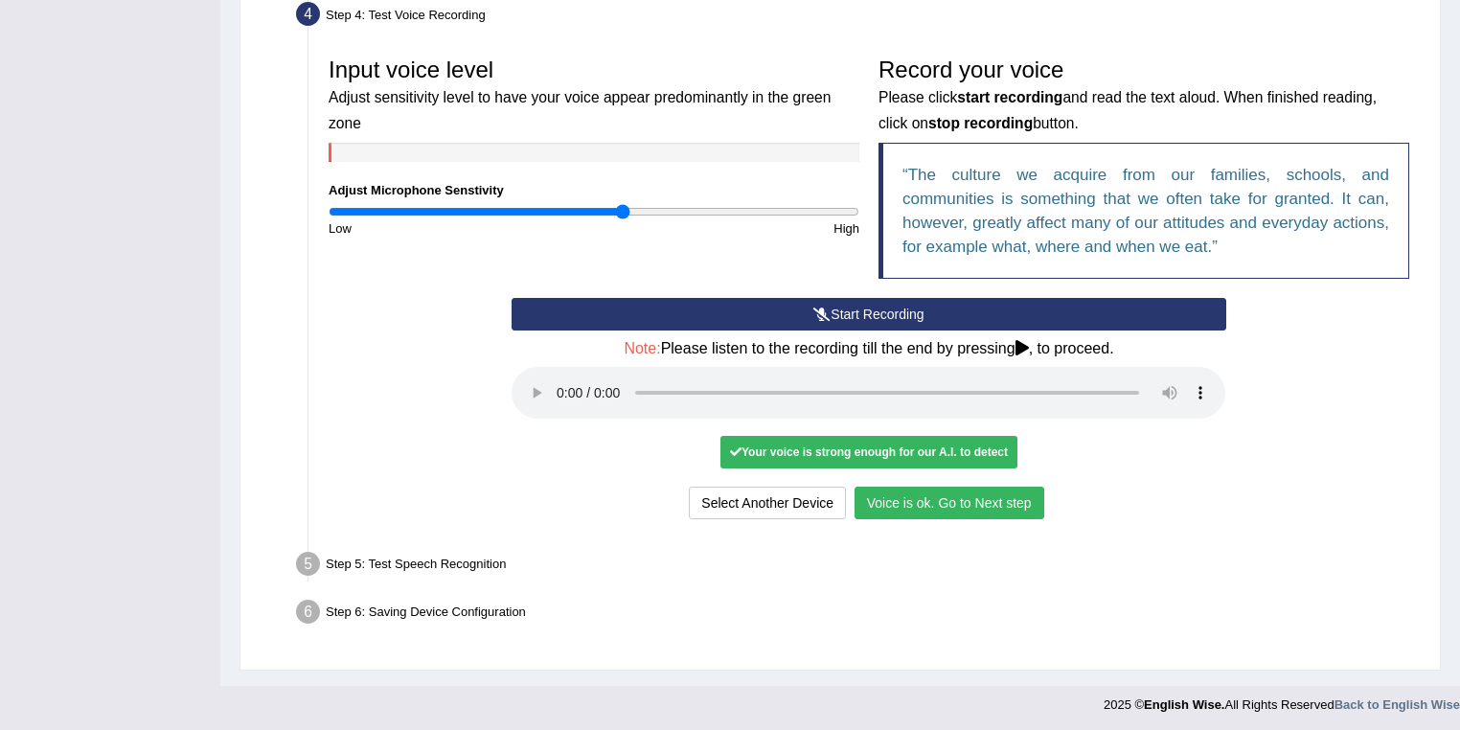
click at [924, 510] on button "Voice is ok. Go to Next step" at bounding box center [949, 503] width 190 height 33
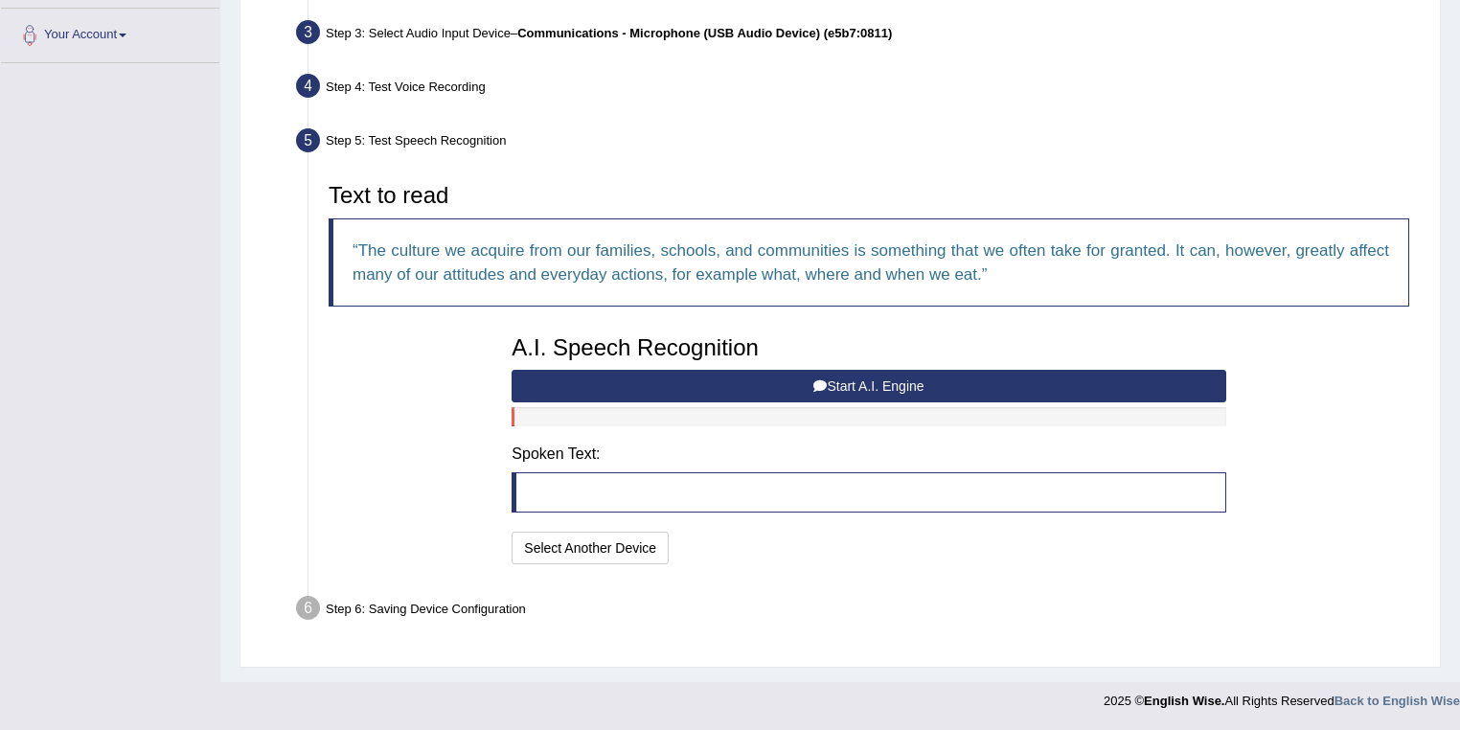
scroll to position [465, 0]
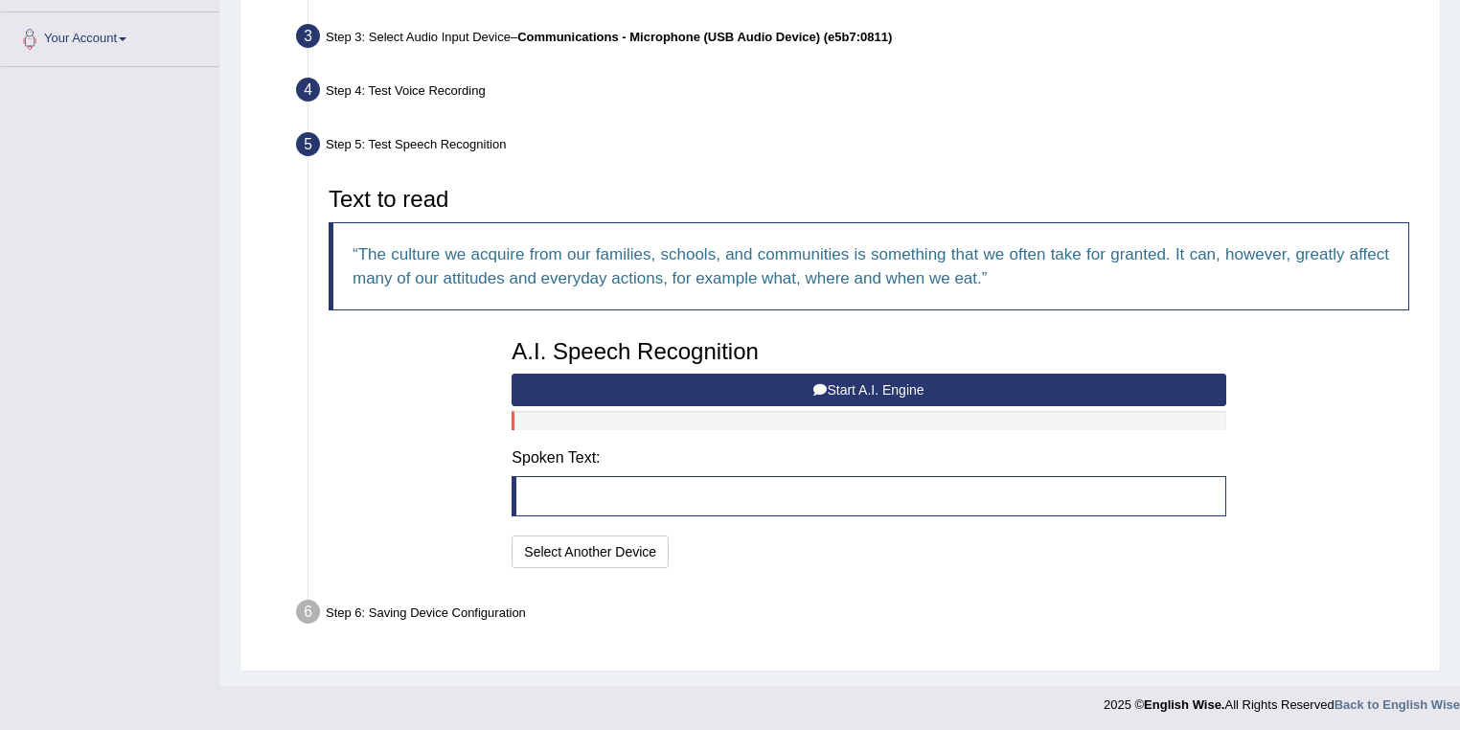
click at [785, 391] on button "Start A.I. Engine" at bounding box center [868, 390] width 714 height 33
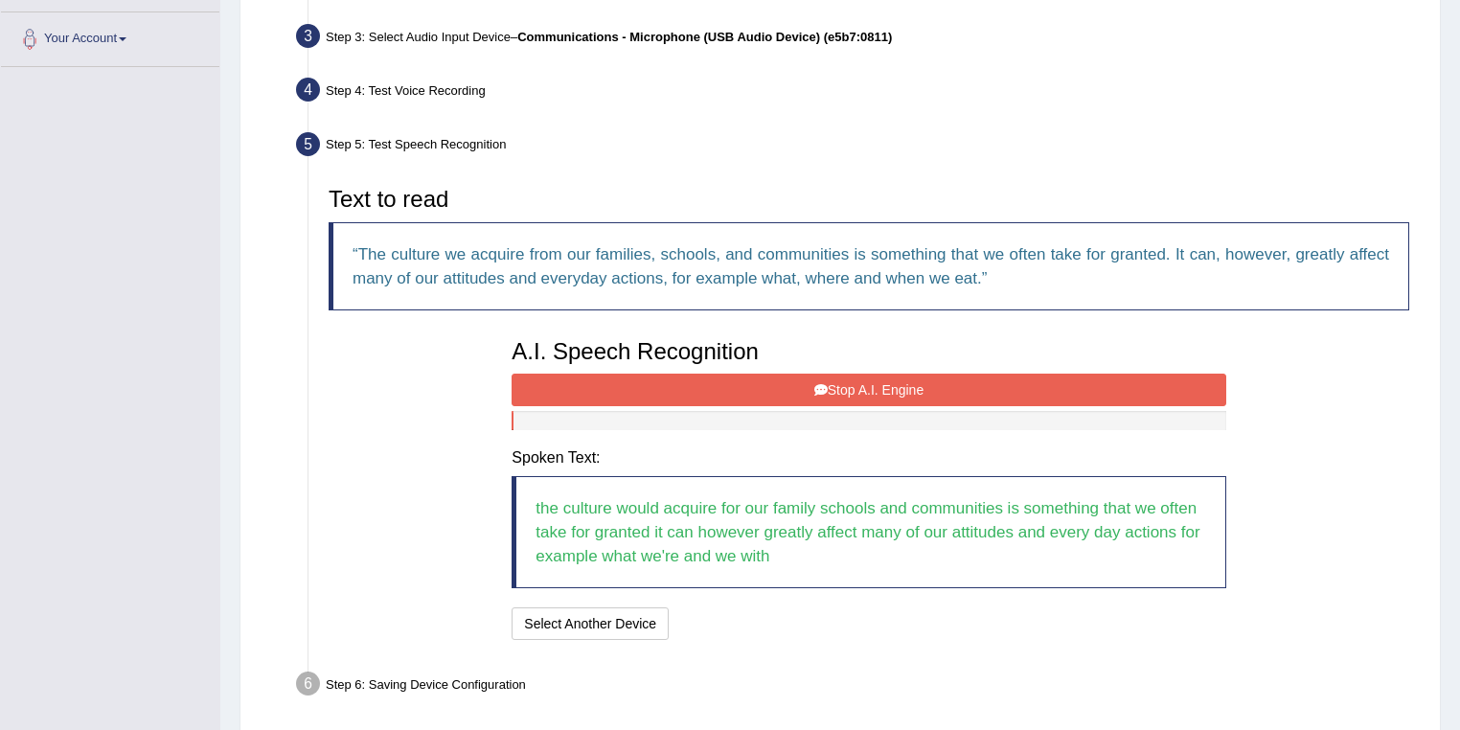
click at [844, 397] on button "Stop A.I. Engine" at bounding box center [868, 390] width 714 height 33
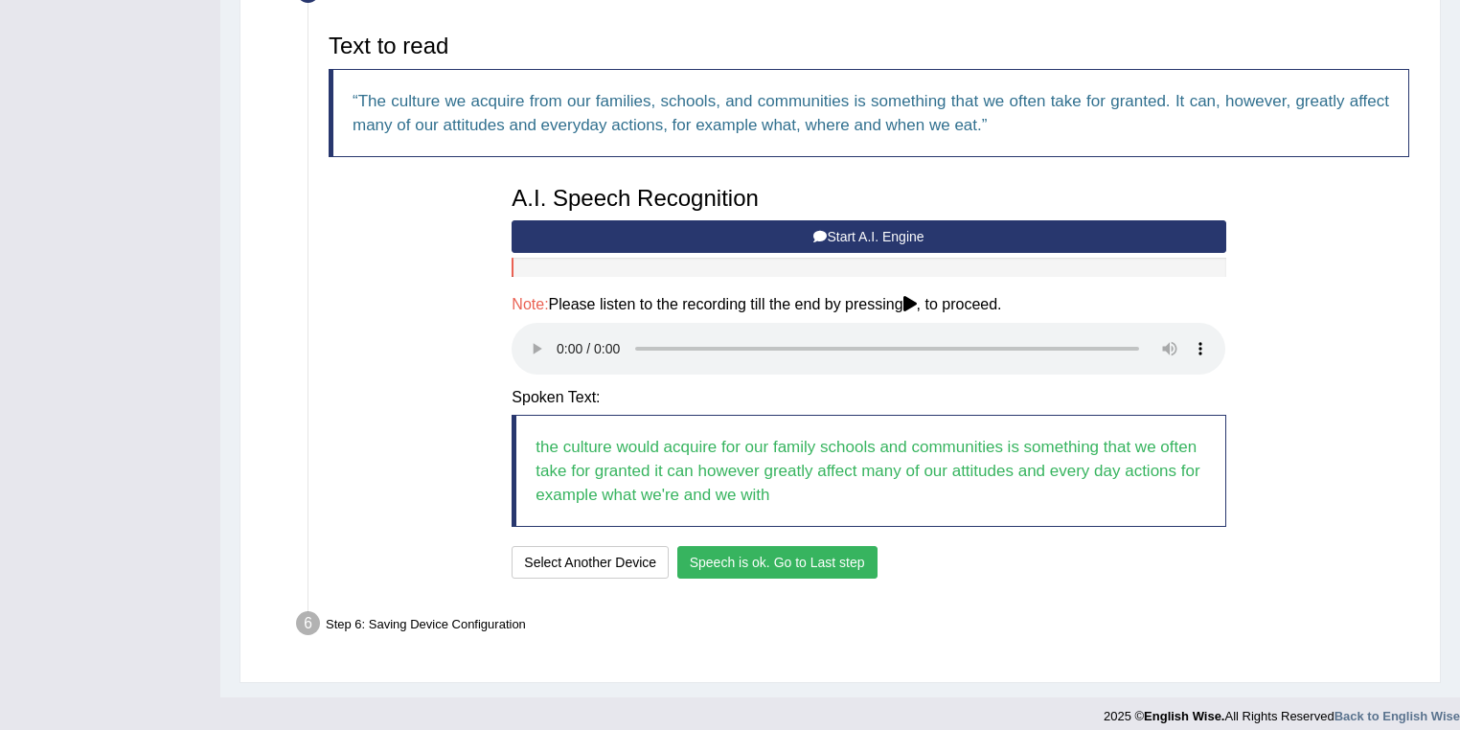
click at [804, 567] on button "Speech is ok. Go to Last step" at bounding box center [777, 562] width 200 height 33
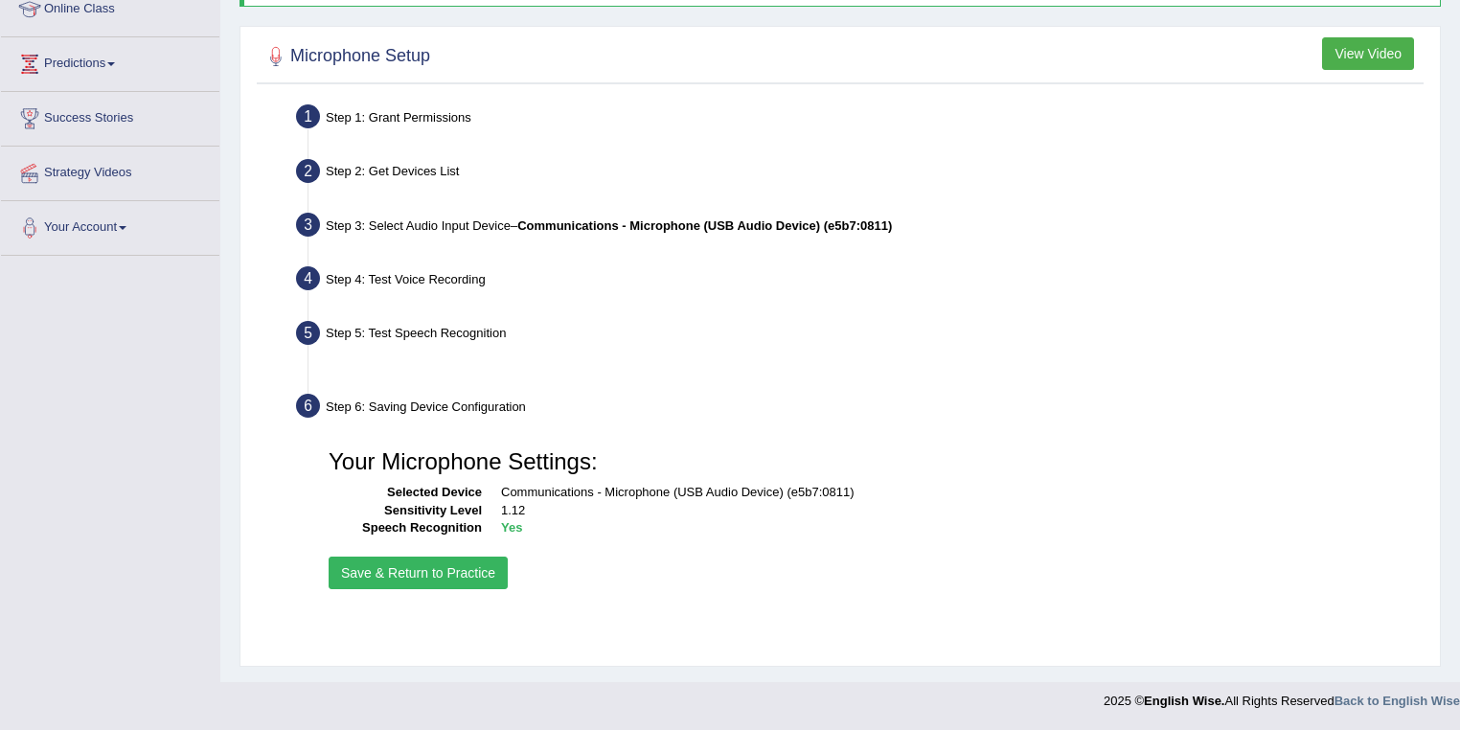
scroll to position [276, 0]
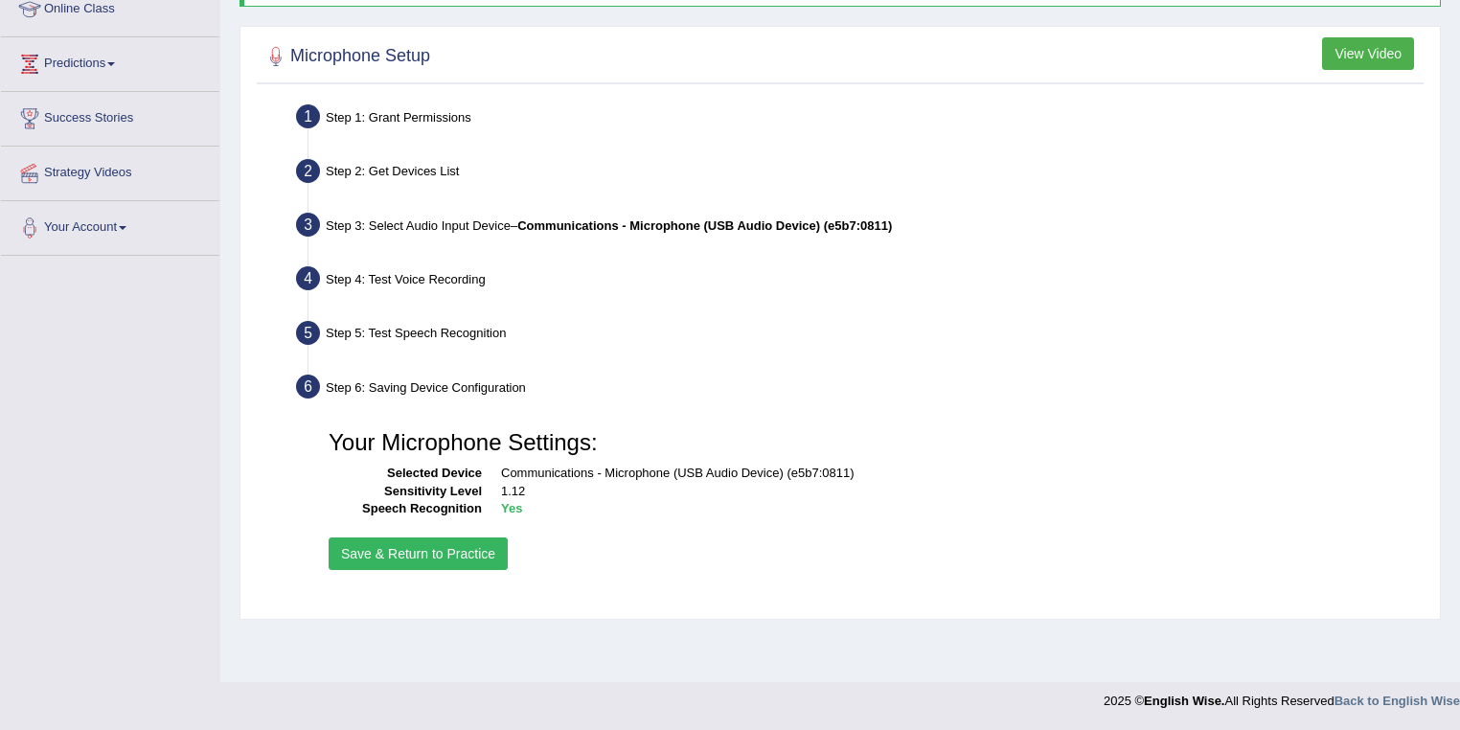
click at [478, 548] on button "Save & Return to Practice" at bounding box center [418, 553] width 179 height 33
